Goal: Task Accomplishment & Management: Complete application form

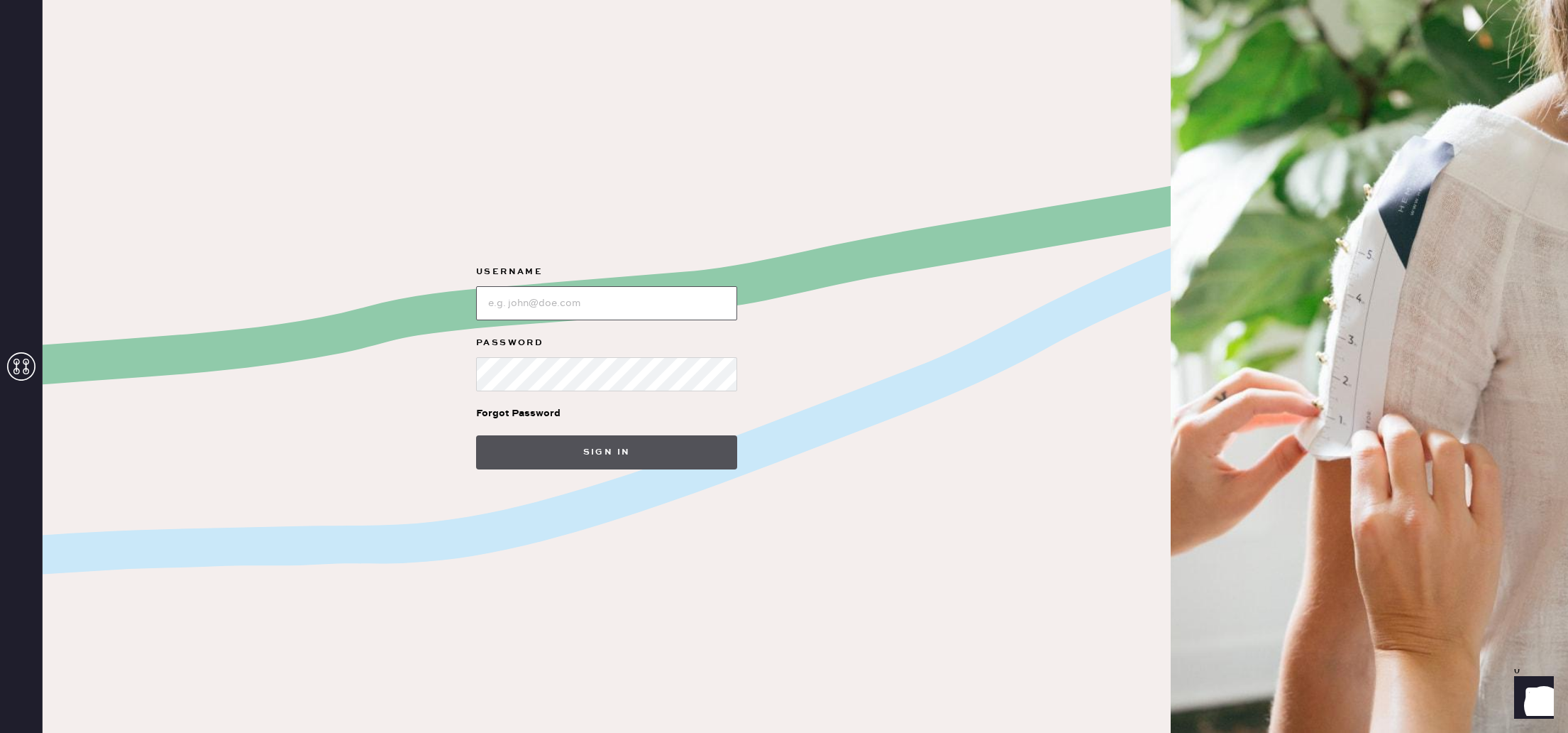
type input "reformationlajolla"
click at [565, 445] on button "Sign in" at bounding box center [607, 452] width 261 height 34
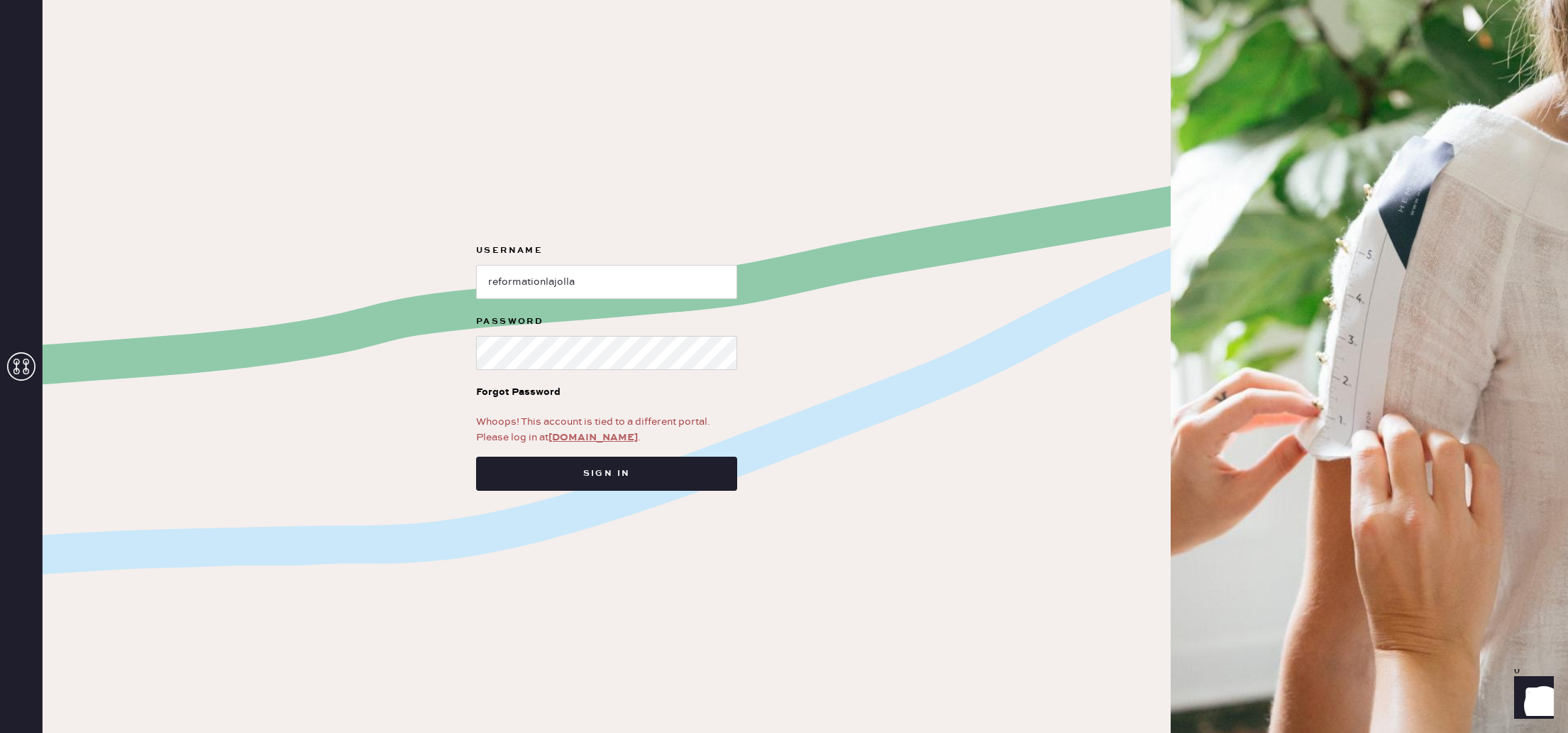
click at [583, 439] on link "[DOMAIN_NAME]" at bounding box center [592, 437] width 89 height 12
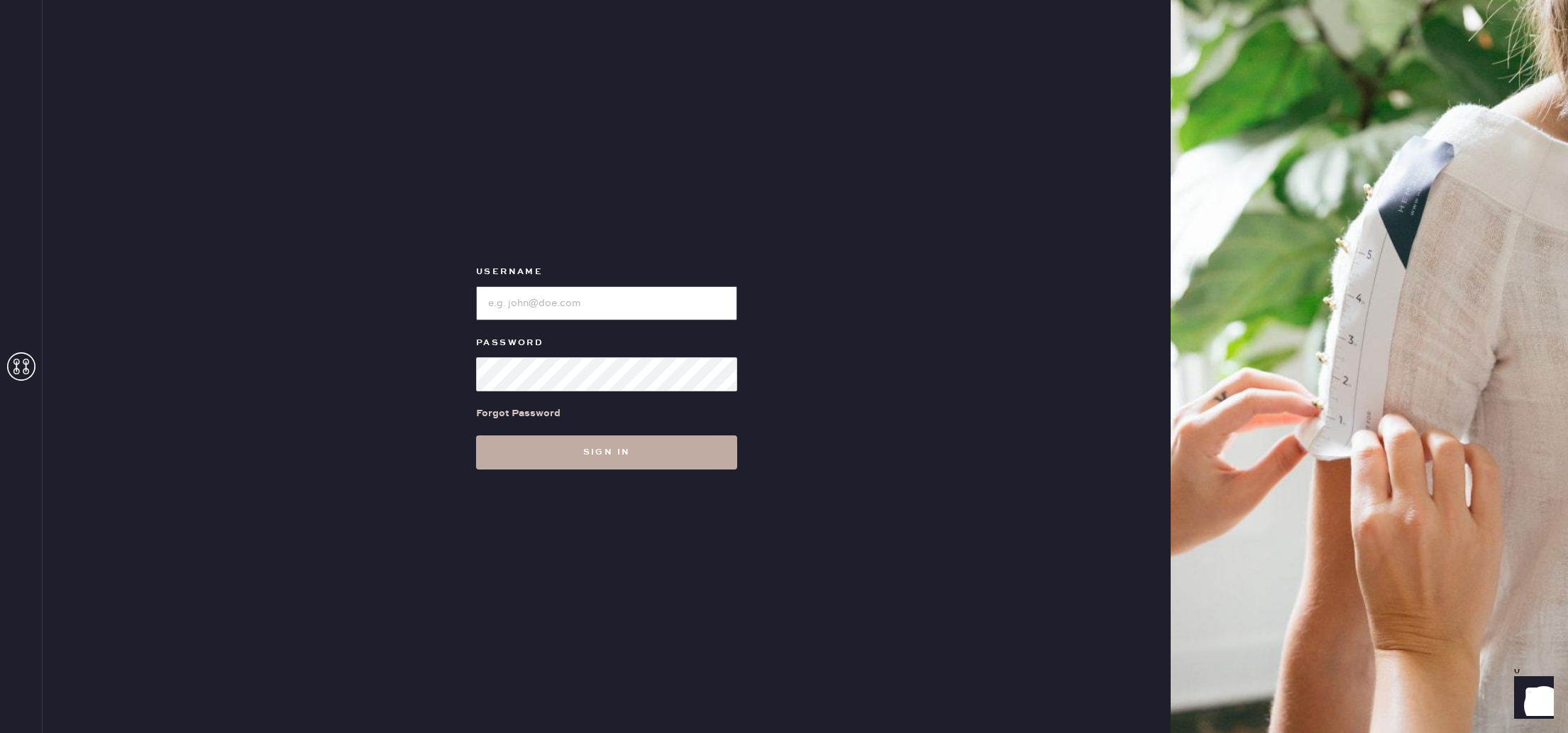
type input "reformationlajolla"
click at [620, 455] on button "Sign in" at bounding box center [607, 452] width 261 height 34
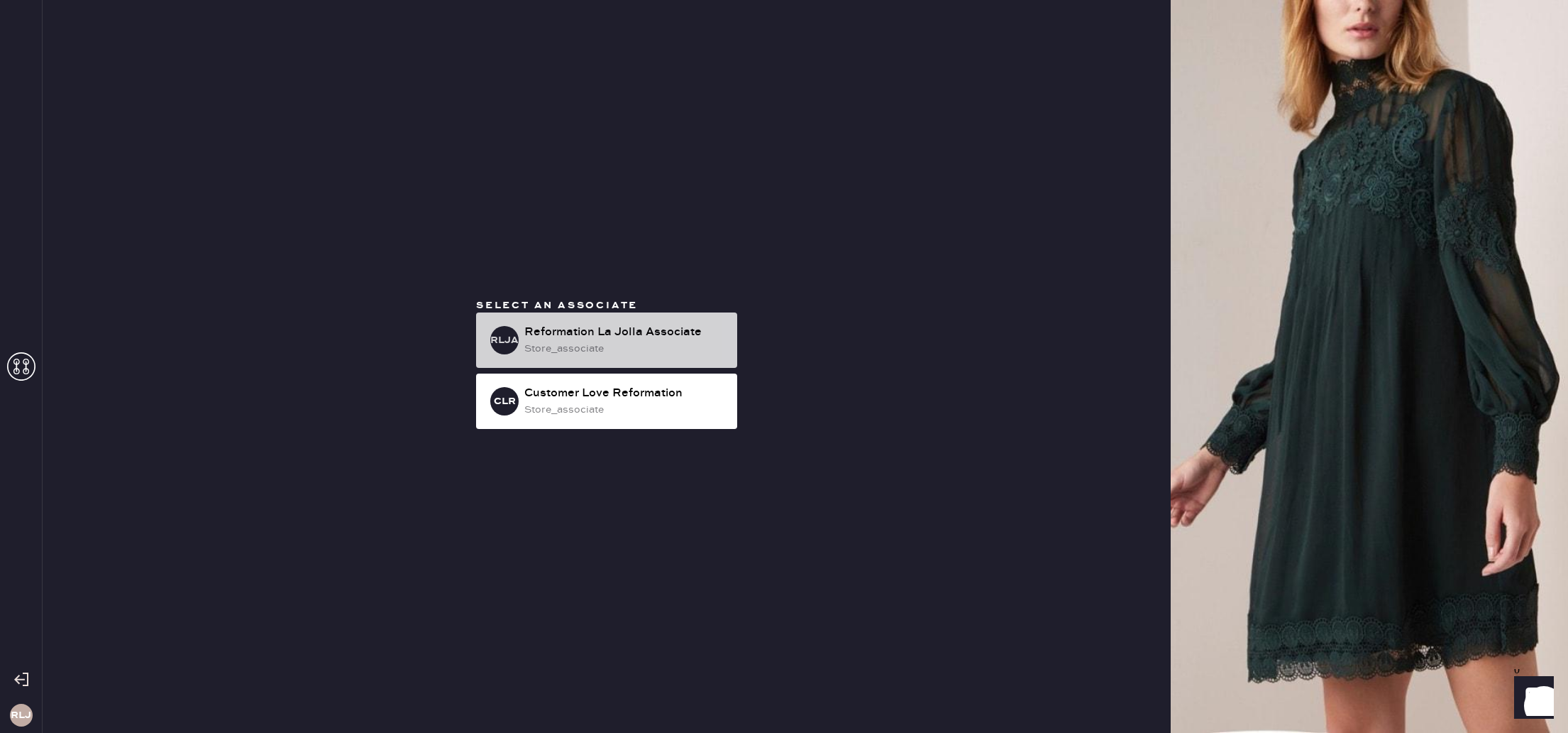
click at [646, 344] on div "store_associate" at bounding box center [625, 349] width 202 height 15
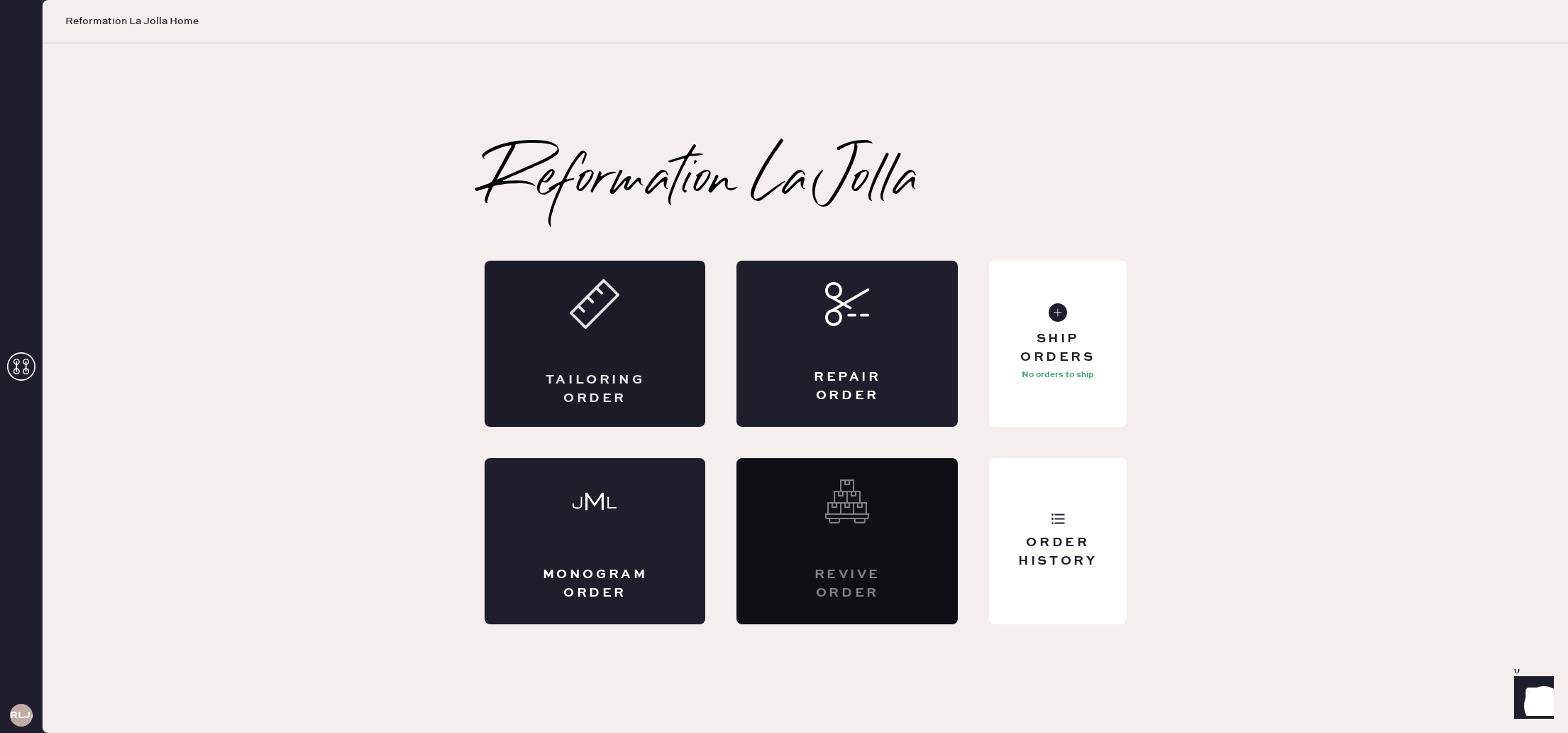
click at [663, 363] on div "Tailoring Order" at bounding box center [595, 343] width 222 height 166
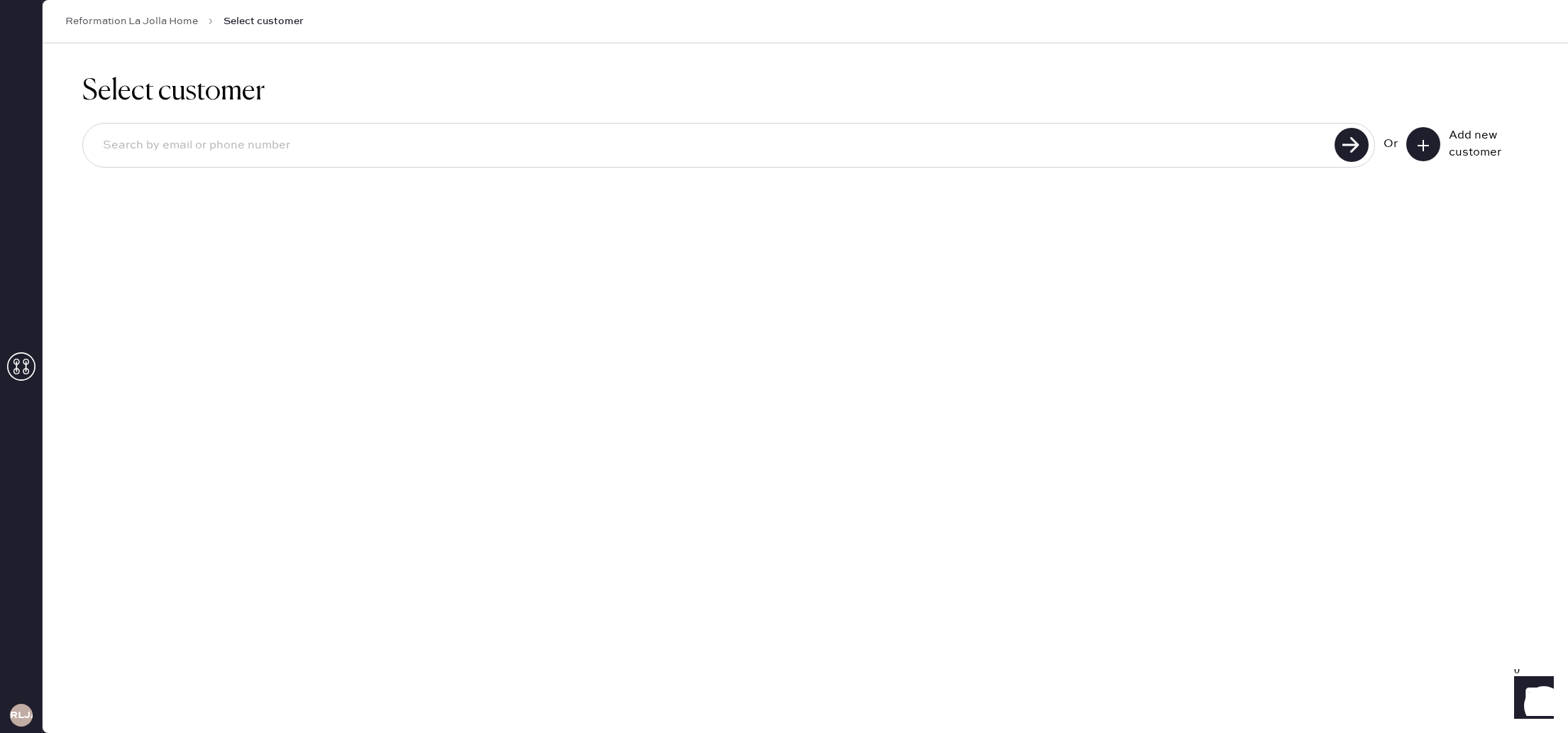
click at [1424, 141] on use at bounding box center [1424, 146] width 12 height 12
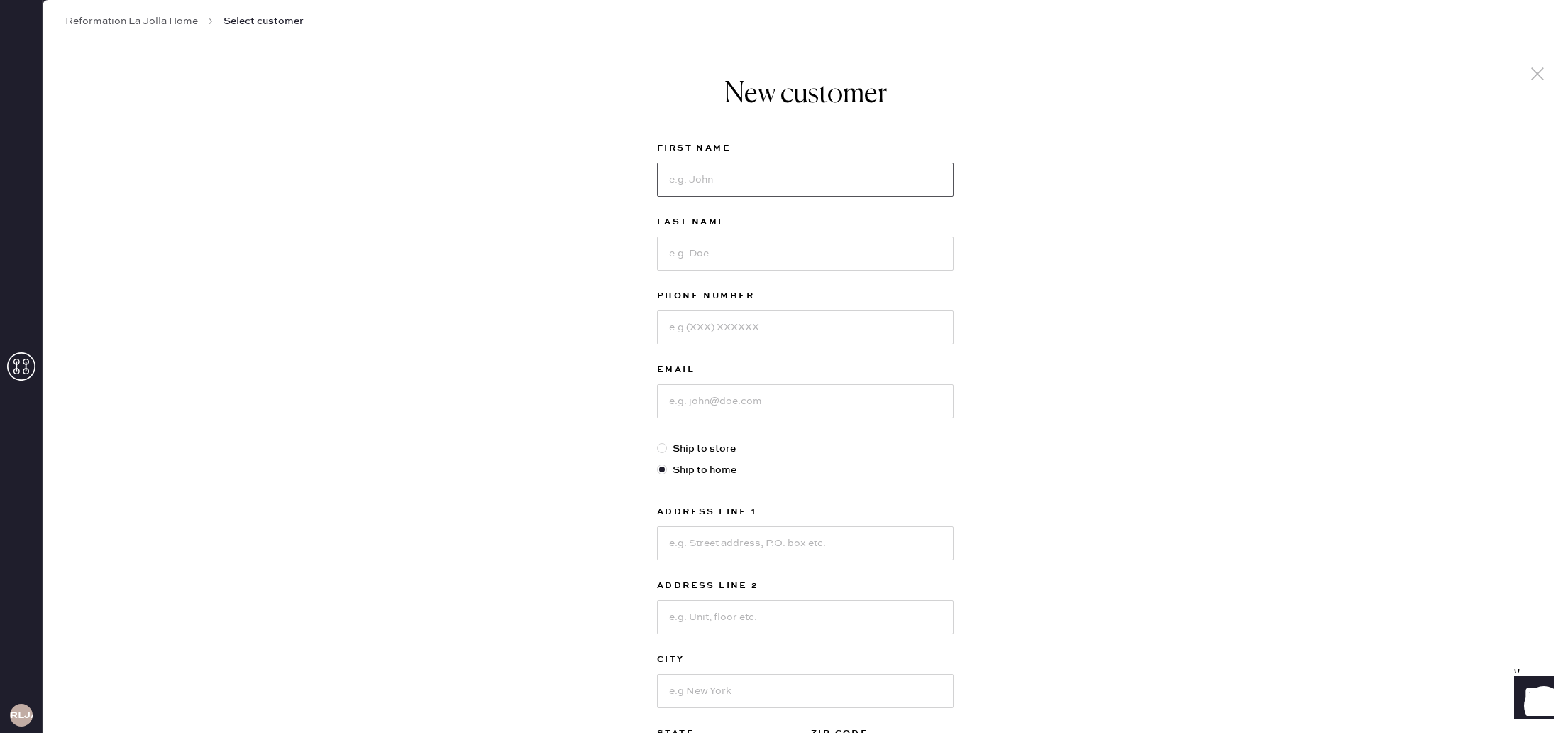
click at [798, 176] on input at bounding box center [805, 179] width 297 height 34
type input "[PERSON_NAME]"
click at [790, 251] on input at bounding box center [805, 253] width 297 height 34
type input "[PERSON_NAME]"
click at [784, 319] on input at bounding box center [805, 327] width 297 height 34
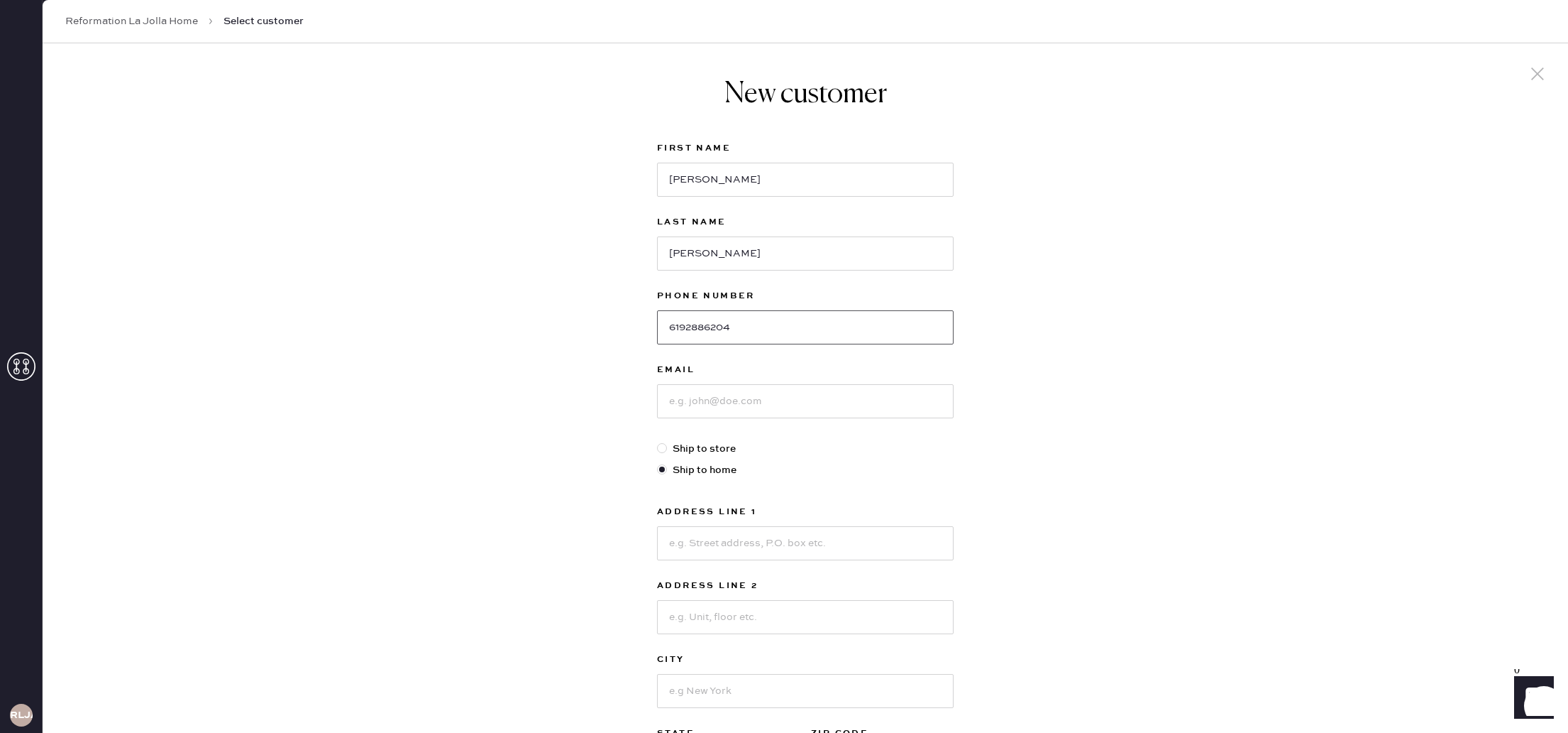
type input "6192886204"
click at [787, 387] on input at bounding box center [805, 401] width 297 height 34
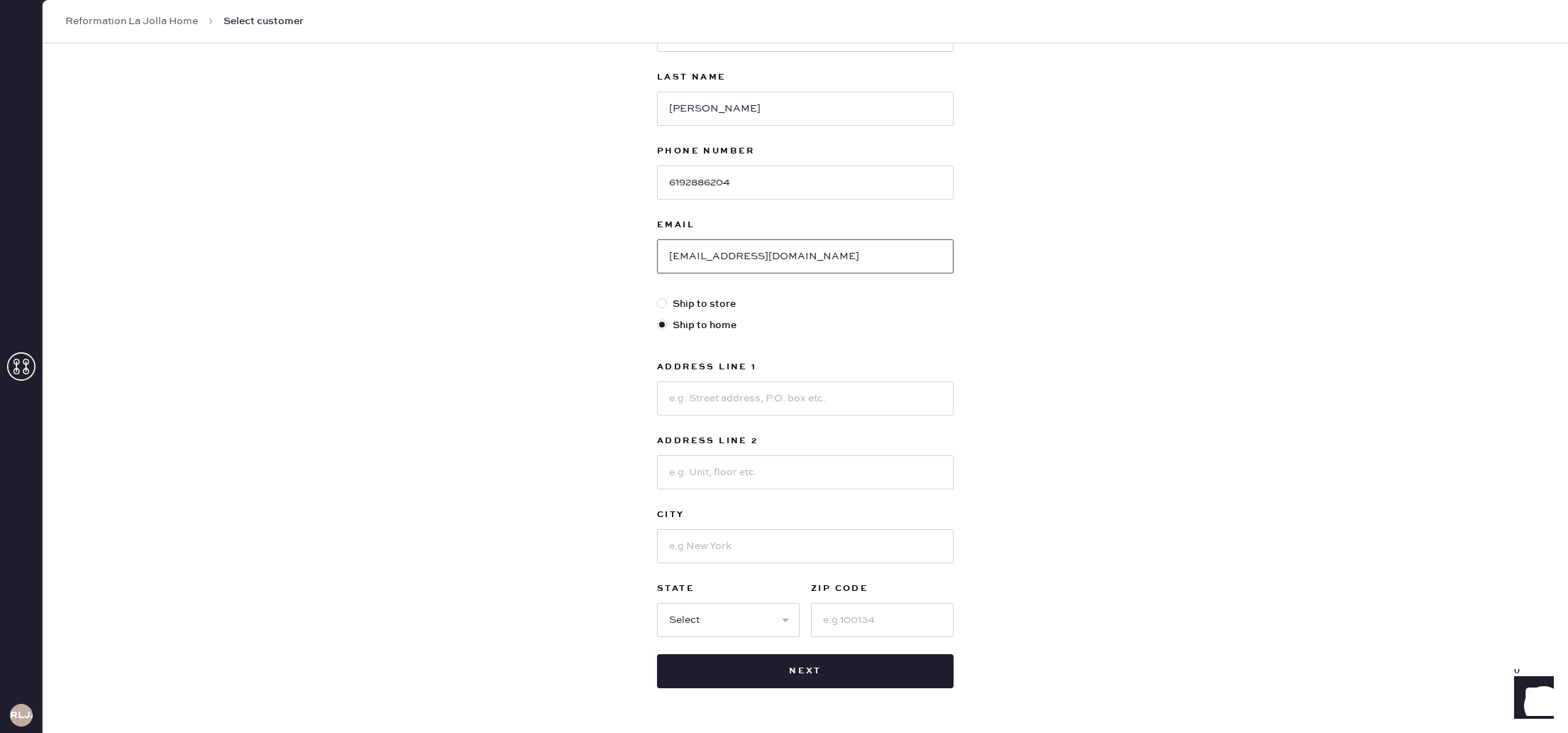
scroll to position [149, 0]
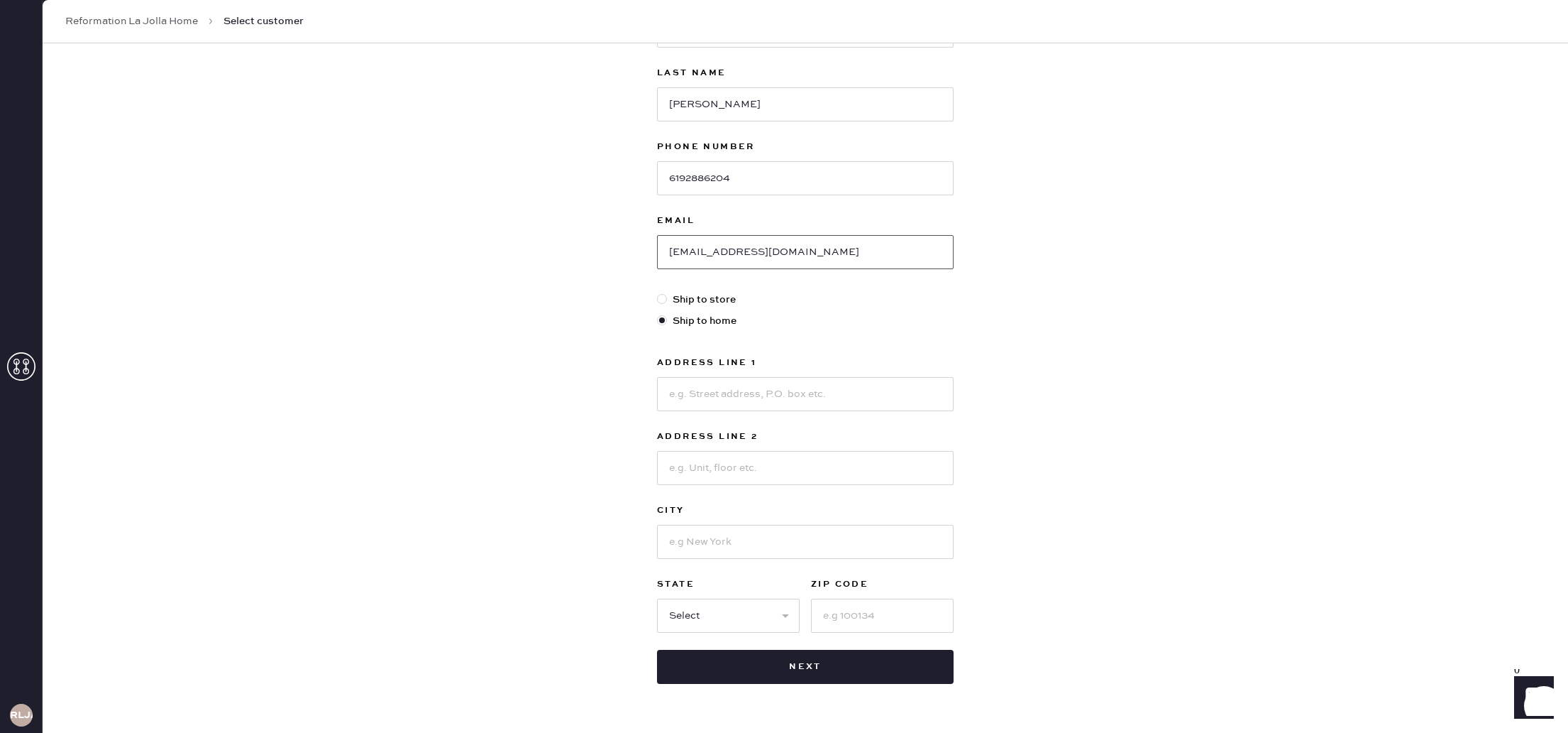
type input "[EMAIL_ADDRESS][DOMAIN_NAME]"
click at [816, 392] on input at bounding box center [805, 393] width 297 height 34
type input "[STREET_ADDRESS]"
click at [789, 538] on input at bounding box center [805, 541] width 297 height 34
type input "Chula Vista"
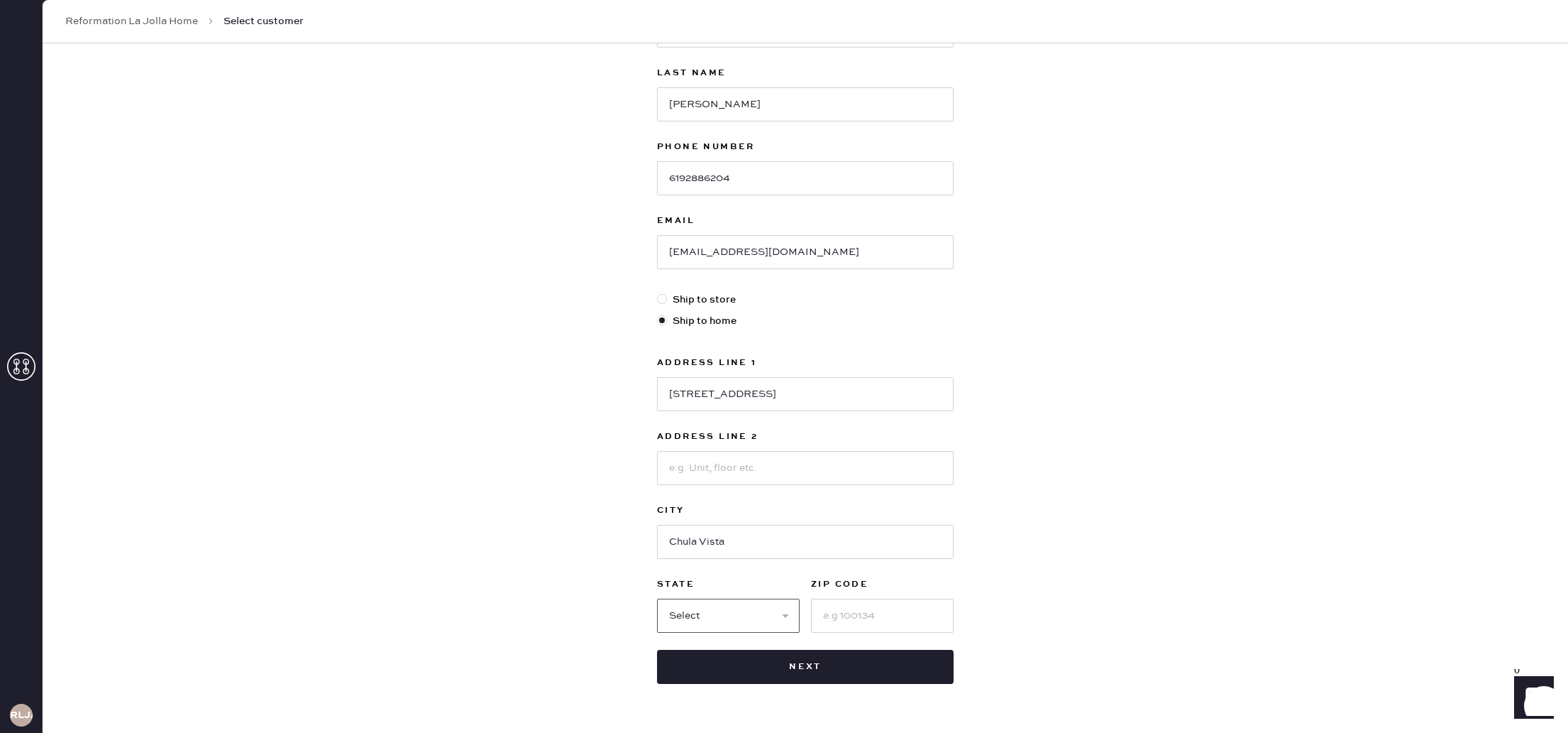
click at [790, 616] on select "Select AK AL AR AZ CA CO CT [GEOGRAPHIC_DATA] DE FL [GEOGRAPHIC_DATA] HI [GEOGR…" at bounding box center [728, 615] width 143 height 34
click at [863, 614] on input at bounding box center [882, 615] width 143 height 34
type input "9190"
drag, startPoint x: 986, startPoint y: 570, endPoint x: 961, endPoint y: 578, distance: 26.2
click at [986, 570] on div "New customer First Name [PERSON_NAME] Last Name [PERSON_NAME] Phone Number [PHO…" at bounding box center [805, 334] width 1526 height 880
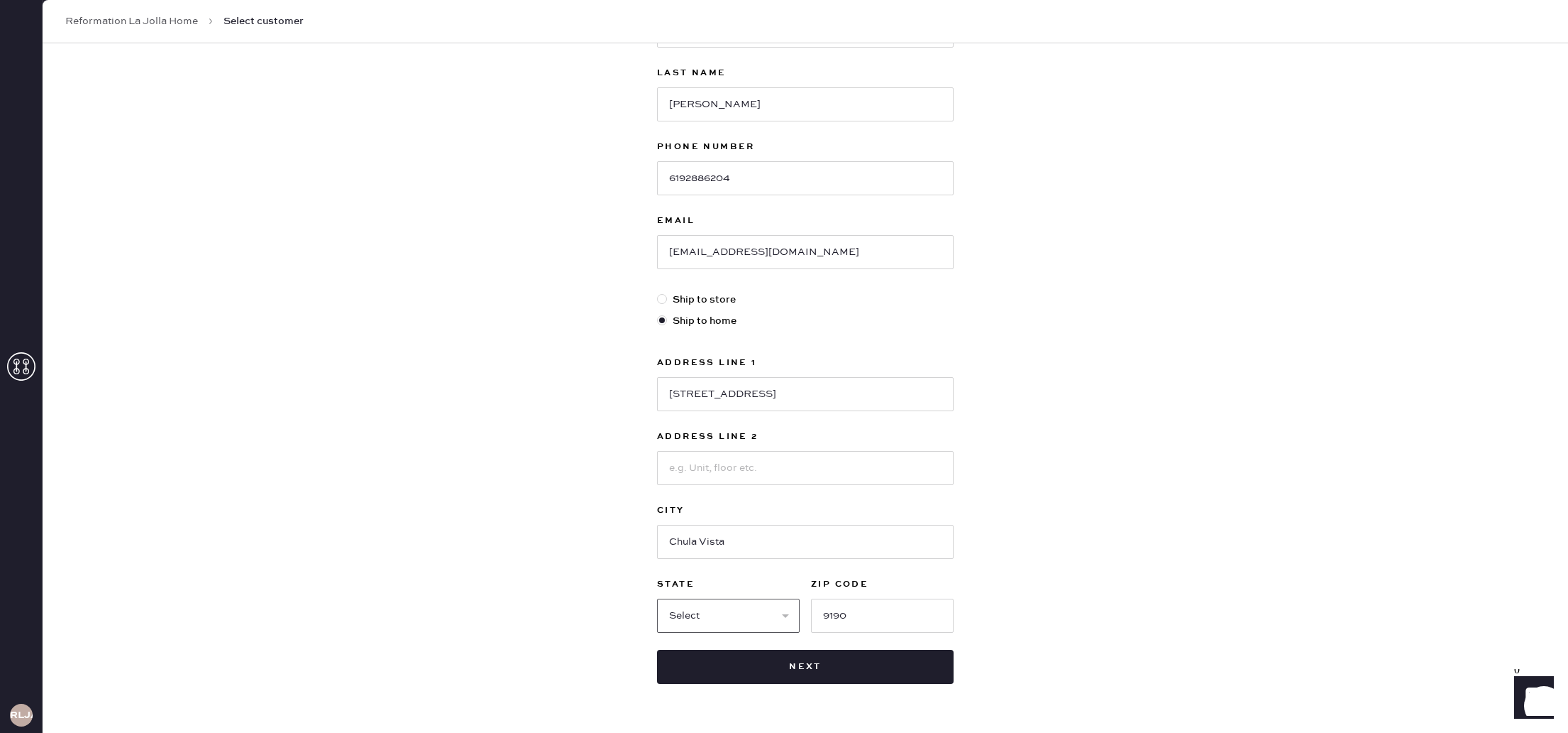
click at [728, 609] on select "Select AK AL AR AZ CA CO CT [GEOGRAPHIC_DATA] DE FL [GEOGRAPHIC_DATA] HI [GEOGR…" at bounding box center [728, 615] width 143 height 34
select select "CA"
click at [657, 599] on select "Select AK AL AR AZ CA CO CT [GEOGRAPHIC_DATA] DE FL [GEOGRAPHIC_DATA] HI [GEOGR…" at bounding box center [728, 615] width 143 height 34
click at [927, 609] on input "9190" at bounding box center [882, 615] width 143 height 34
type input "9"
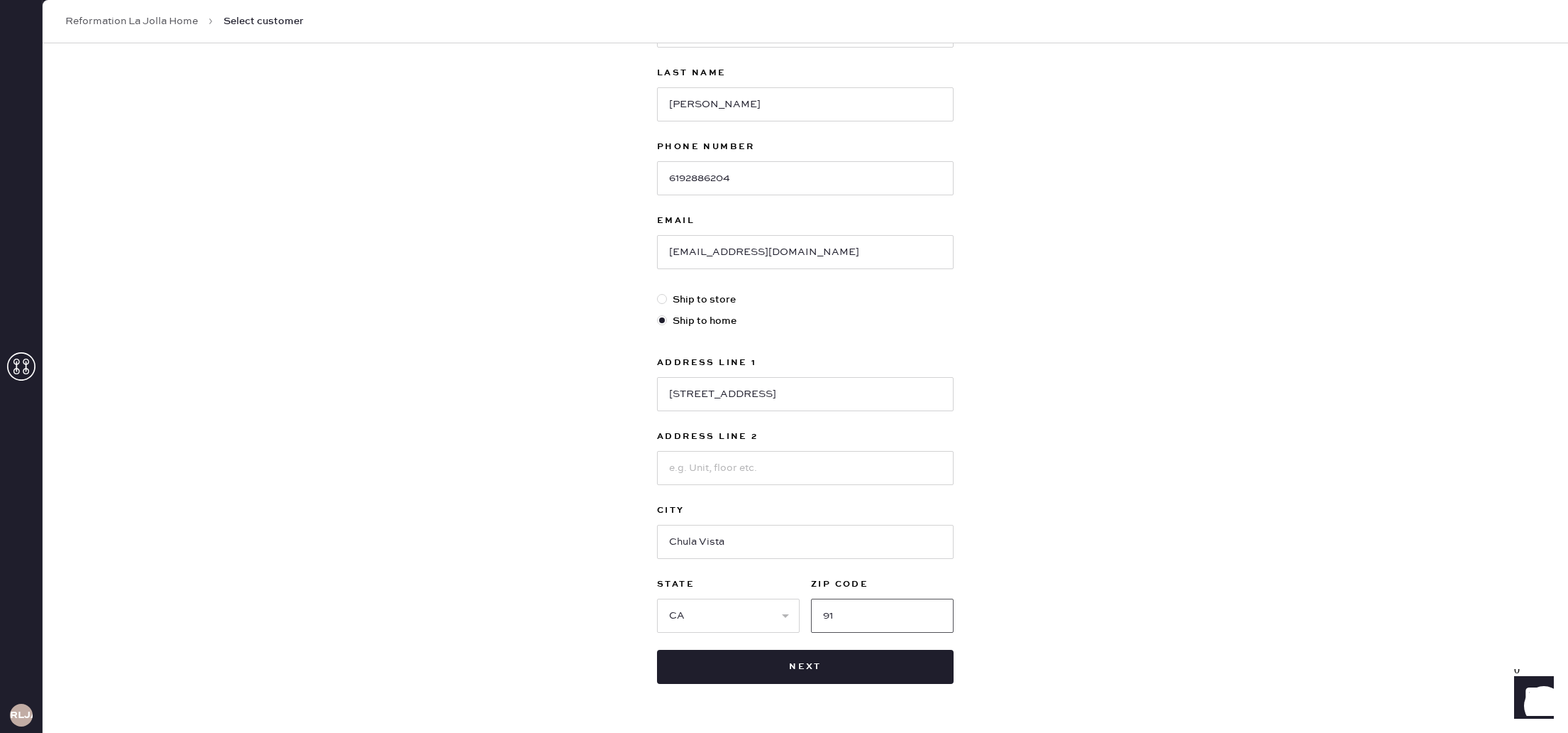
type input "9"
type input "91910"
click at [1054, 568] on div "New customer First Name [PERSON_NAME] Last Name [PERSON_NAME] Phone Number [PHO…" at bounding box center [805, 334] width 1526 height 880
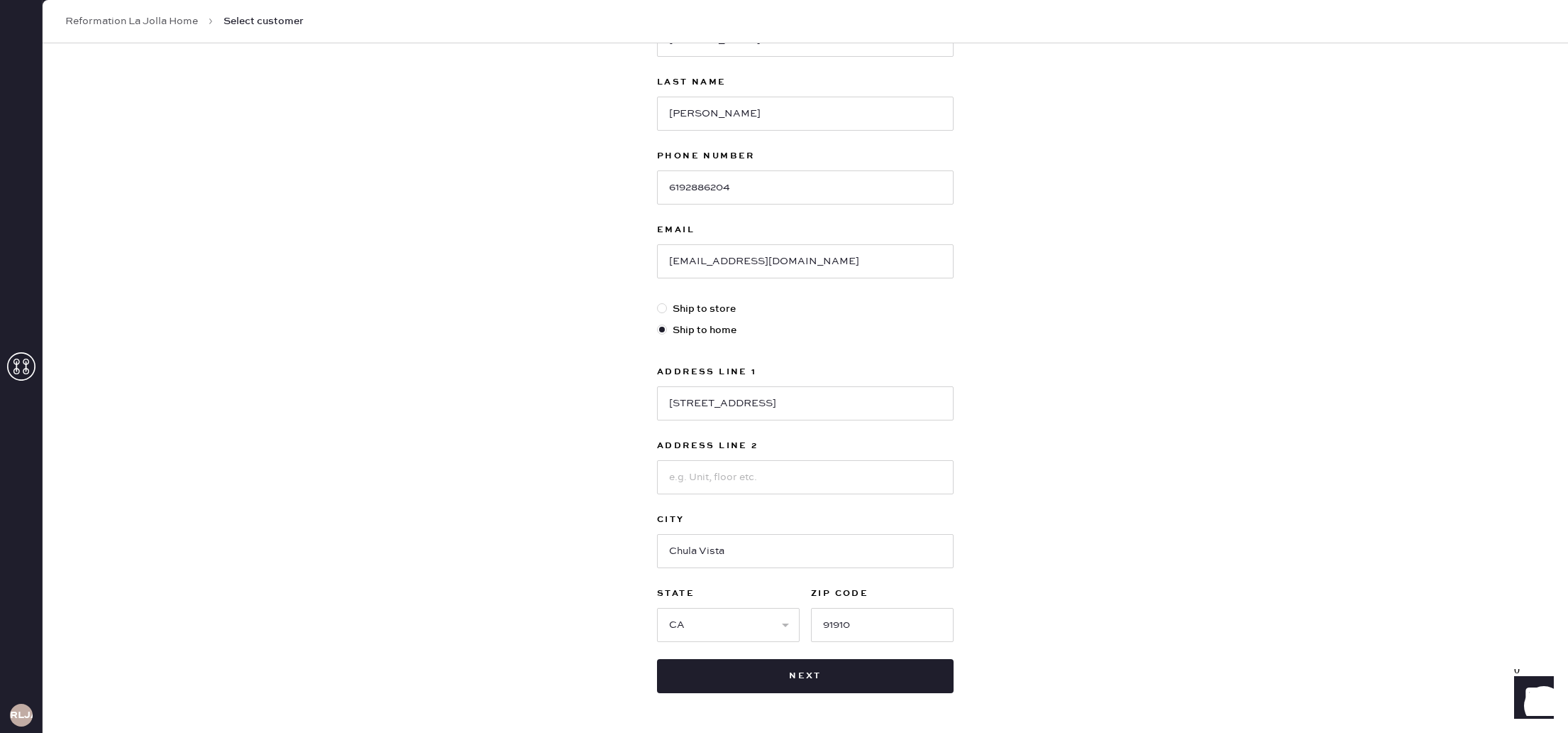
scroll to position [148, 0]
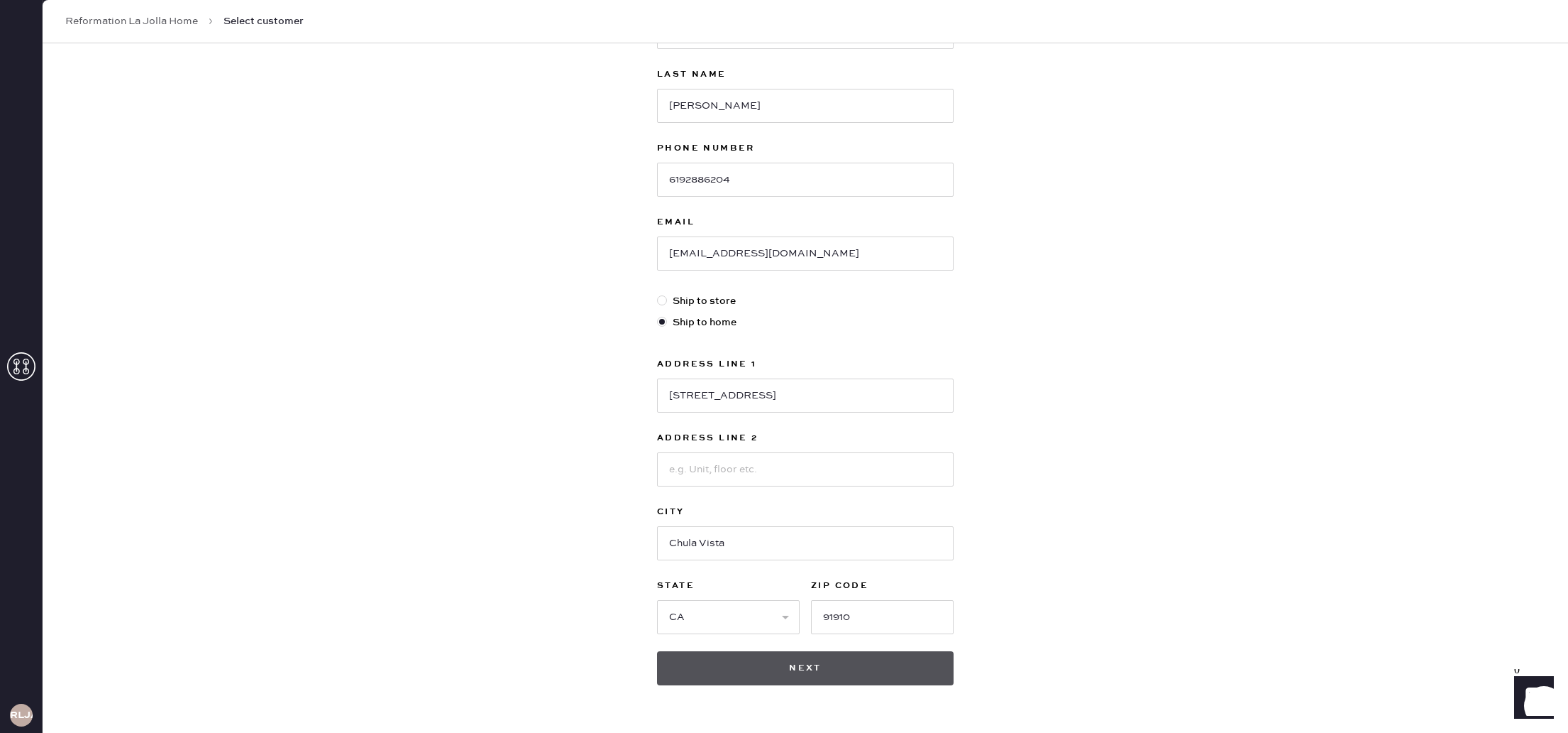
click at [902, 665] on button "Next" at bounding box center [805, 668] width 297 height 34
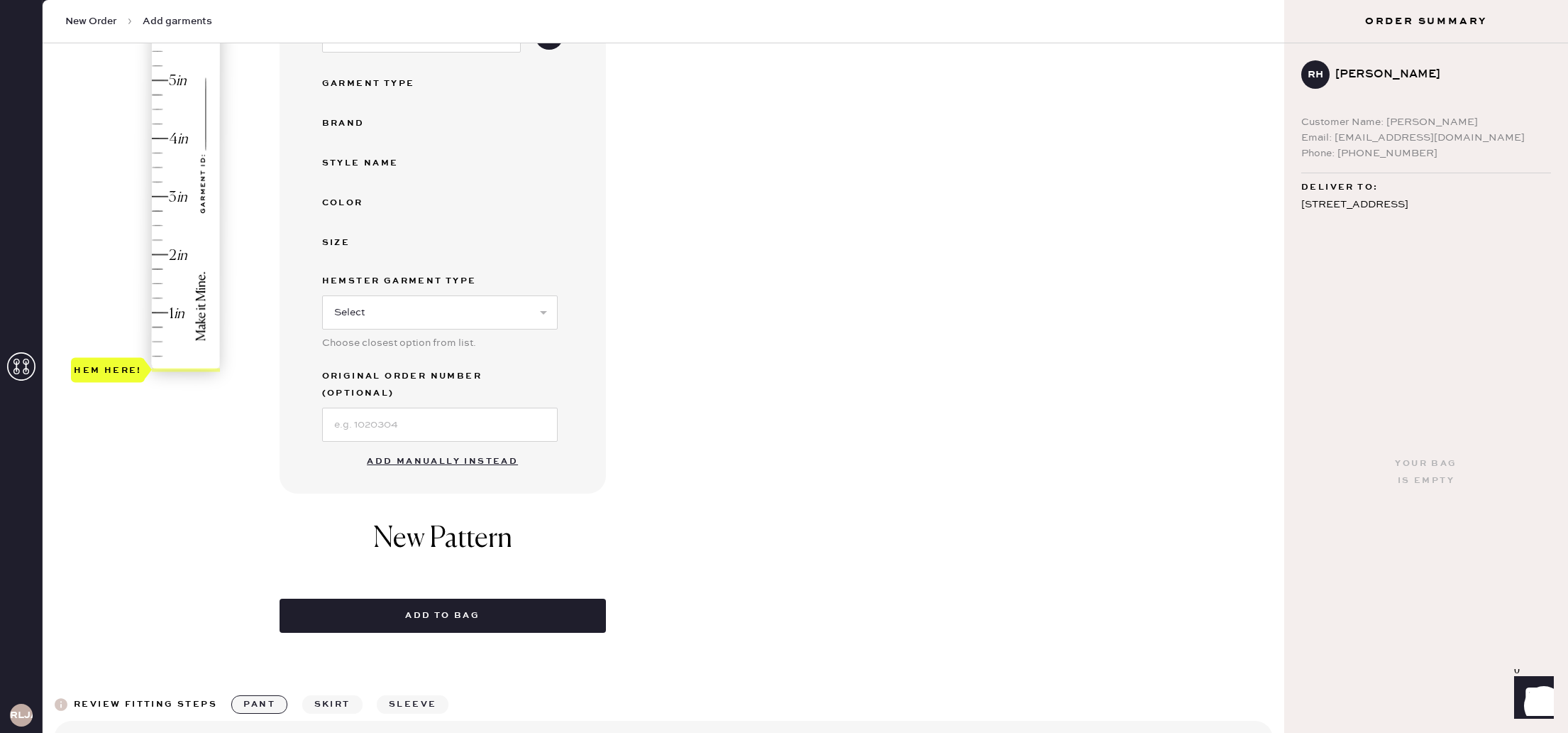
scroll to position [263, 0]
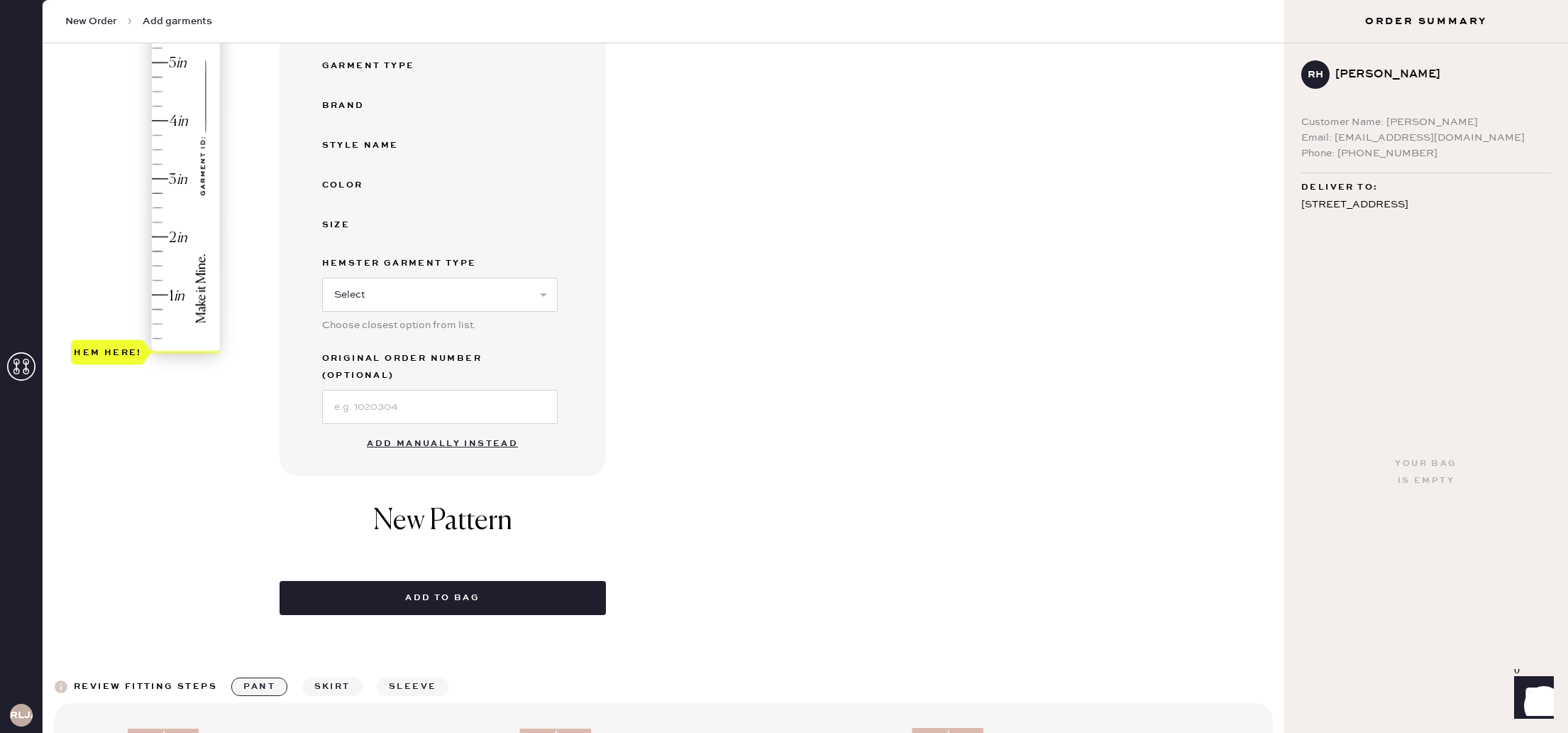
click at [484, 429] on button "Add manually instead" at bounding box center [442, 444] width 168 height 29
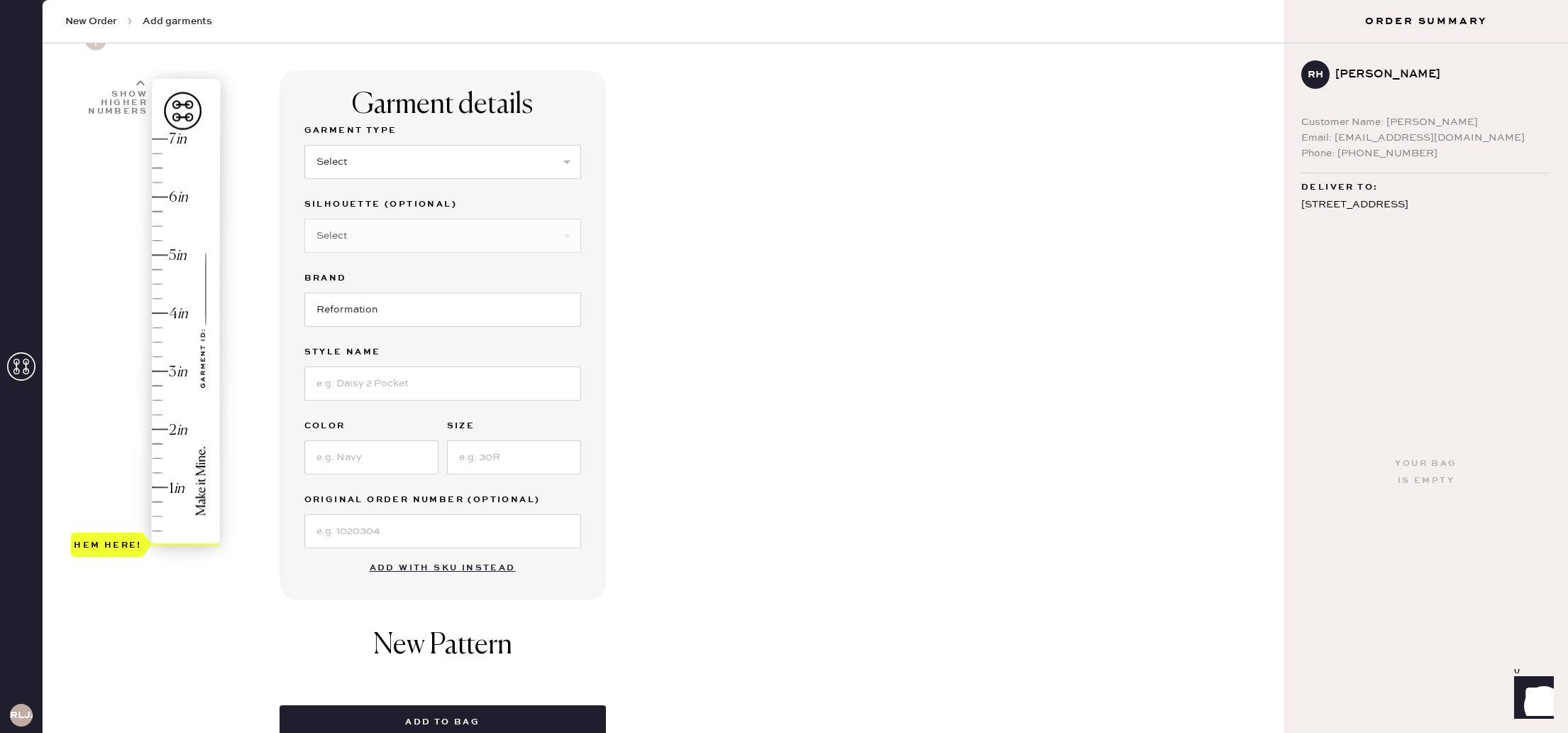
scroll to position [72, 0]
click at [485, 171] on select "Select Basic Skirt Jeans Leggings Pants Shorts Basic Sleeved Dress Basic Sleeve…" at bounding box center [443, 159] width 277 height 34
select select "2"
click at [304, 143] on select "Select Basic Skirt Jeans Leggings Pants Shorts Basic Sleeved Dress Basic Sleeve…" at bounding box center [443, 159] width 277 height 34
click at [450, 246] on select "Select Shorts Cropped Flare Boot Cut Straight Skinny Other" at bounding box center [443, 233] width 277 height 34
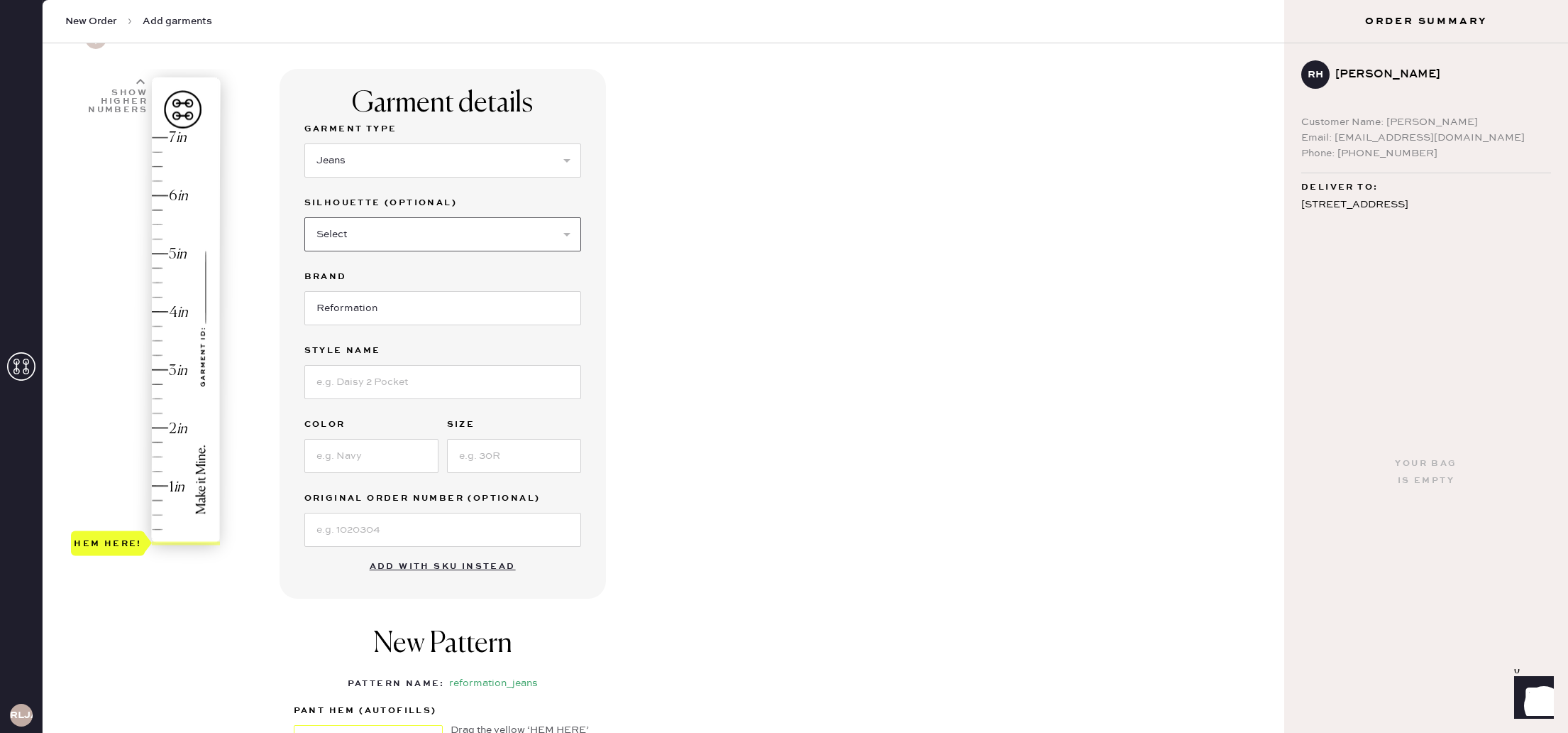
select select "4"
click at [304, 217] on select "Select Shorts Cropped Flare Boot Cut Straight Skinny Other" at bounding box center [443, 233] width 277 height 34
click at [473, 231] on select "Select Shorts Cropped Flare Boot Cut Straight Skinny Other" at bounding box center [443, 233] width 277 height 34
select select
click at [304, 217] on select "Select Shorts Cropped Flare Boot Cut Straight Skinny Other" at bounding box center [443, 233] width 277 height 34
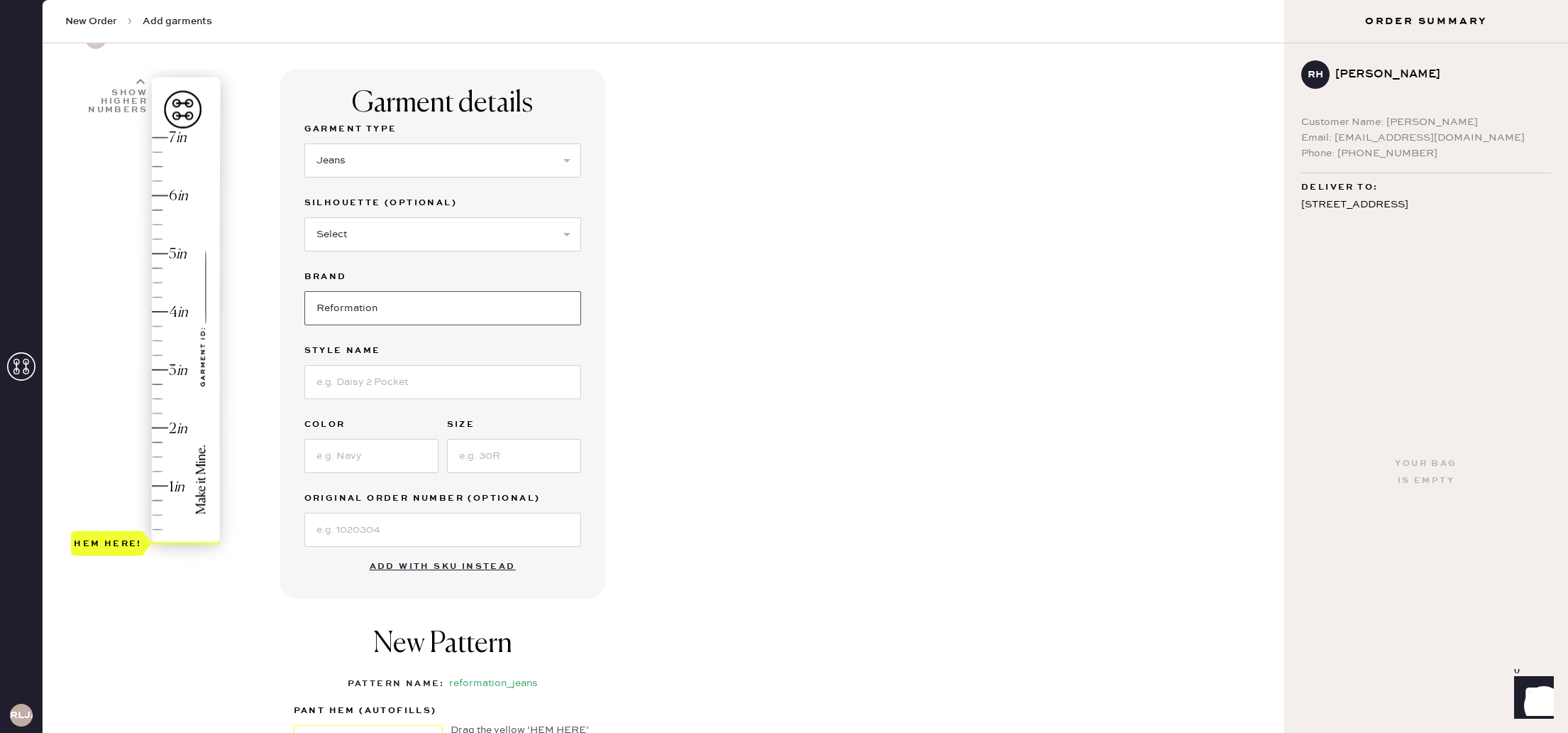
click at [451, 309] on input "Reformation" at bounding box center [443, 307] width 277 height 34
click at [430, 391] on input at bounding box center [443, 381] width 277 height 34
type input "[PERSON_NAME] Rise Slouchy Wide Leg Jeans"
click at [396, 444] on input at bounding box center [372, 455] width 134 height 34
type input "[PERSON_NAME]"
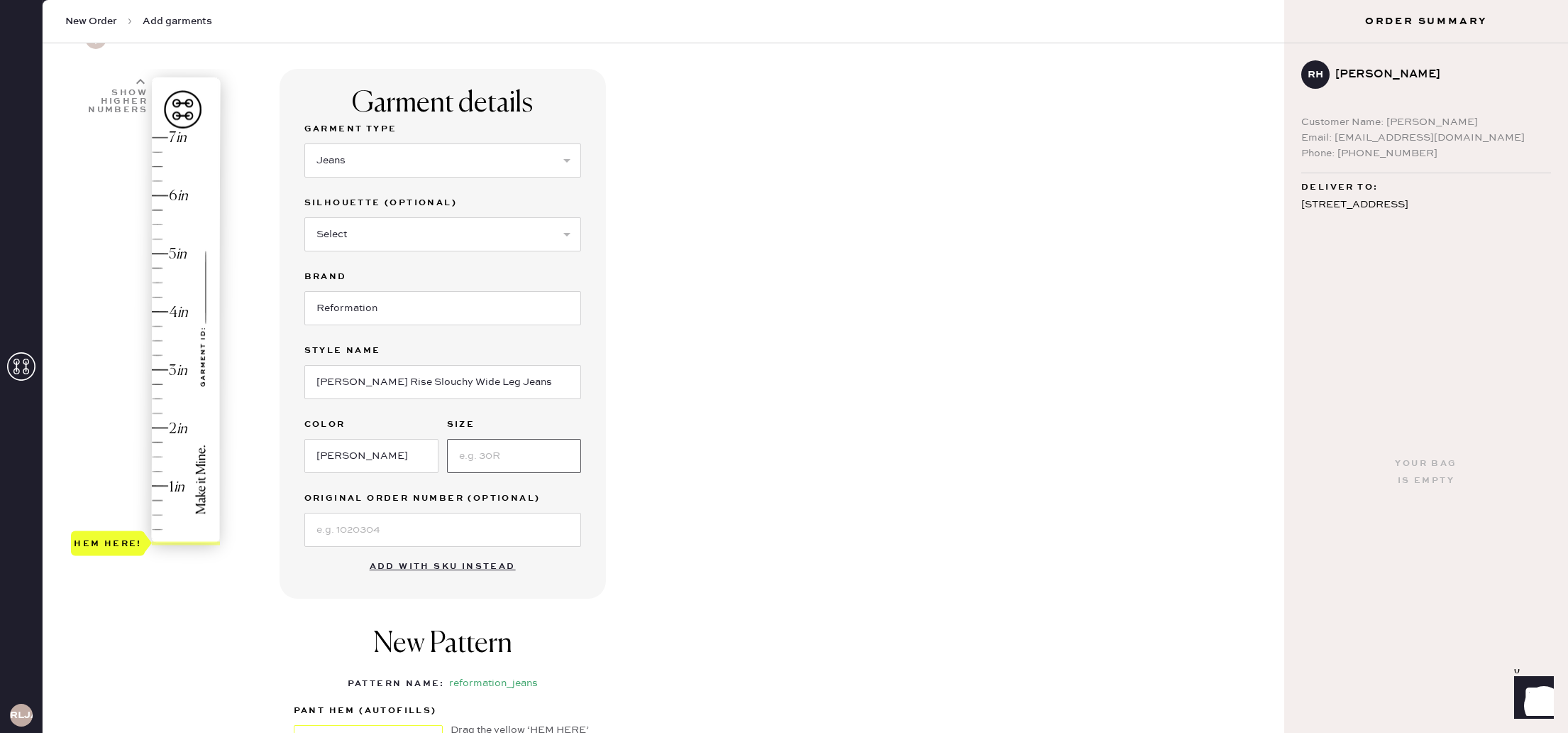
click at [524, 458] on input at bounding box center [515, 455] width 134 height 34
type input "32"
type input "2"
click at [164, 428] on div "Hem here!" at bounding box center [146, 341] width 151 height 419
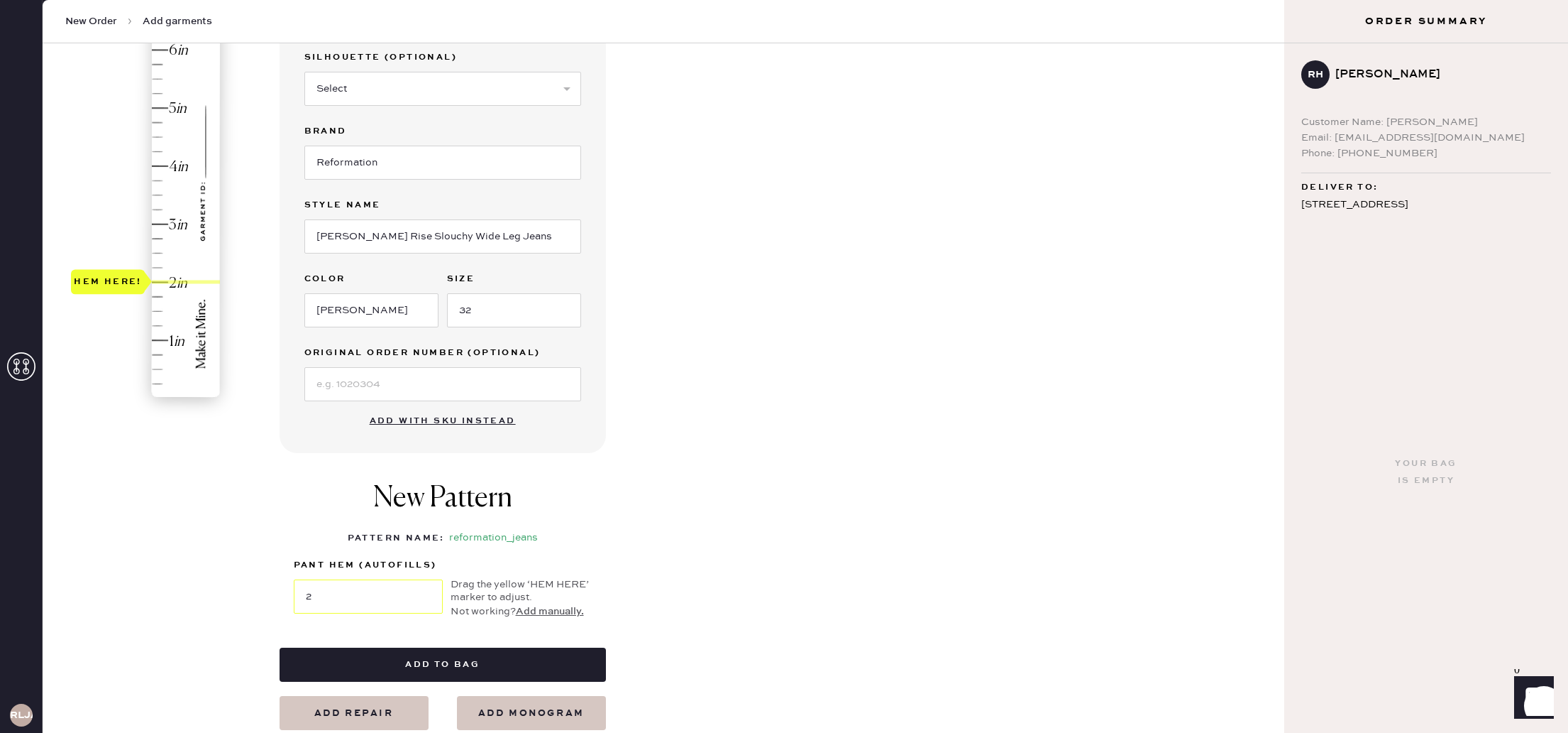
scroll to position [218, 0]
click at [459, 660] on button "Add to bag" at bounding box center [443, 664] width 326 height 34
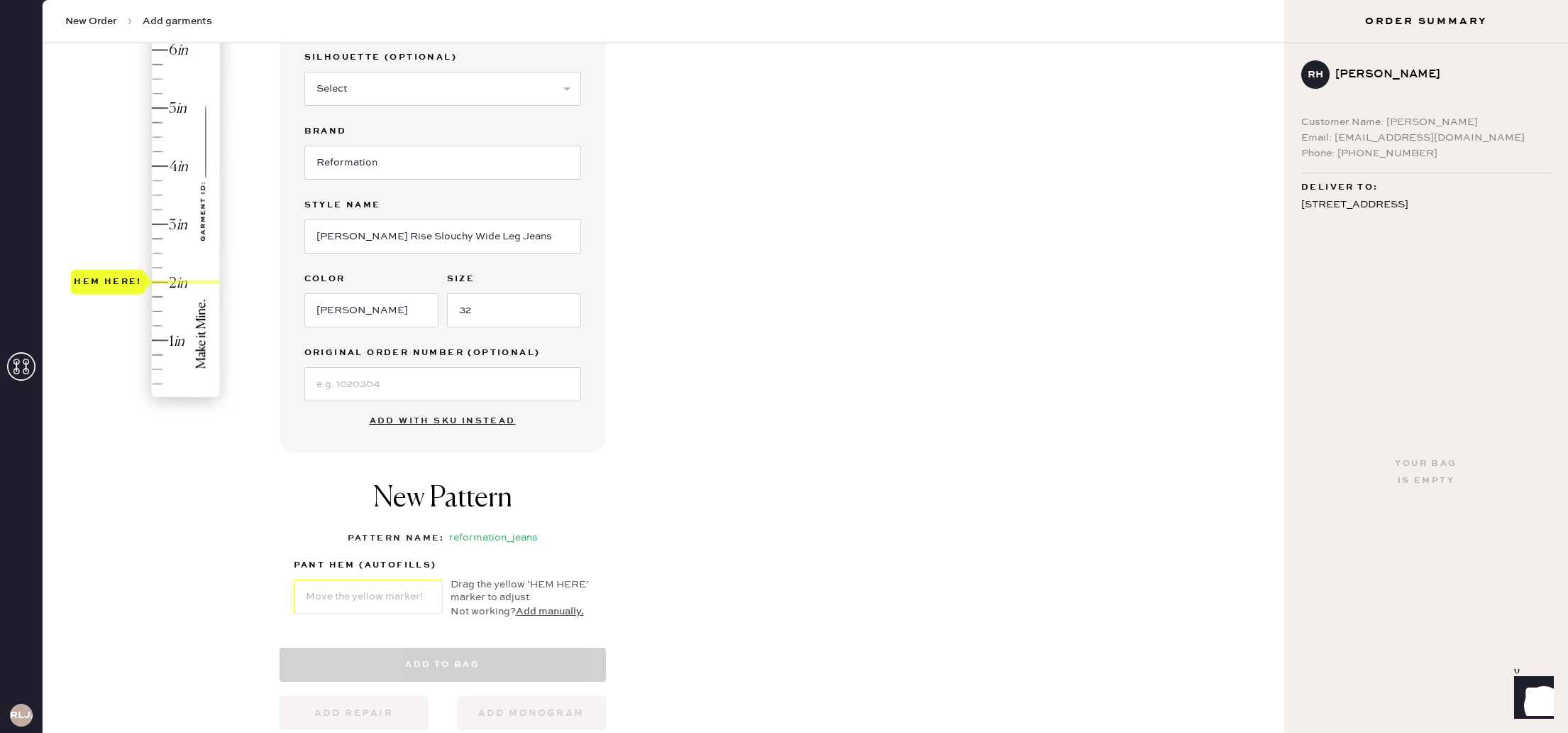
select select "2"
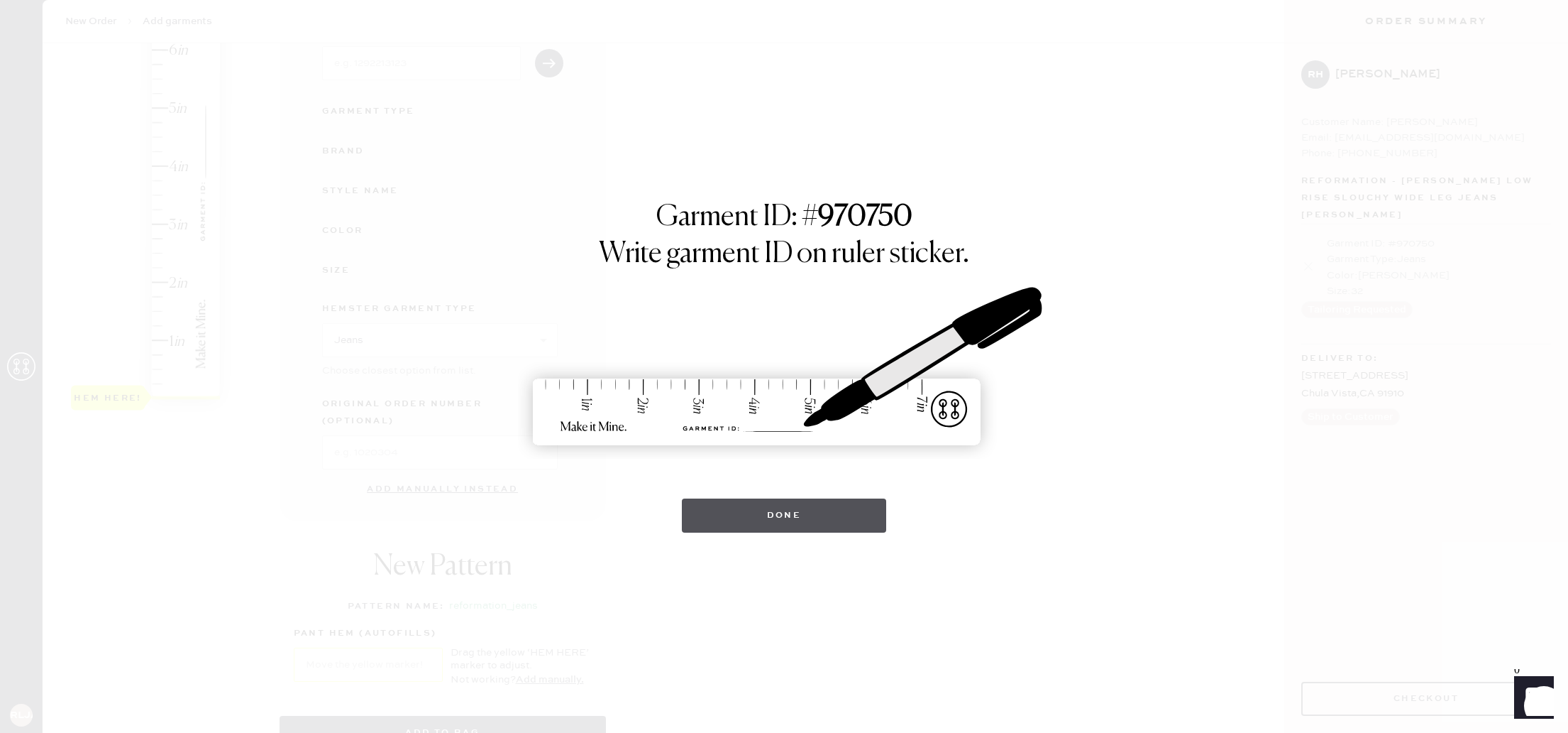
click at [773, 499] on button "Done" at bounding box center [784, 515] width 205 height 34
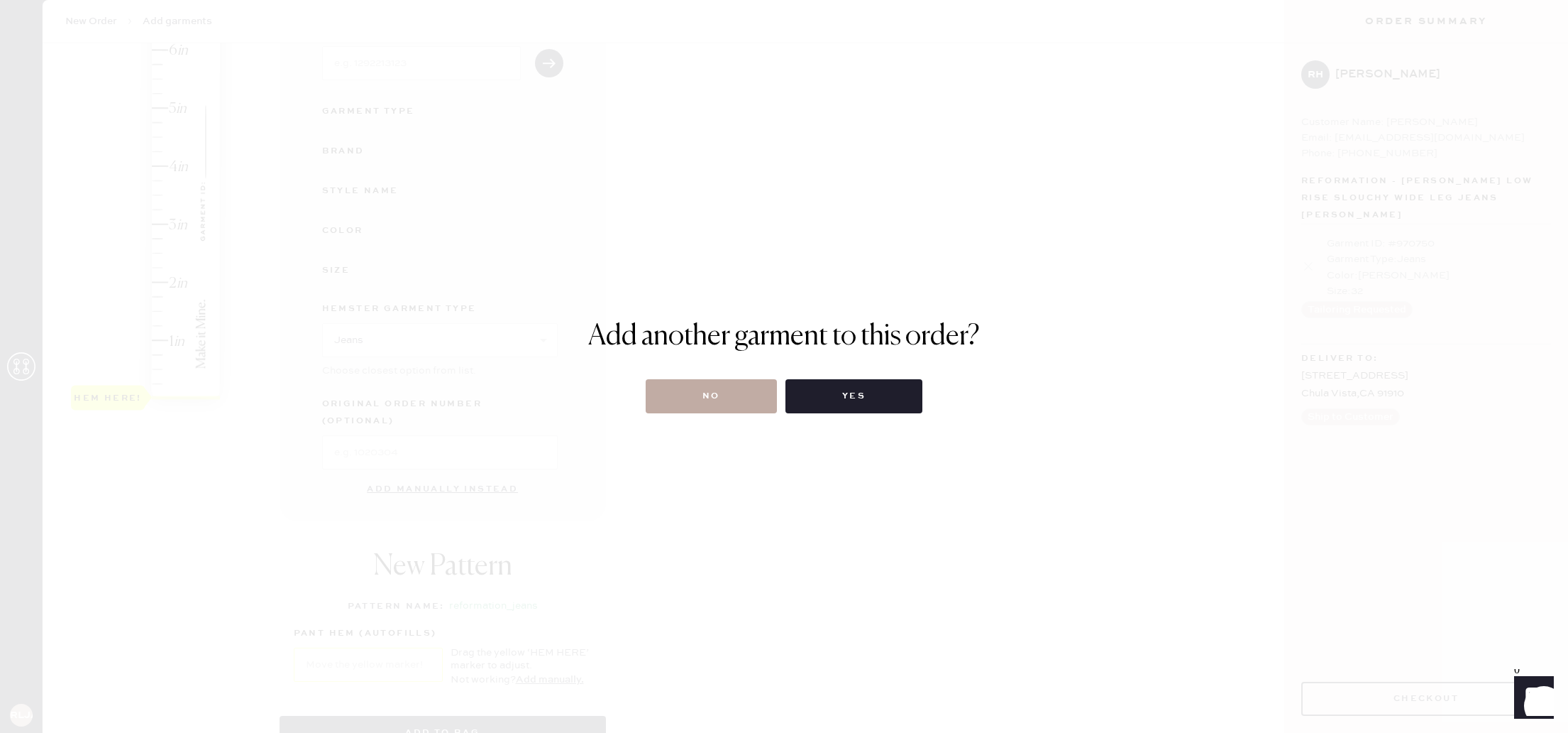
click at [752, 395] on button "No" at bounding box center [712, 396] width 132 height 34
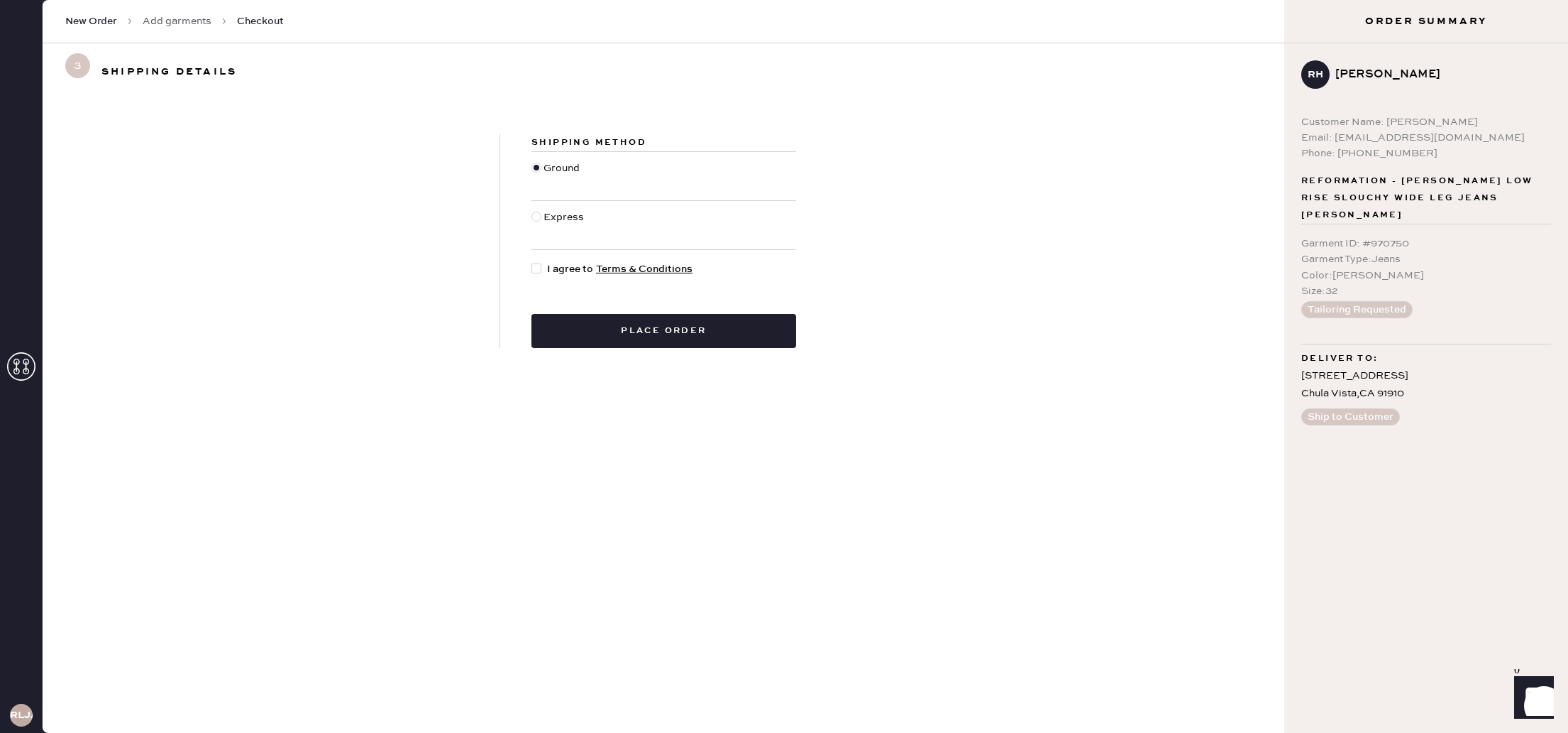
click at [550, 270] on span "I agree to Terms & Conditions" at bounding box center [620, 269] width 146 height 15
click at [532, 262] on input "I agree to Terms & Conditions" at bounding box center [532, 261] width 1 height 1
checkbox input "true"
click at [627, 328] on button "Place order" at bounding box center [664, 330] width 265 height 34
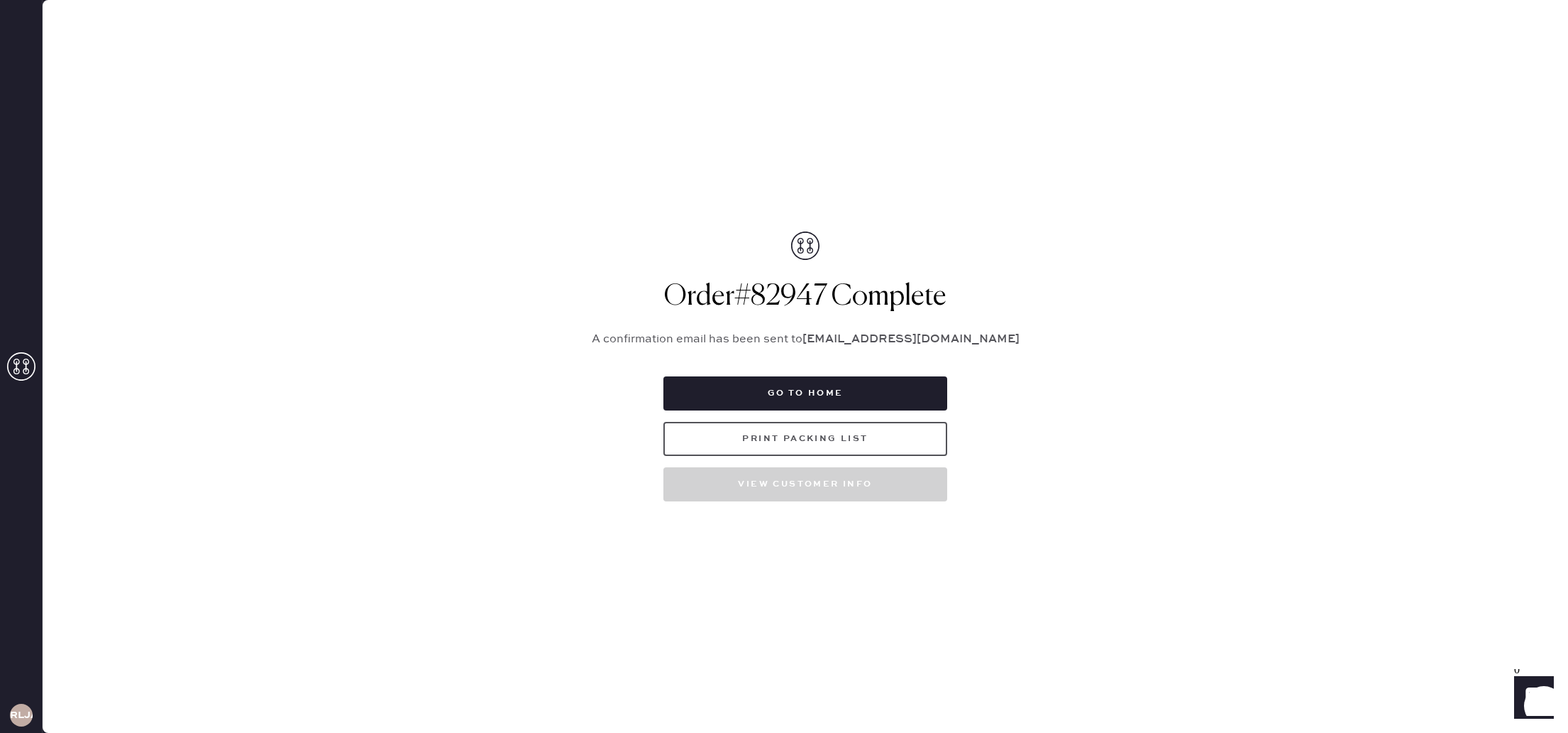
click at [888, 445] on button "Print Packing List" at bounding box center [806, 438] width 284 height 34
click at [20, 368] on icon at bounding box center [21, 367] width 29 height 29
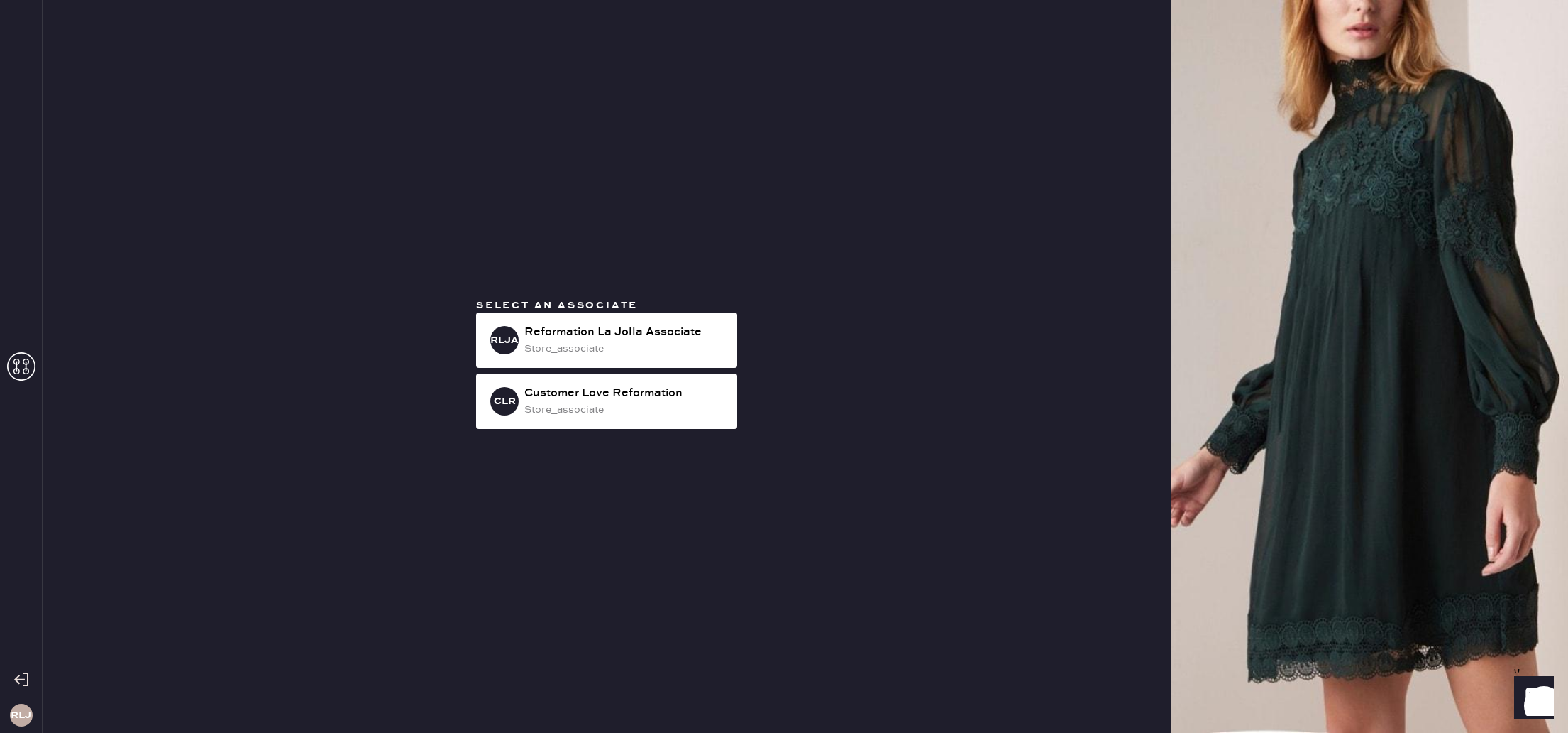
click at [675, 311] on div "Select an associate RLJA Reformation La Jolla Associate store_associate CLR Cus…" at bounding box center [607, 366] width 284 height 136
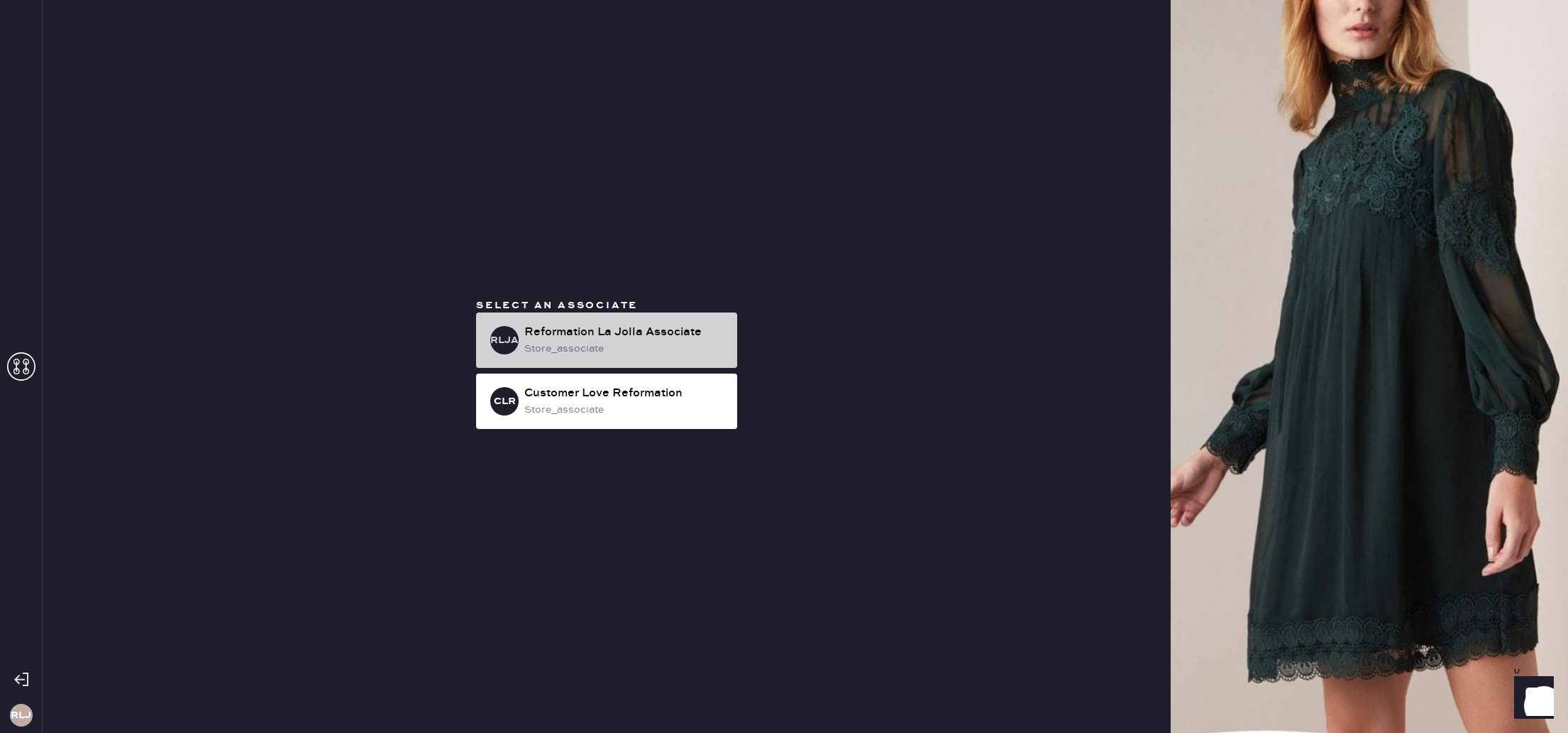
click at [672, 330] on div "Reformation La Jolla Associate" at bounding box center [625, 332] width 202 height 17
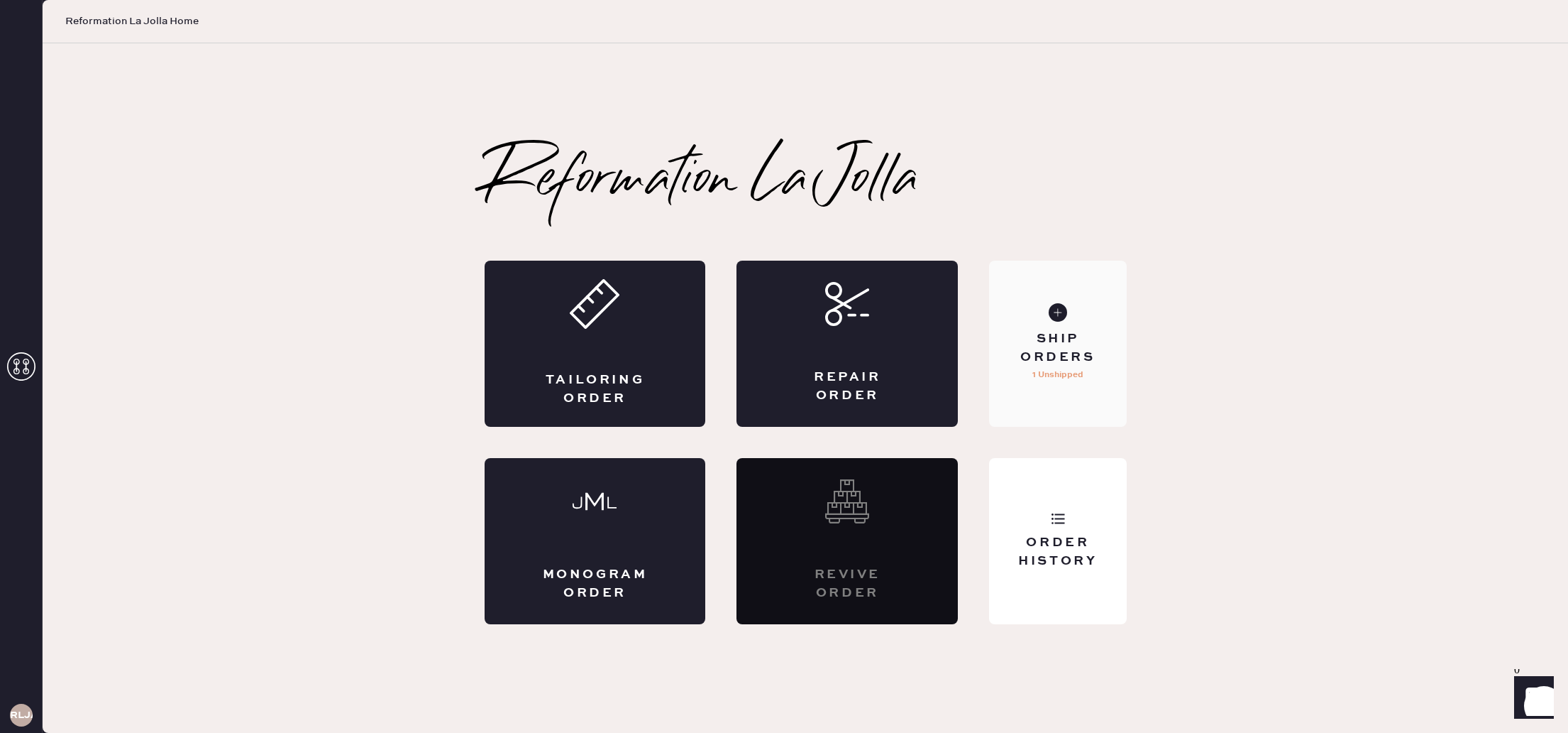
click at [1081, 395] on div "Ship Orders 1 Unshipped" at bounding box center [1057, 343] width 137 height 166
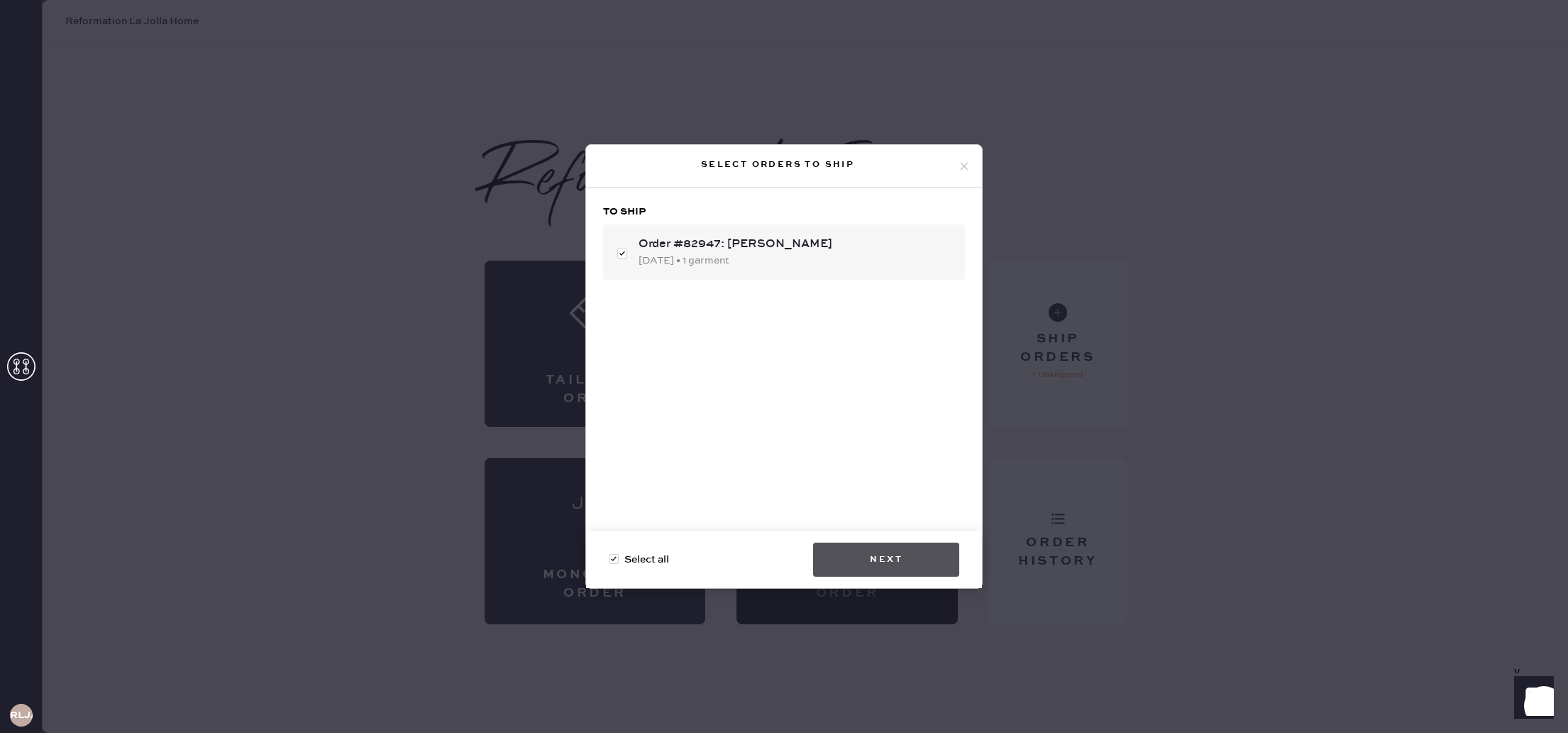
click at [900, 553] on button "Next" at bounding box center [886, 559] width 146 height 34
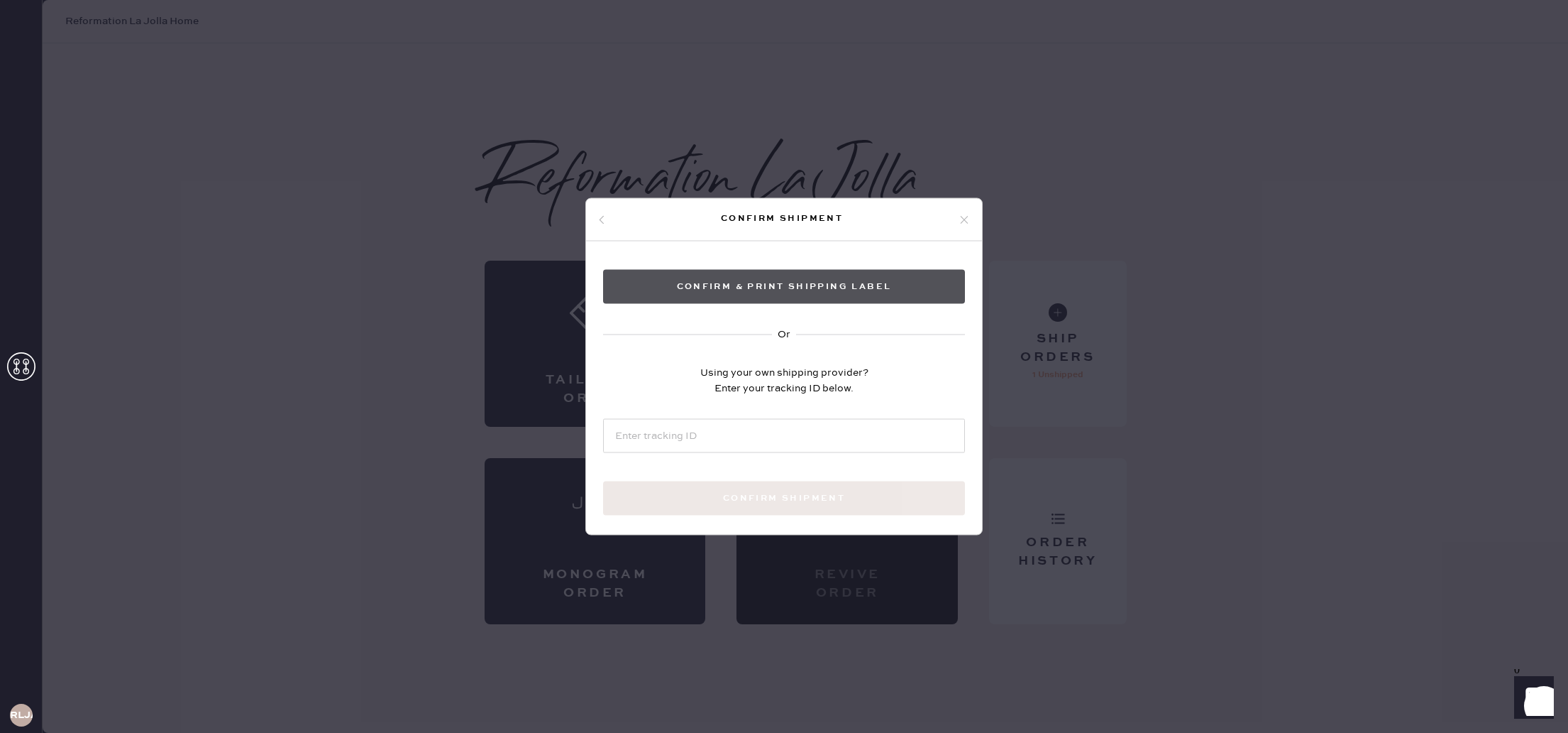
click at [803, 284] on button "Confirm & Print shipping label" at bounding box center [784, 286] width 362 height 34
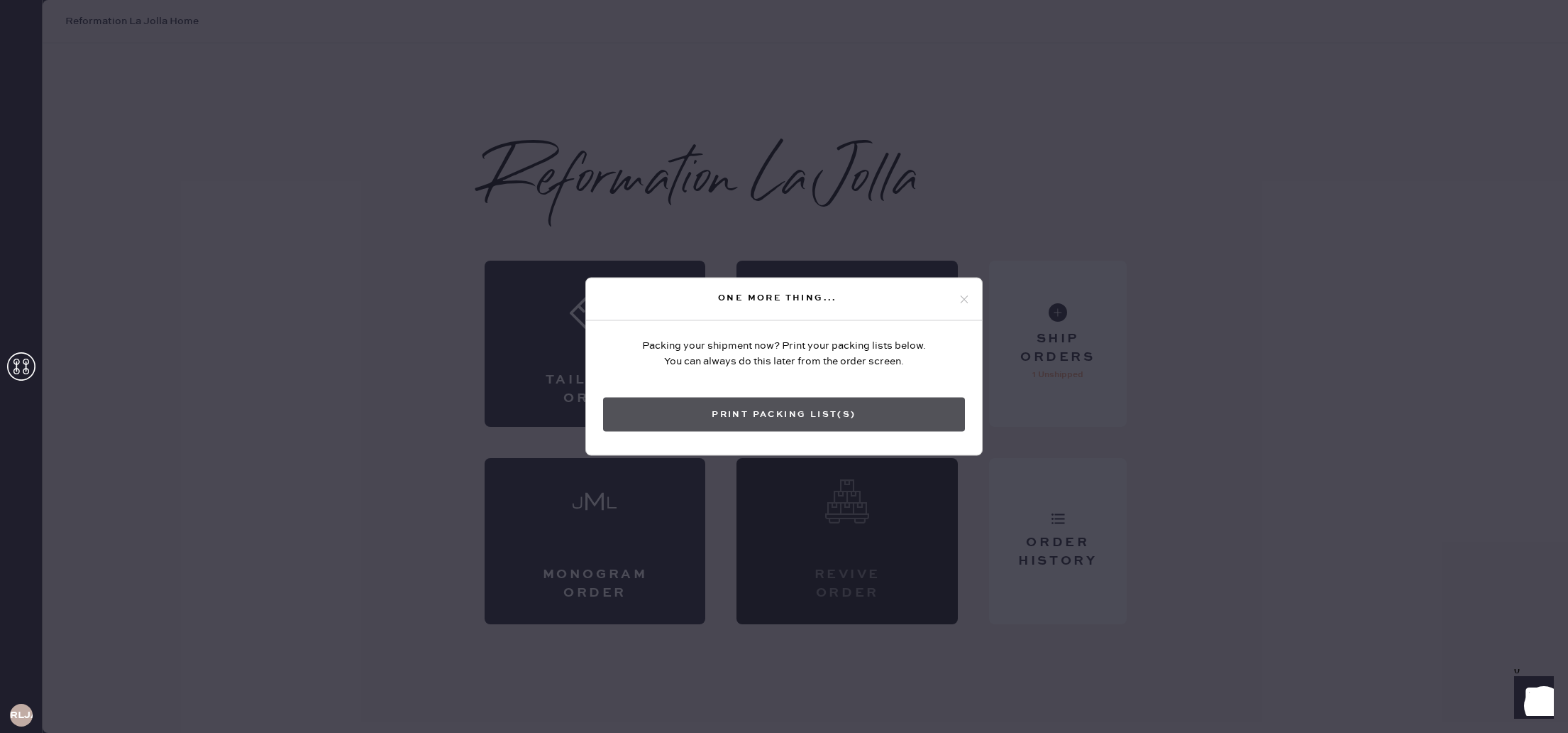
click at [853, 407] on button "Print Packing List(s)" at bounding box center [784, 414] width 362 height 34
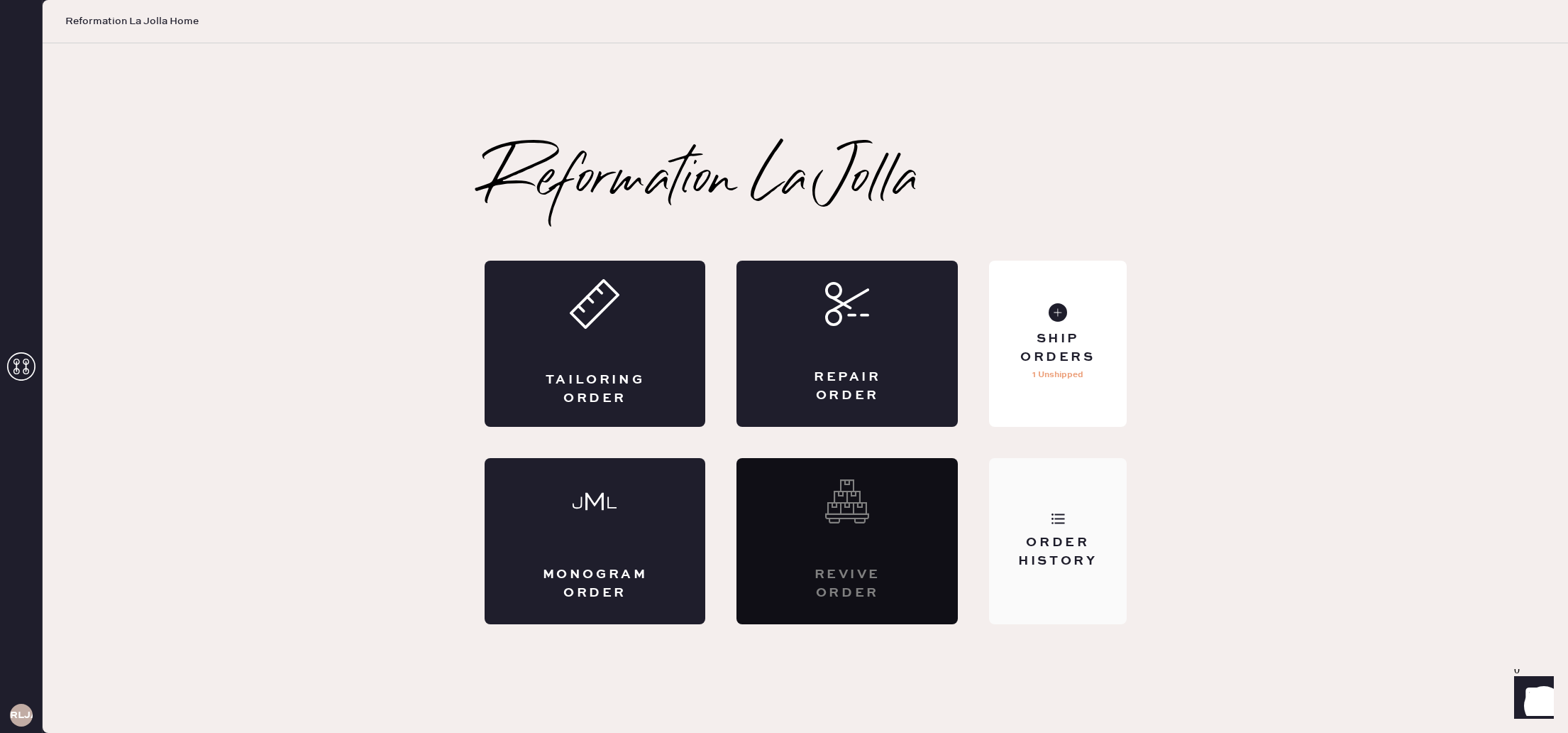
click at [1100, 553] on div "Order History" at bounding box center [1057, 551] width 114 height 36
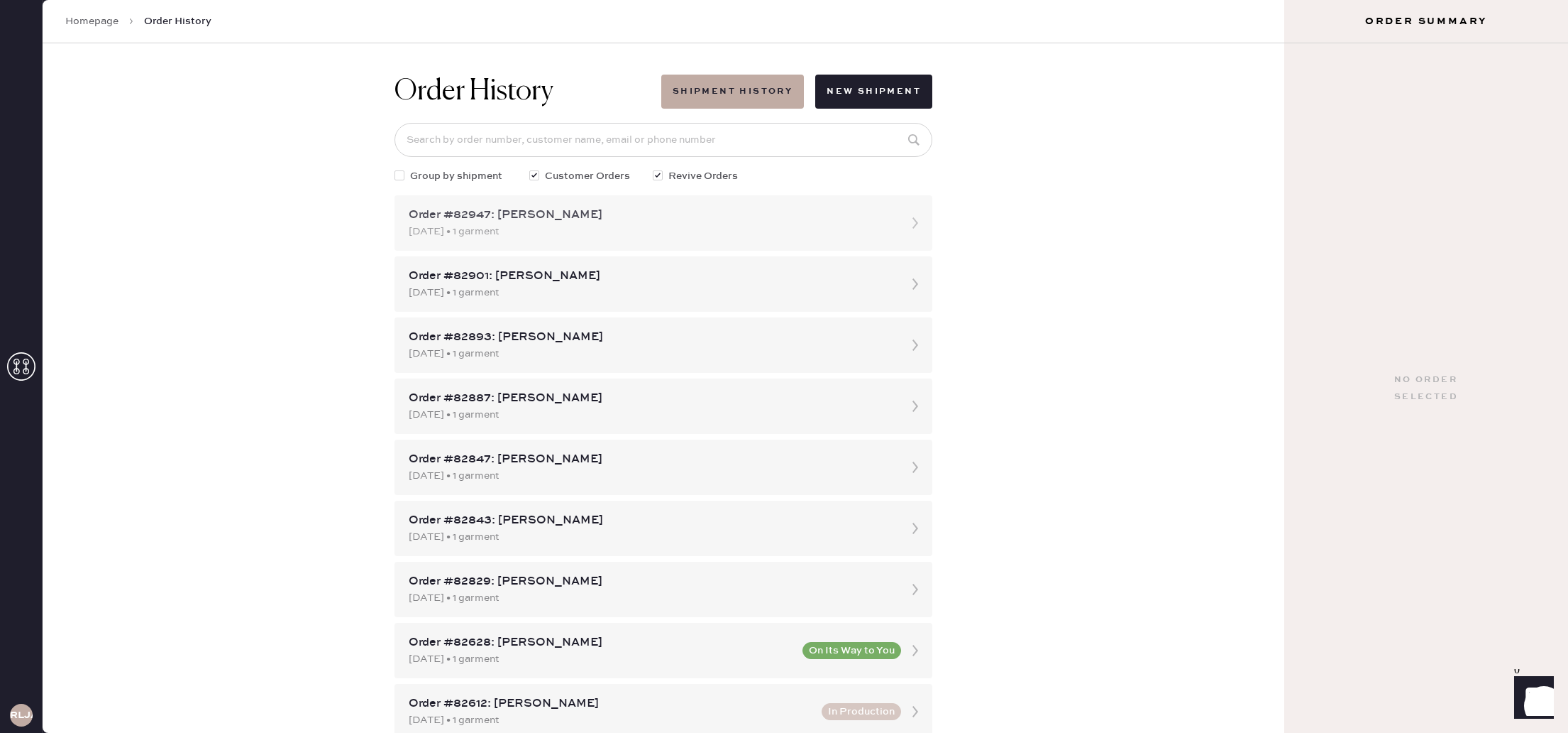
click at [751, 228] on div "[DATE] • 1 garment" at bounding box center [651, 232] width 484 height 15
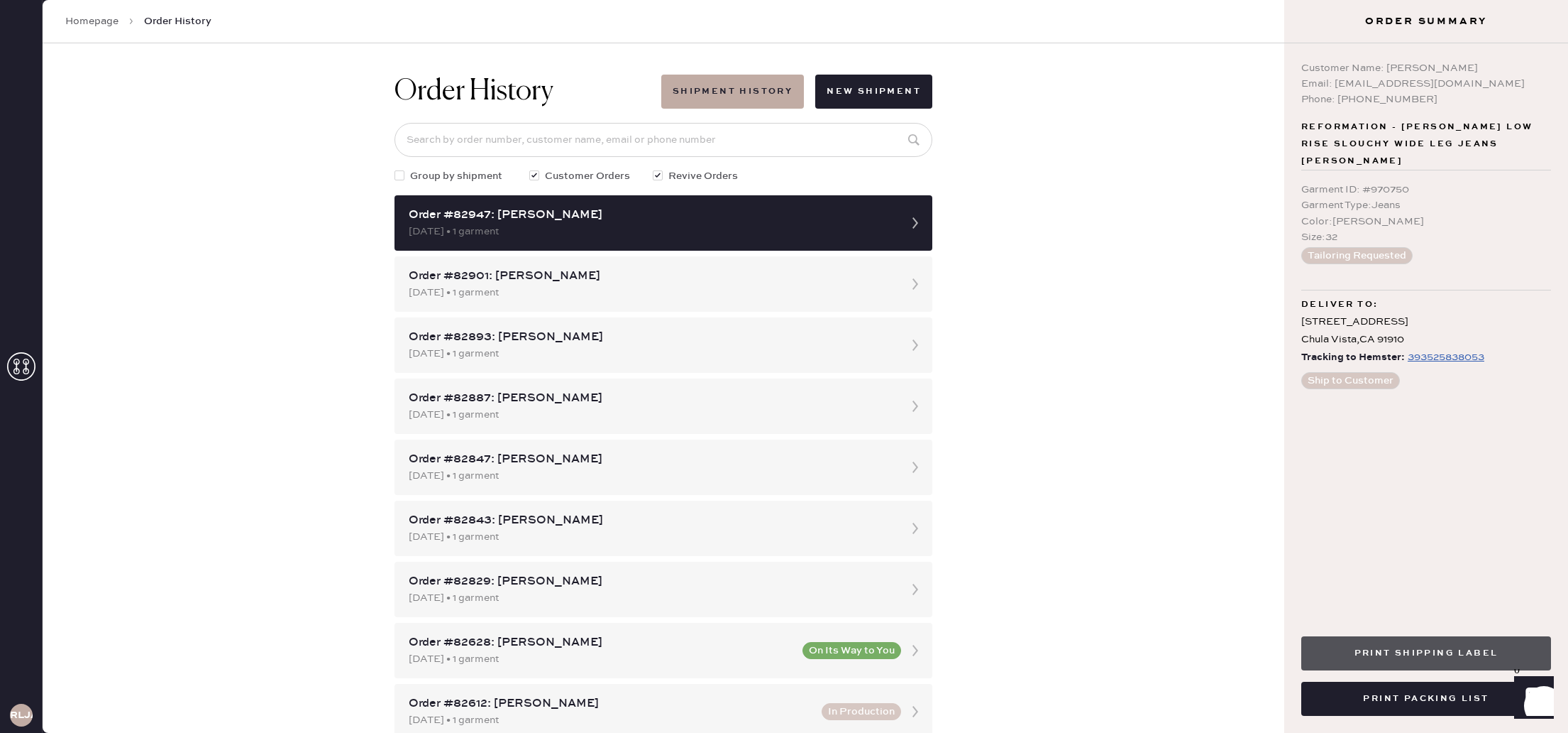
click at [1388, 650] on button "Print Shipping Label" at bounding box center [1426, 652] width 250 height 34
click at [27, 360] on icon at bounding box center [21, 367] width 29 height 29
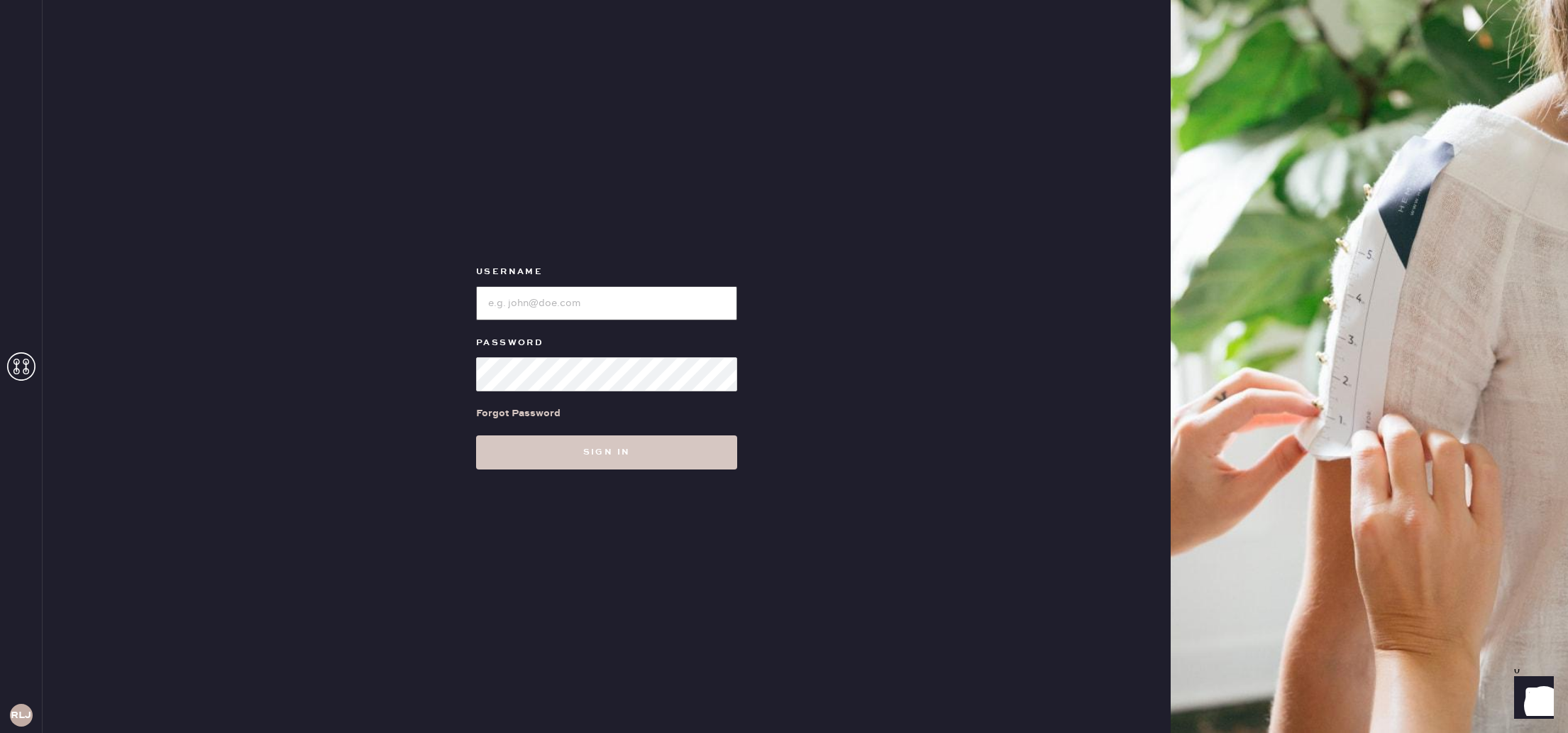
type input "reformationlajolla"
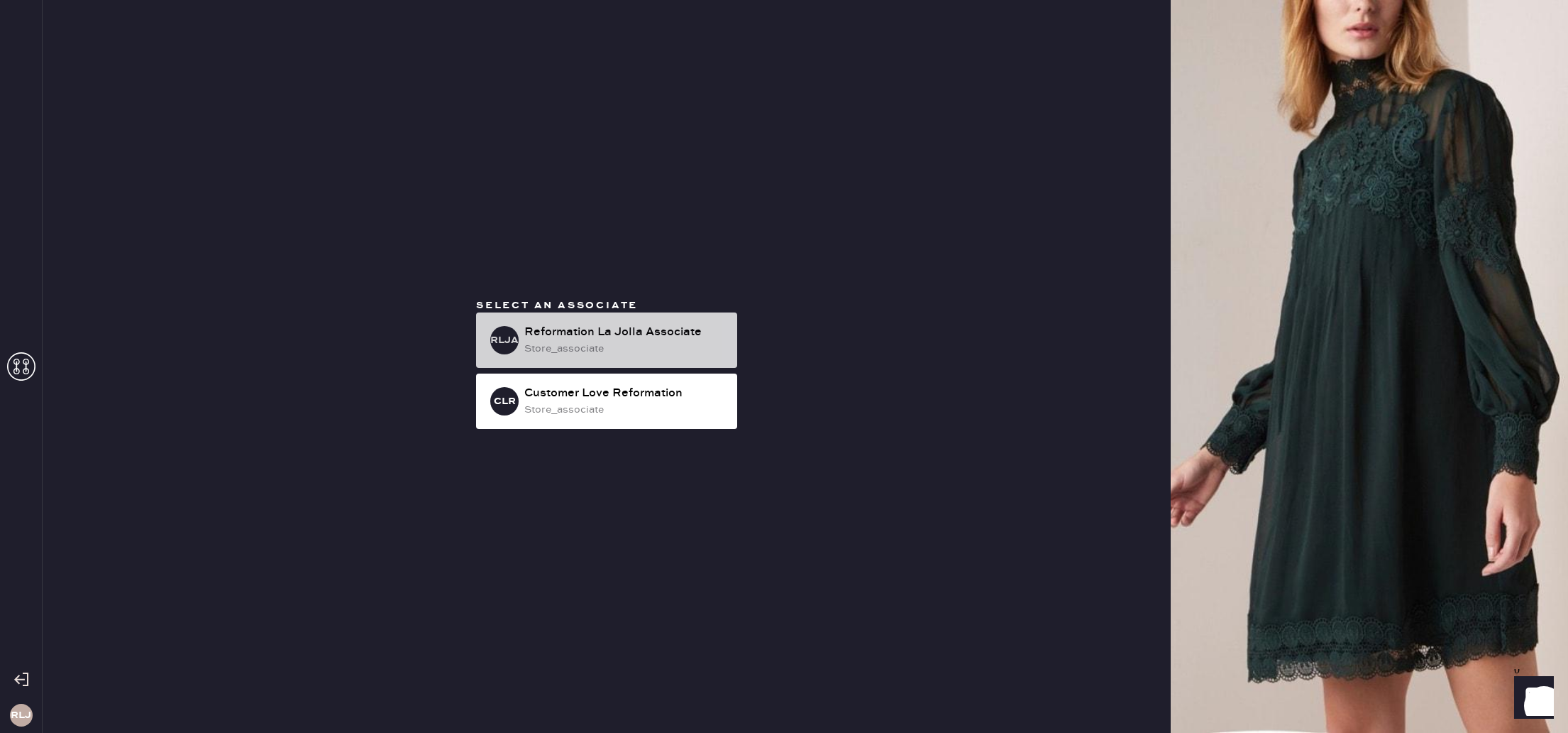
click at [614, 328] on div "Reformation La Jolla Associate" at bounding box center [625, 332] width 202 height 17
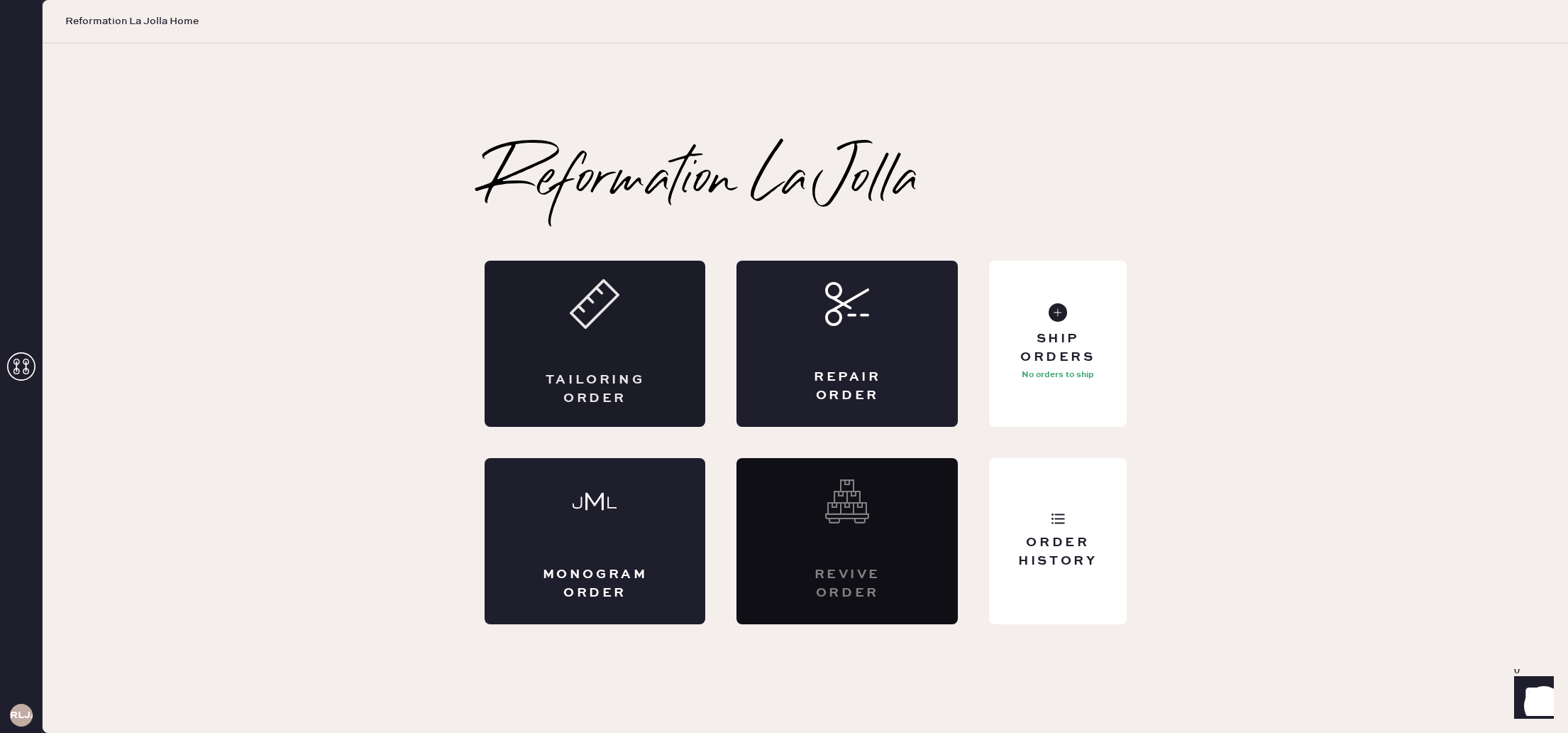
click at [567, 368] on div "Tailoring Order" at bounding box center [595, 343] width 222 height 166
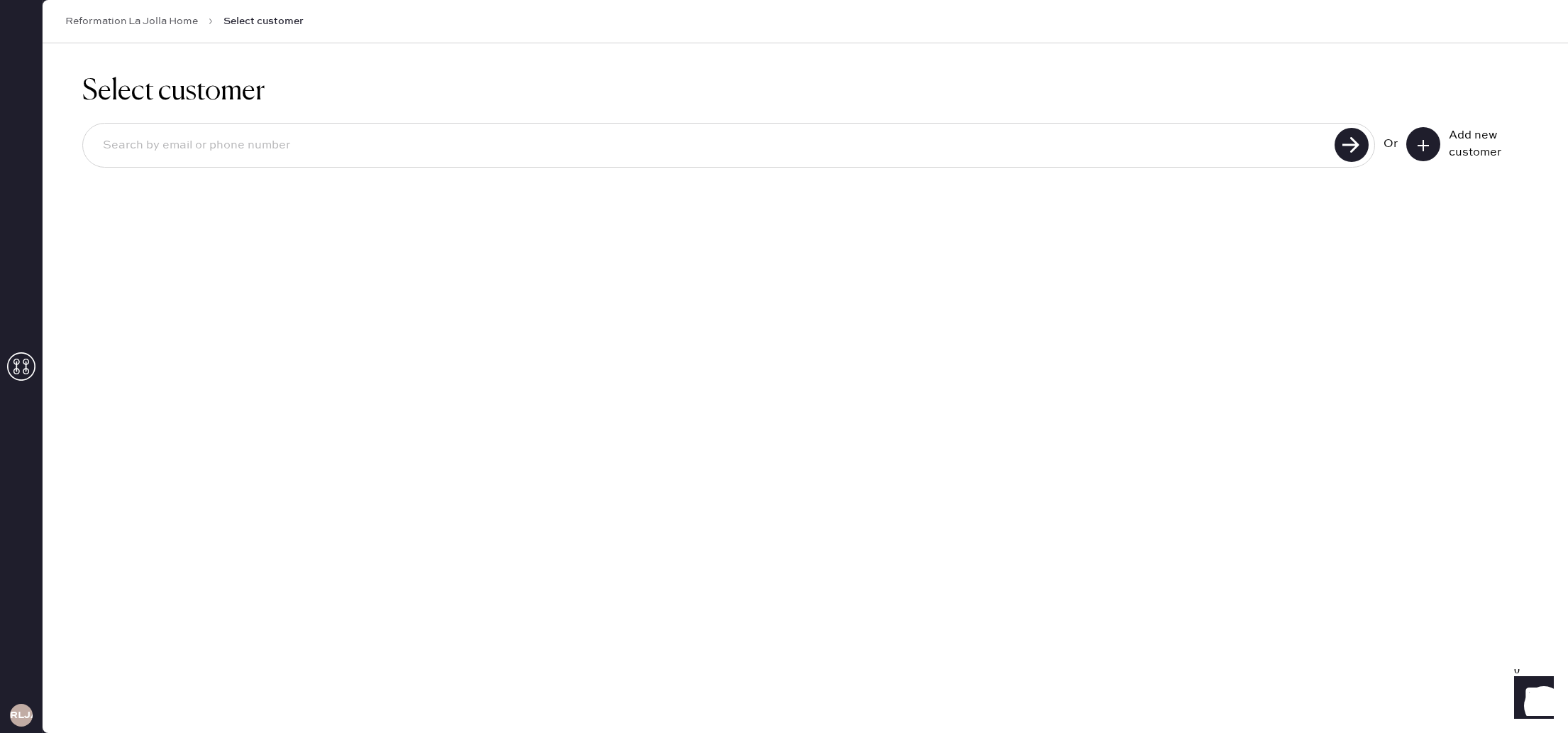
click at [1070, 159] on input at bounding box center [711, 146] width 1239 height 33
type input "6192886204"
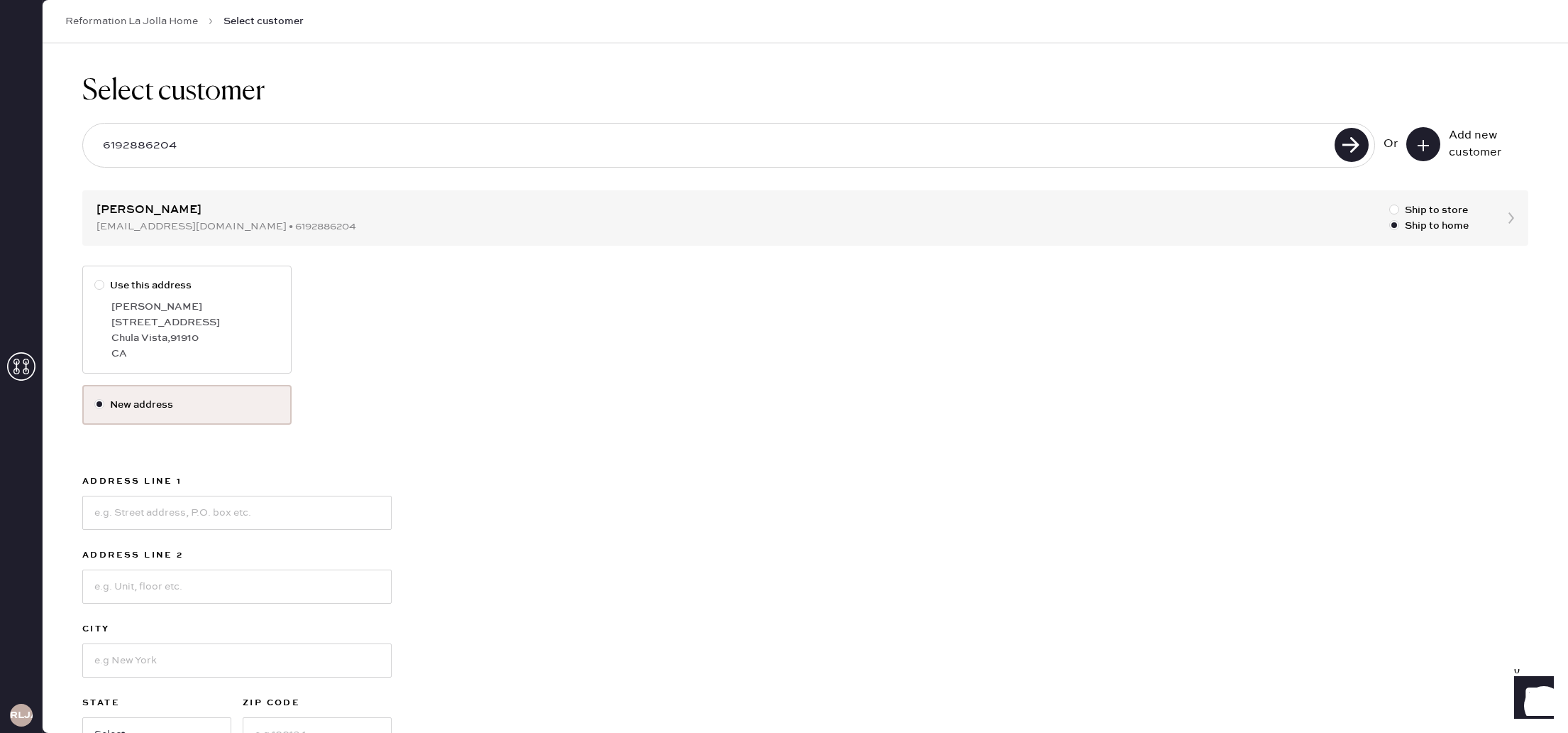
click at [246, 299] on div "[PERSON_NAME]" at bounding box center [195, 306] width 168 height 15
click at [95, 279] on input "Use this address" at bounding box center [94, 278] width 1 height 1
radio input "true"
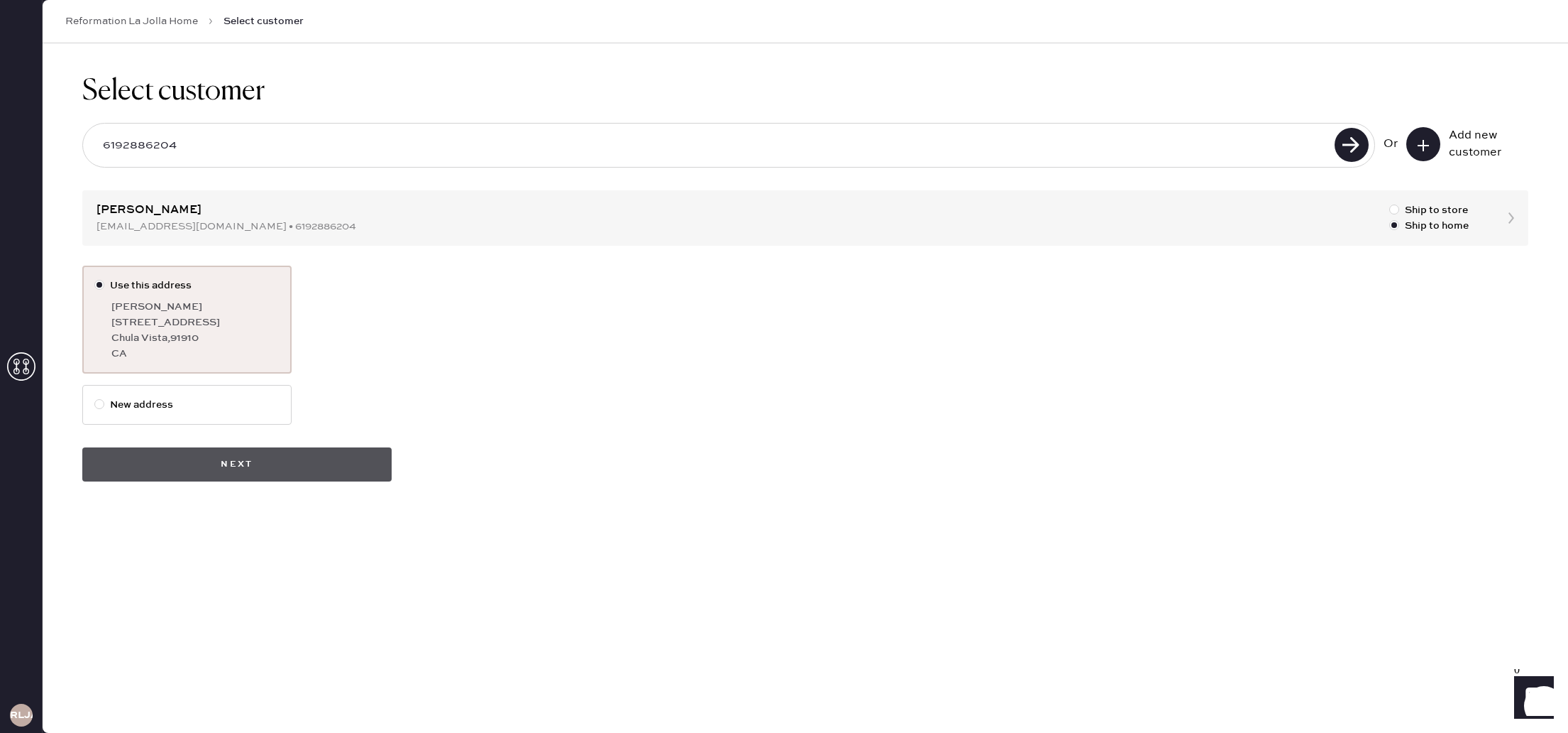
click at [286, 453] on button "Next" at bounding box center [237, 464] width 309 height 34
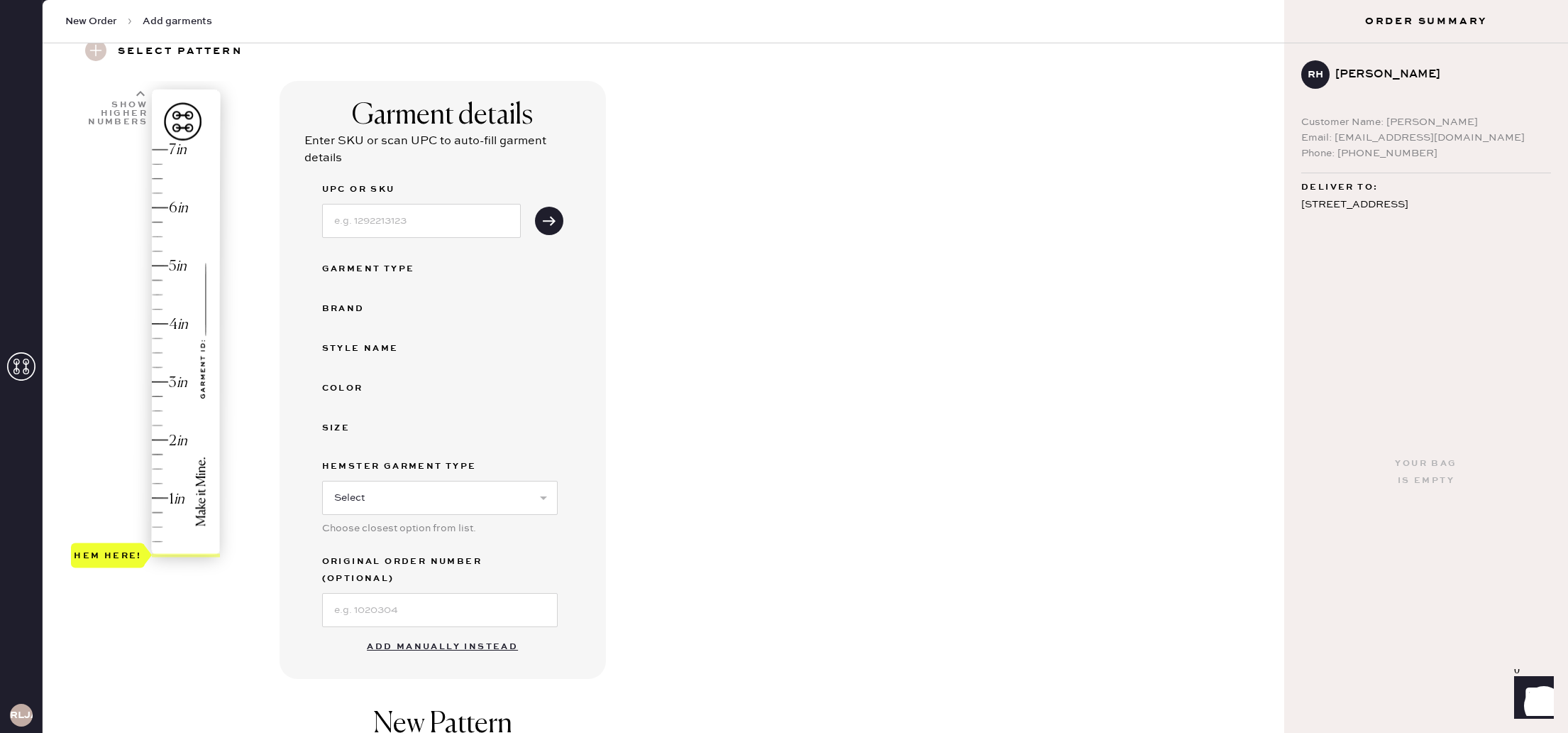
scroll to position [60, 0]
click at [458, 633] on button "Add manually instead" at bounding box center [442, 647] width 168 height 29
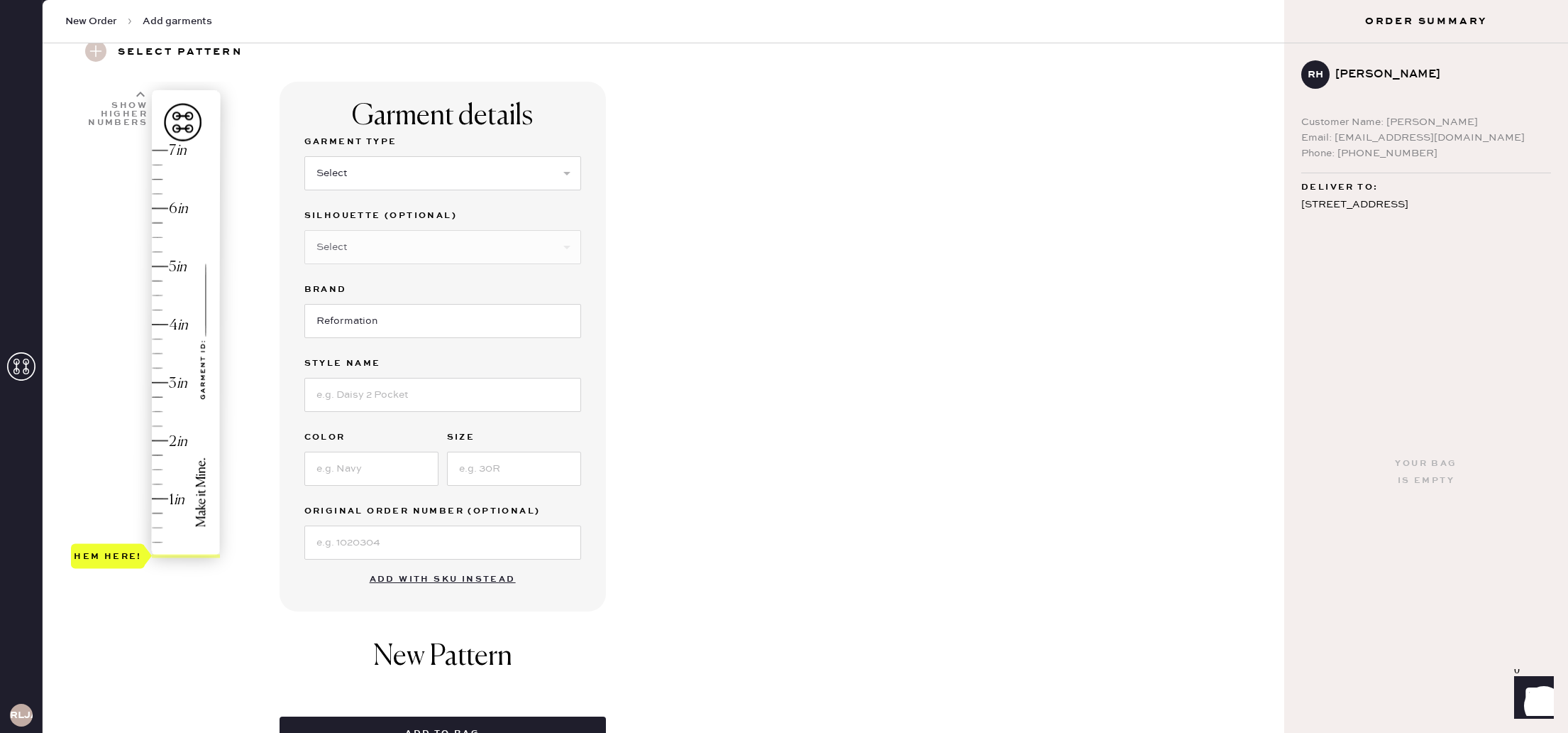
click at [422, 190] on div "Garment Type Select Basic Skirt Jeans Leggings Pants Shorts Basic Sleeved Dress…" at bounding box center [443, 170] width 277 height 74
click at [437, 168] on select "Select Basic Skirt Jeans Leggings Pants Shorts Basic Sleeved Dress Basic Sleeve…" at bounding box center [443, 173] width 277 height 34
select select "2"
click at [304, 157] on select "Select Basic Skirt Jeans Leggings Pants Shorts Basic Sleeved Dress Basic Sleeve…" at bounding box center [443, 173] width 277 height 34
click at [431, 392] on input at bounding box center [443, 394] width 277 height 34
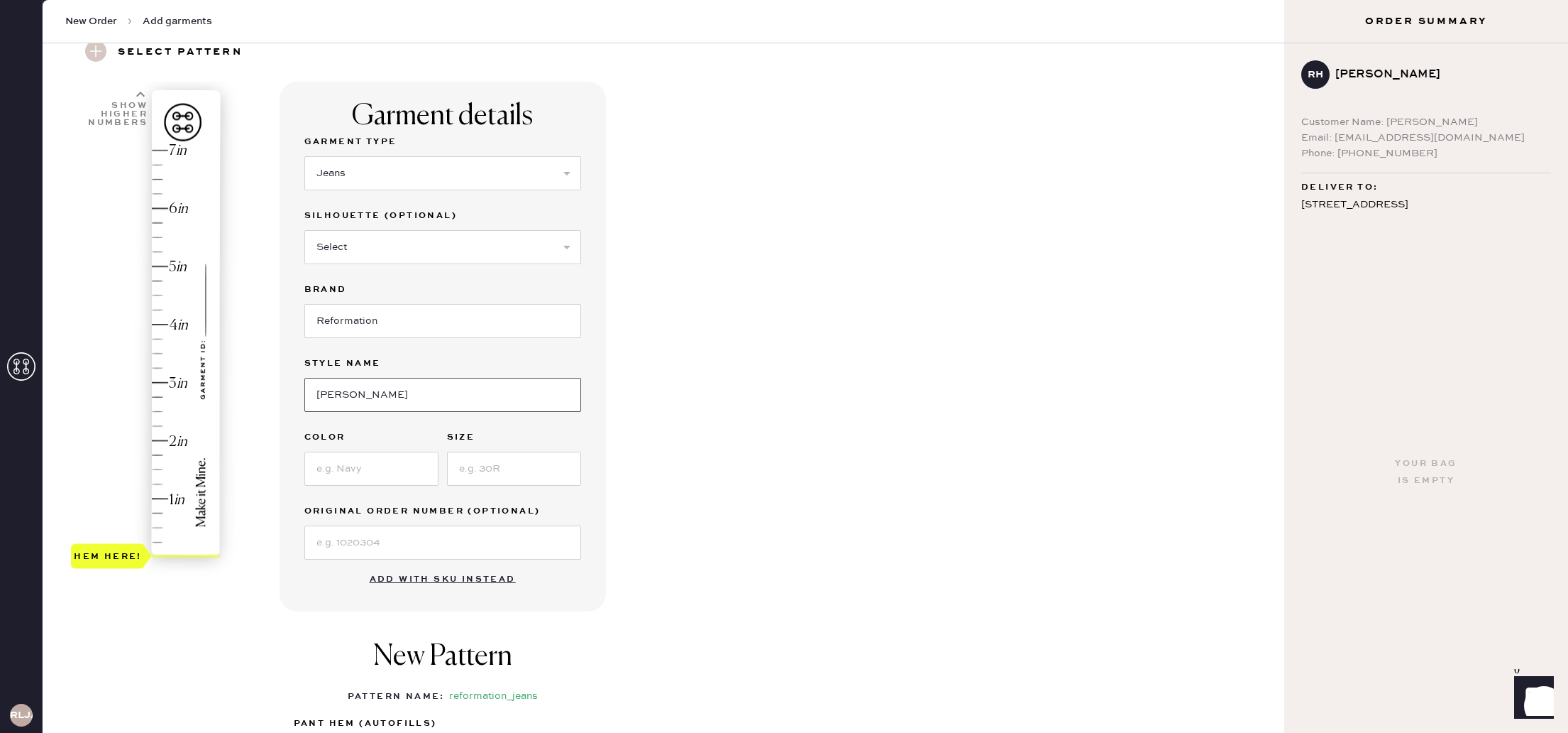
type input "[PERSON_NAME] Rise Slouchy Wide Leg Jeans"
click at [390, 464] on input at bounding box center [372, 468] width 134 height 34
type input "Mole"
click at [529, 457] on input at bounding box center [515, 468] width 134 height 34
type input "32"
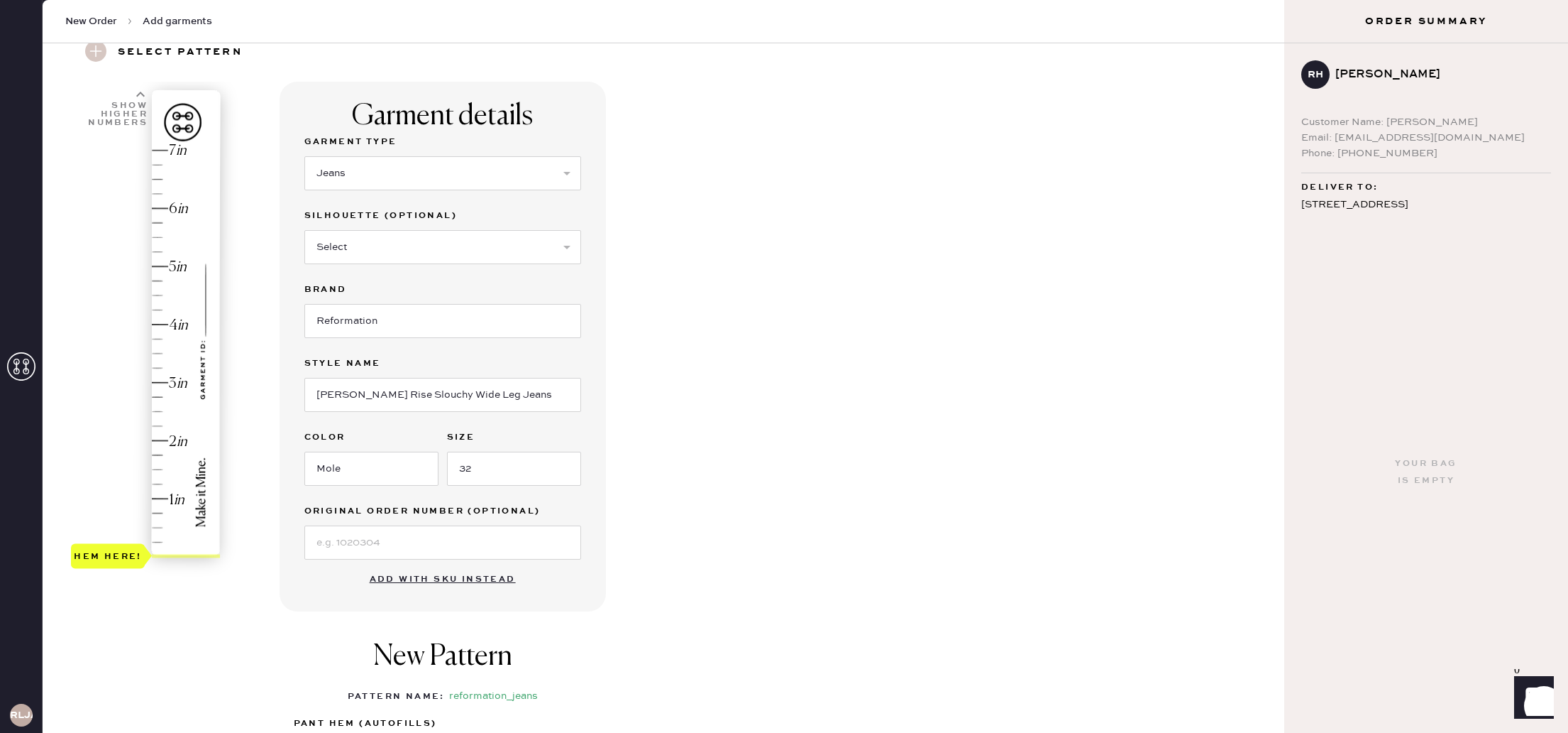
type input "2"
click at [157, 439] on div "Hem here!" at bounding box center [146, 354] width 151 height 419
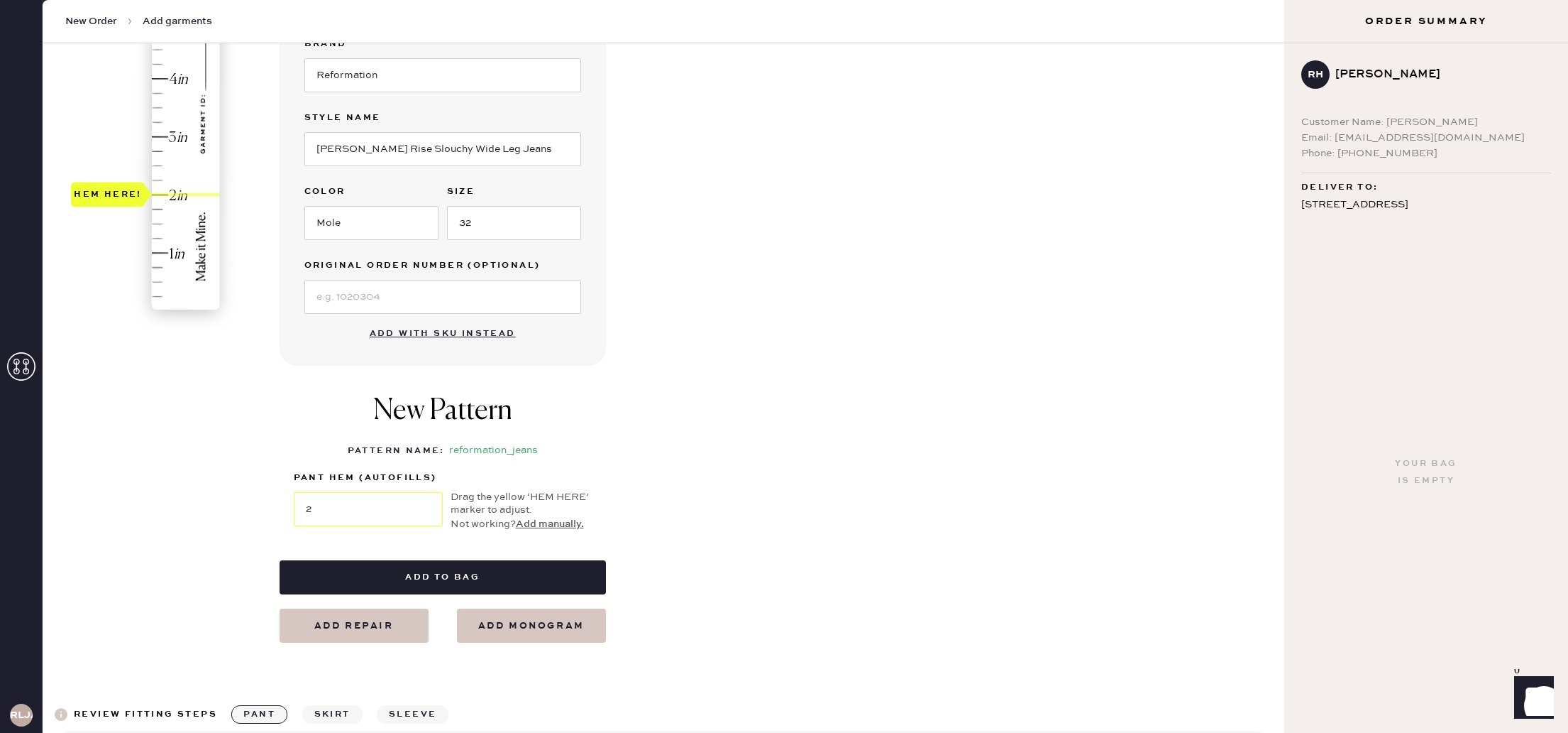
scroll to position [303, 0]
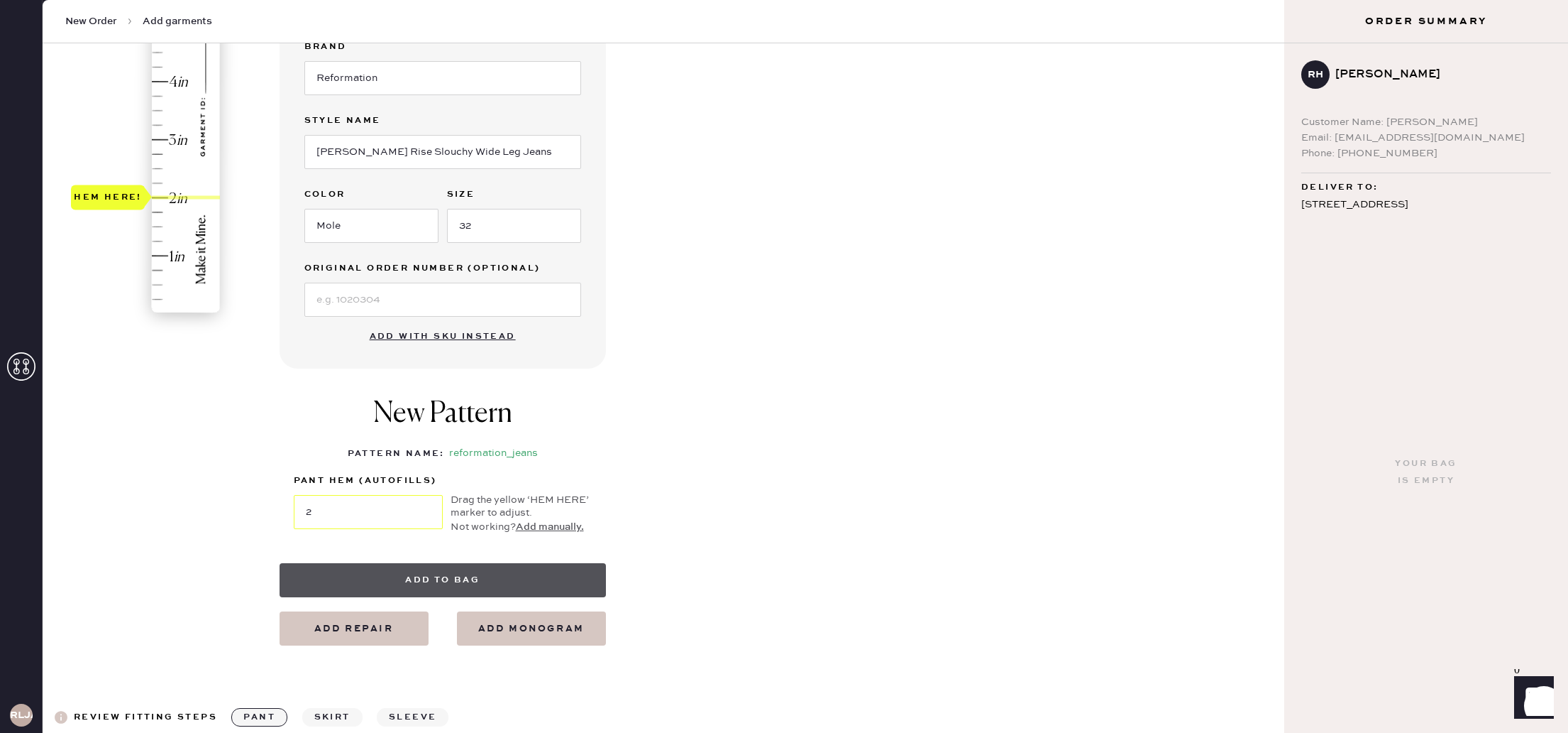
click at [518, 584] on button "Add to bag" at bounding box center [443, 579] width 326 height 34
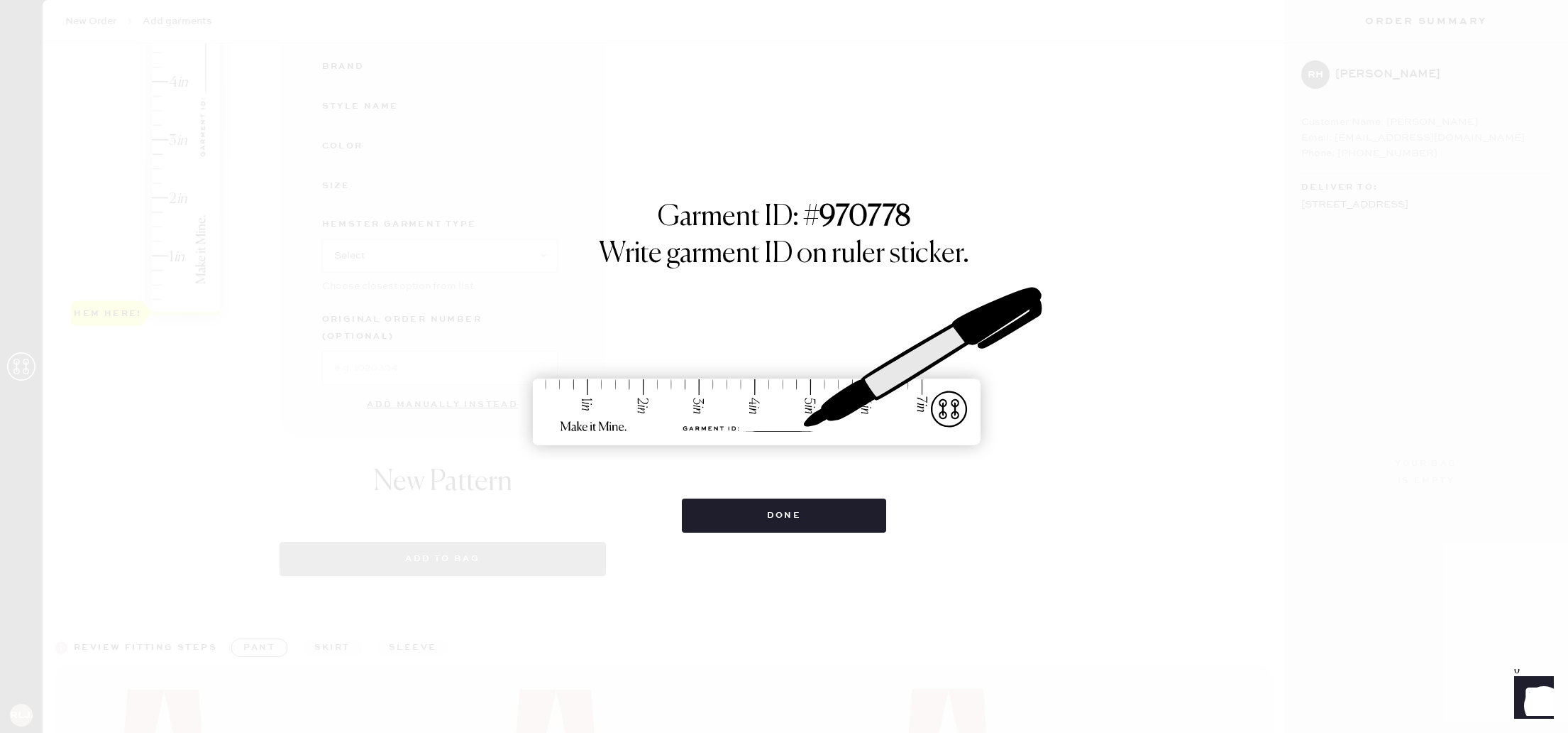
select select "2"
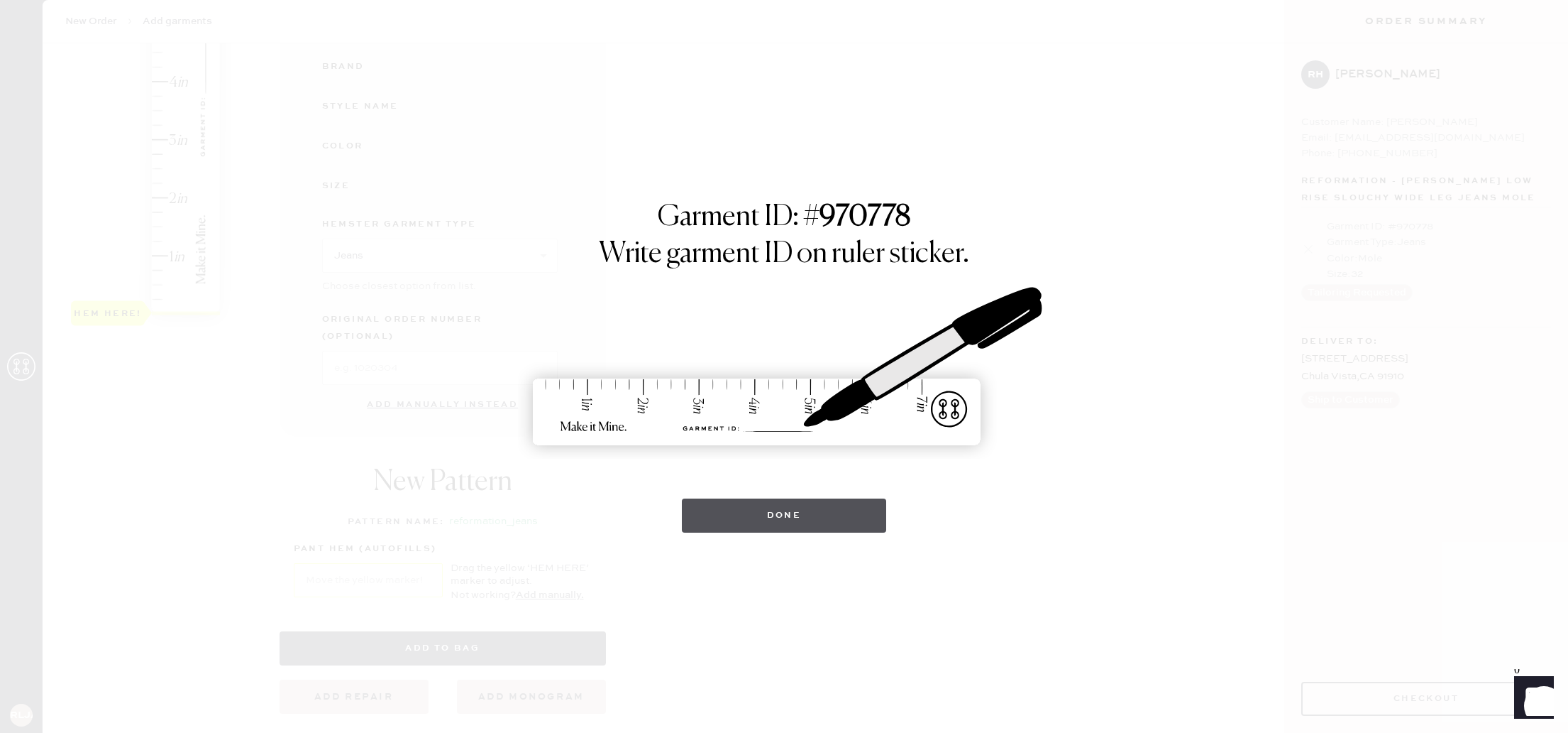
click at [762, 504] on button "Done" at bounding box center [784, 515] width 205 height 34
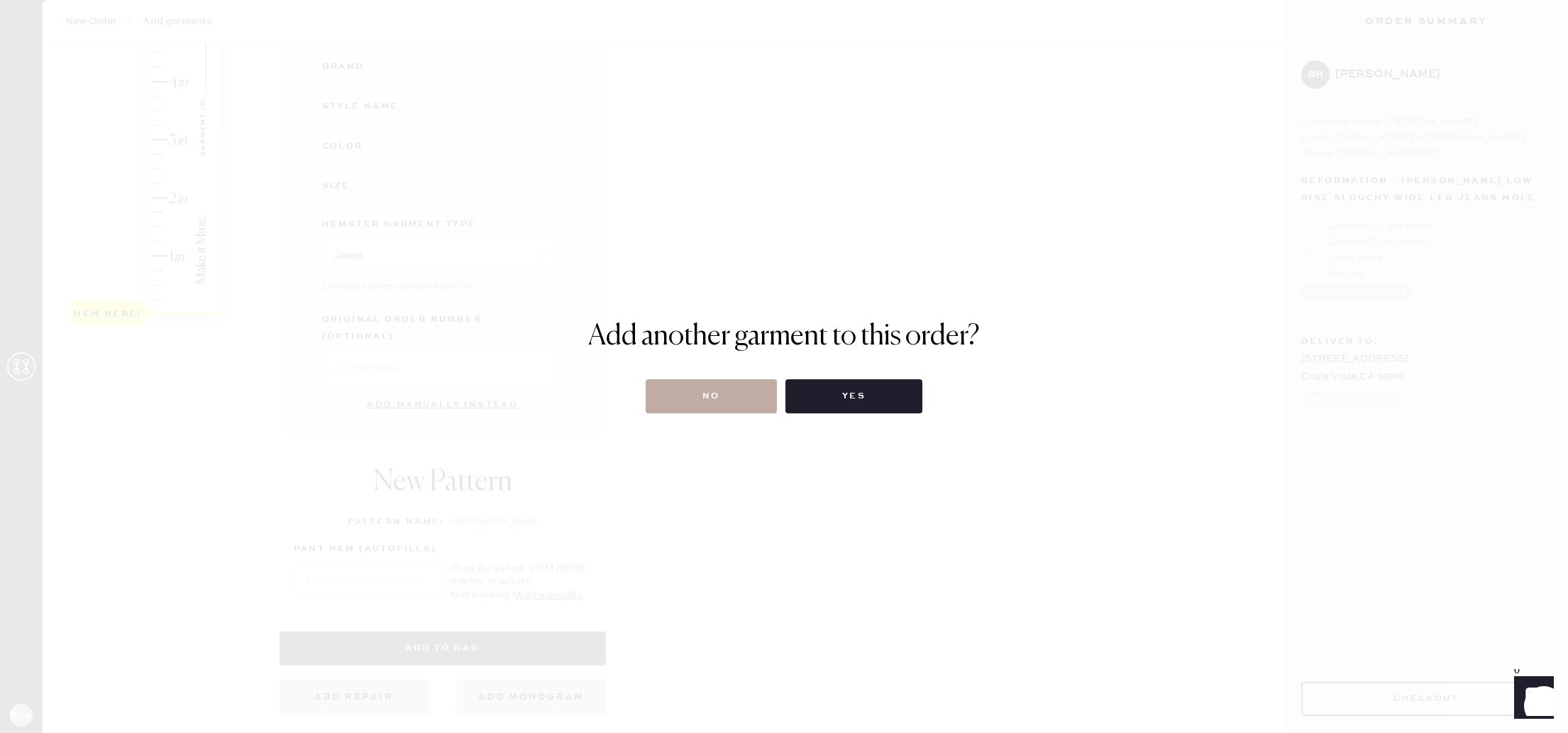
click at [737, 406] on button "No" at bounding box center [712, 396] width 132 height 34
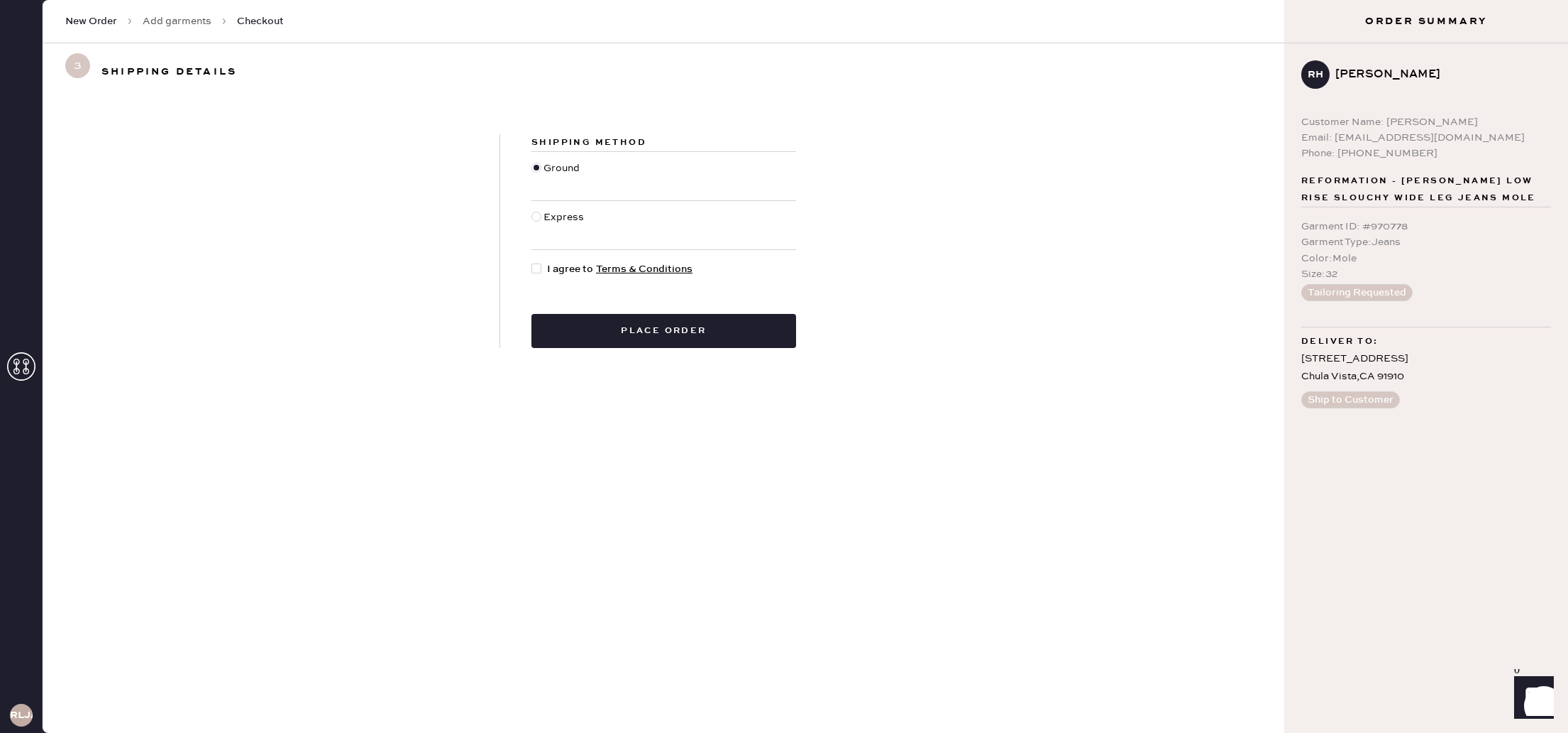
click at [543, 266] on div at bounding box center [540, 269] width 15 height 15
click at [532, 262] on input "I agree to Terms & Conditions" at bounding box center [532, 261] width 1 height 1
checkbox input "true"
click at [629, 320] on button "Place order" at bounding box center [664, 330] width 265 height 34
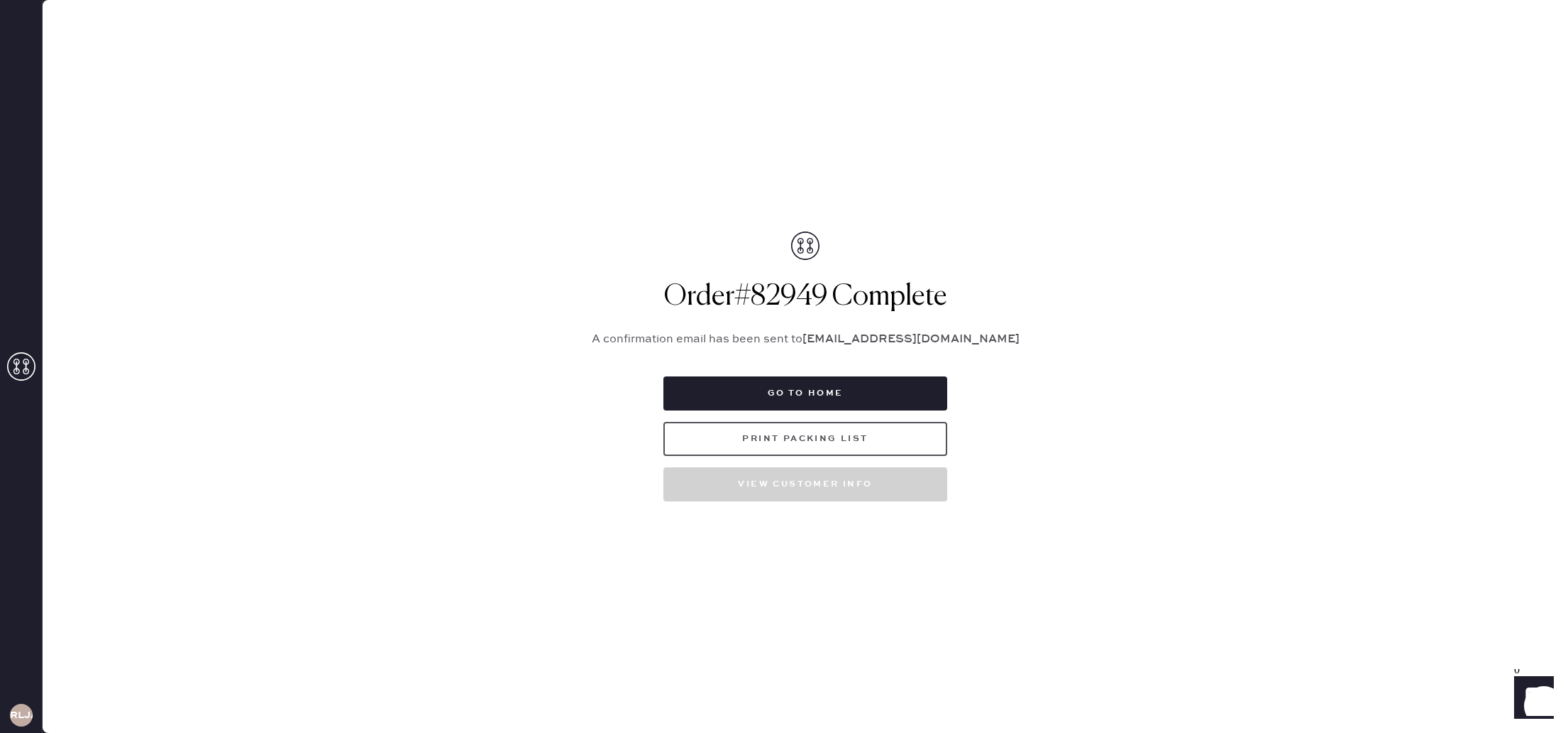
click at [776, 440] on button "Print Packing List" at bounding box center [806, 438] width 284 height 34
click at [19, 360] on use at bounding box center [21, 367] width 29 height 29
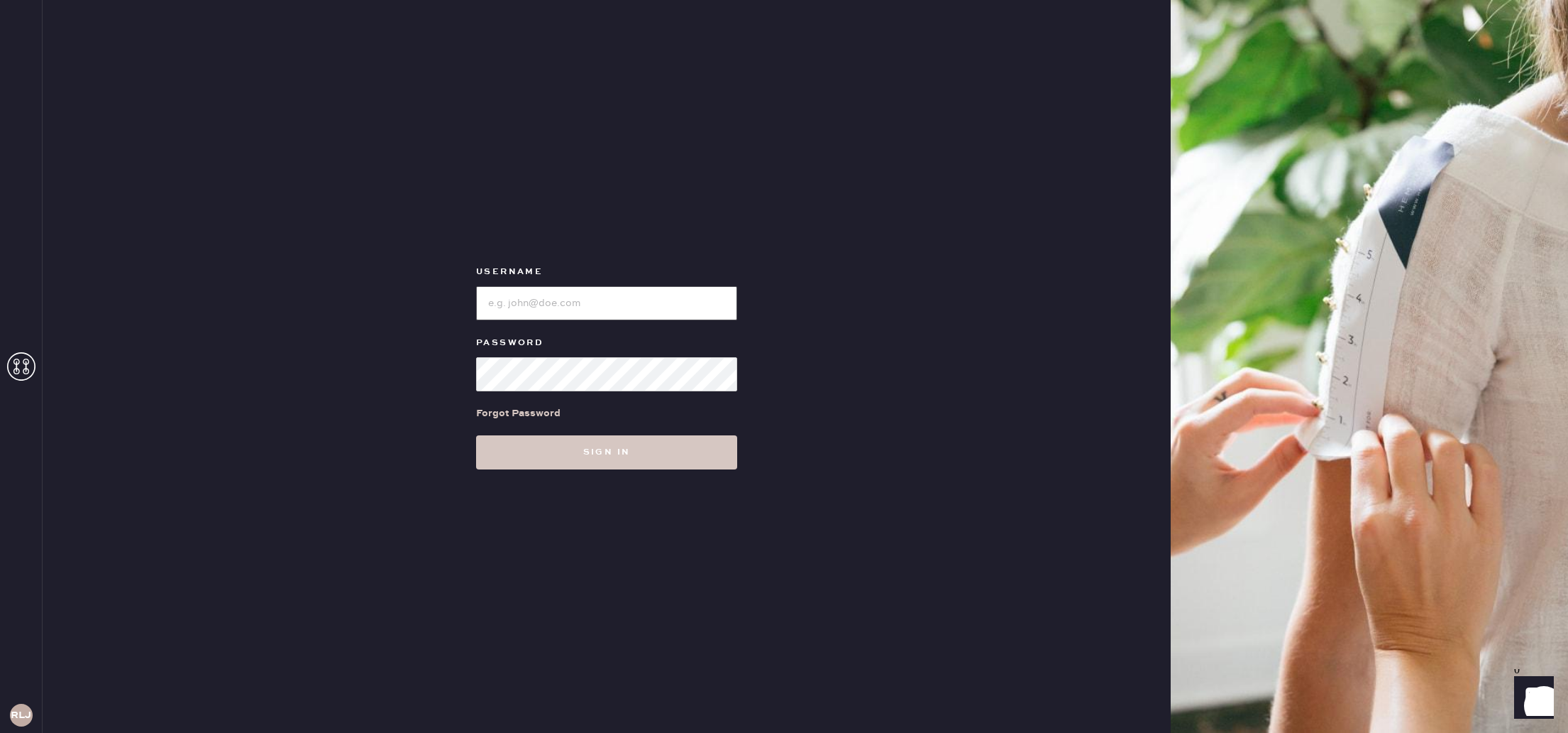
type input "reformationlajolla"
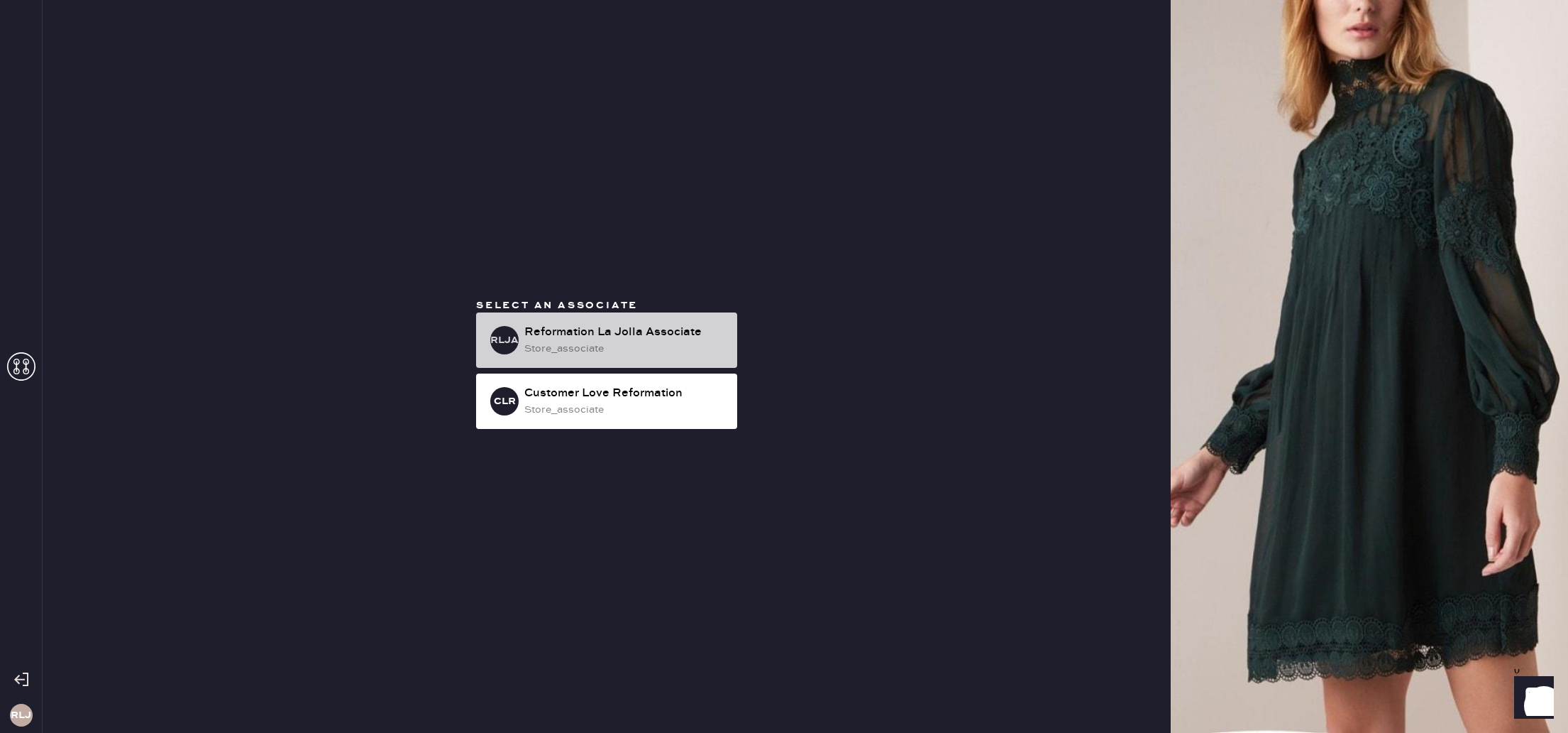
click at [631, 354] on div "store_associate" at bounding box center [625, 349] width 202 height 15
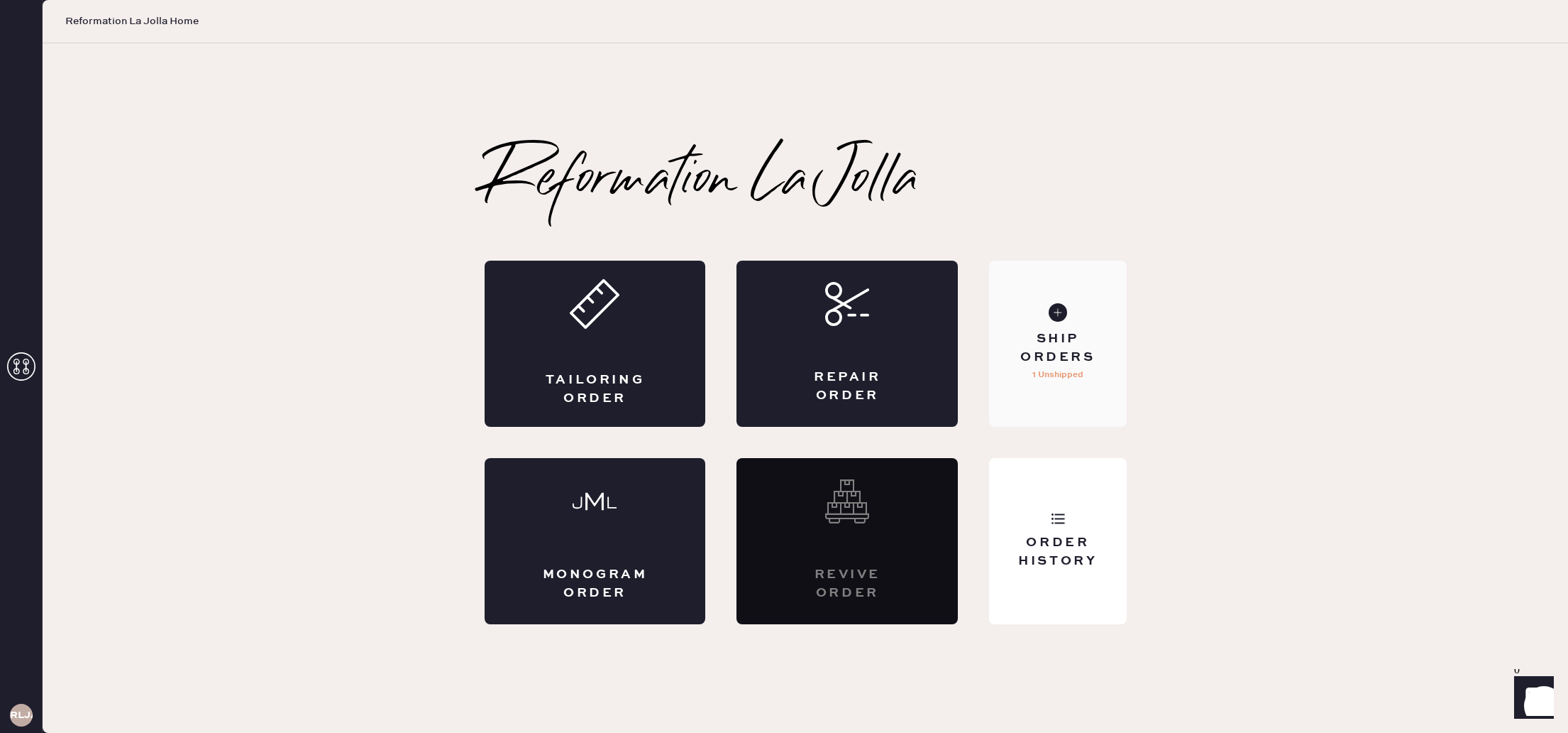
click at [1084, 413] on div "Ship Orders 1 Unshipped" at bounding box center [1057, 343] width 137 height 166
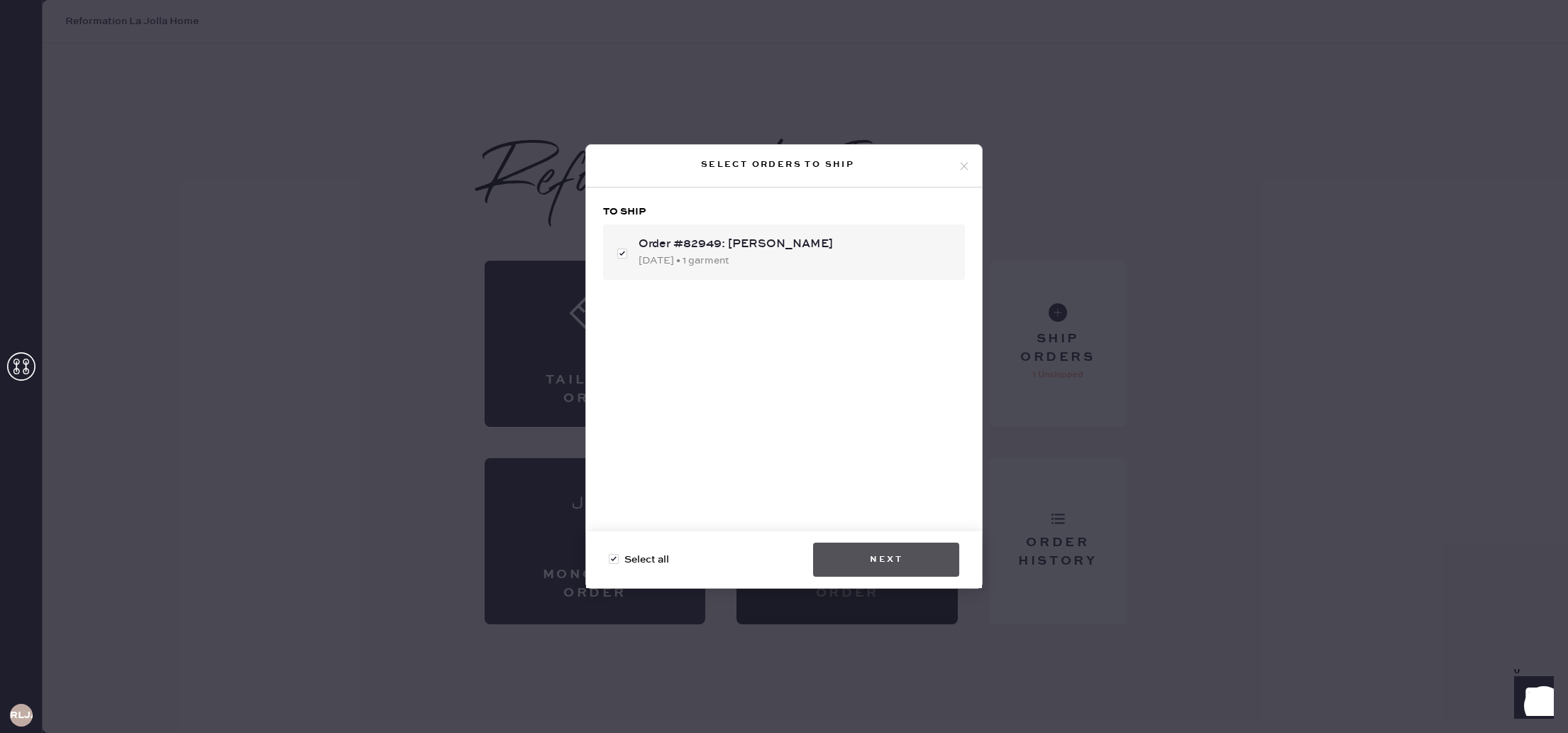
click at [915, 556] on button "Next" at bounding box center [886, 559] width 146 height 34
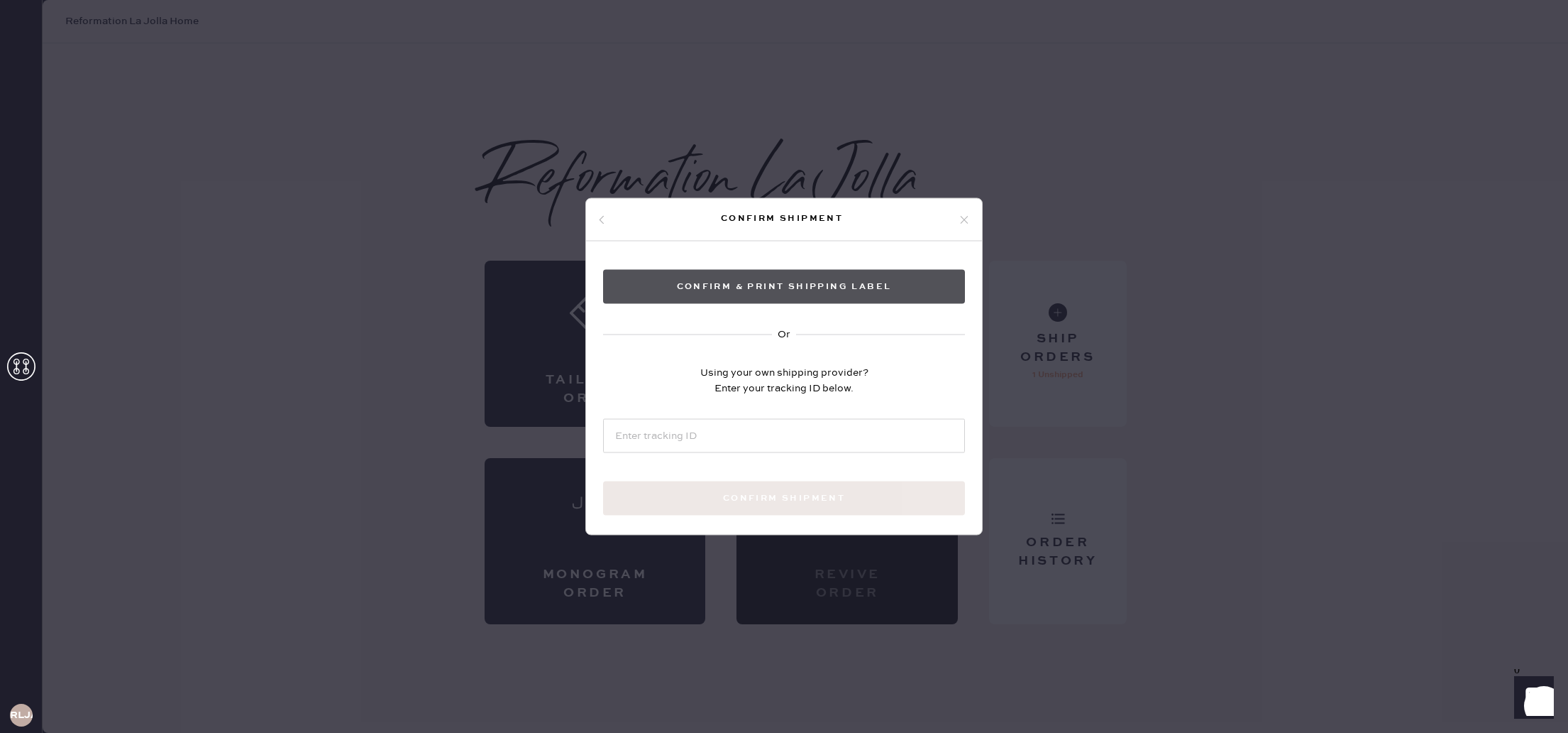
click at [896, 295] on button "Confirm & Print shipping label" at bounding box center [784, 286] width 362 height 34
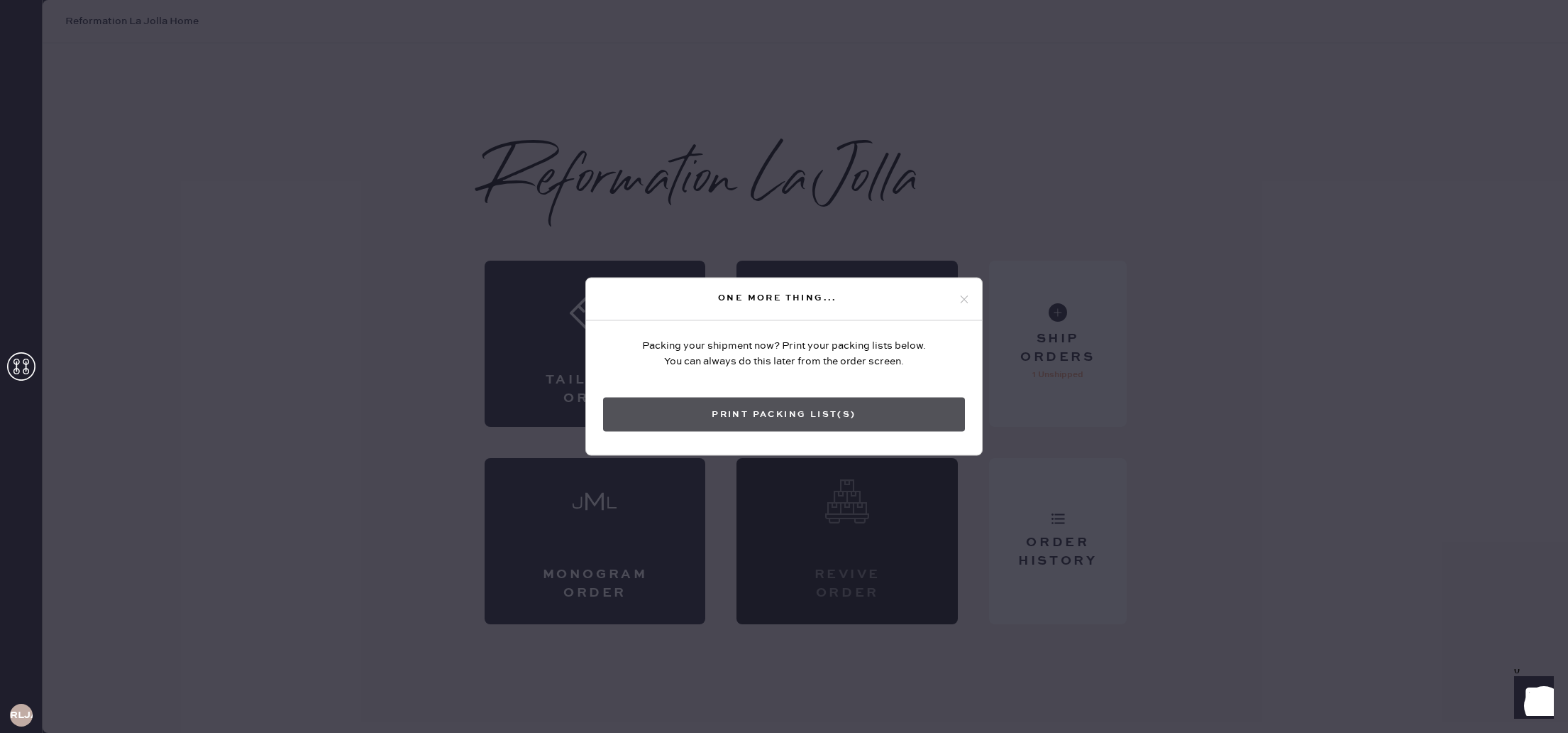
click at [897, 417] on button "Print Packing List(s)" at bounding box center [784, 414] width 362 height 34
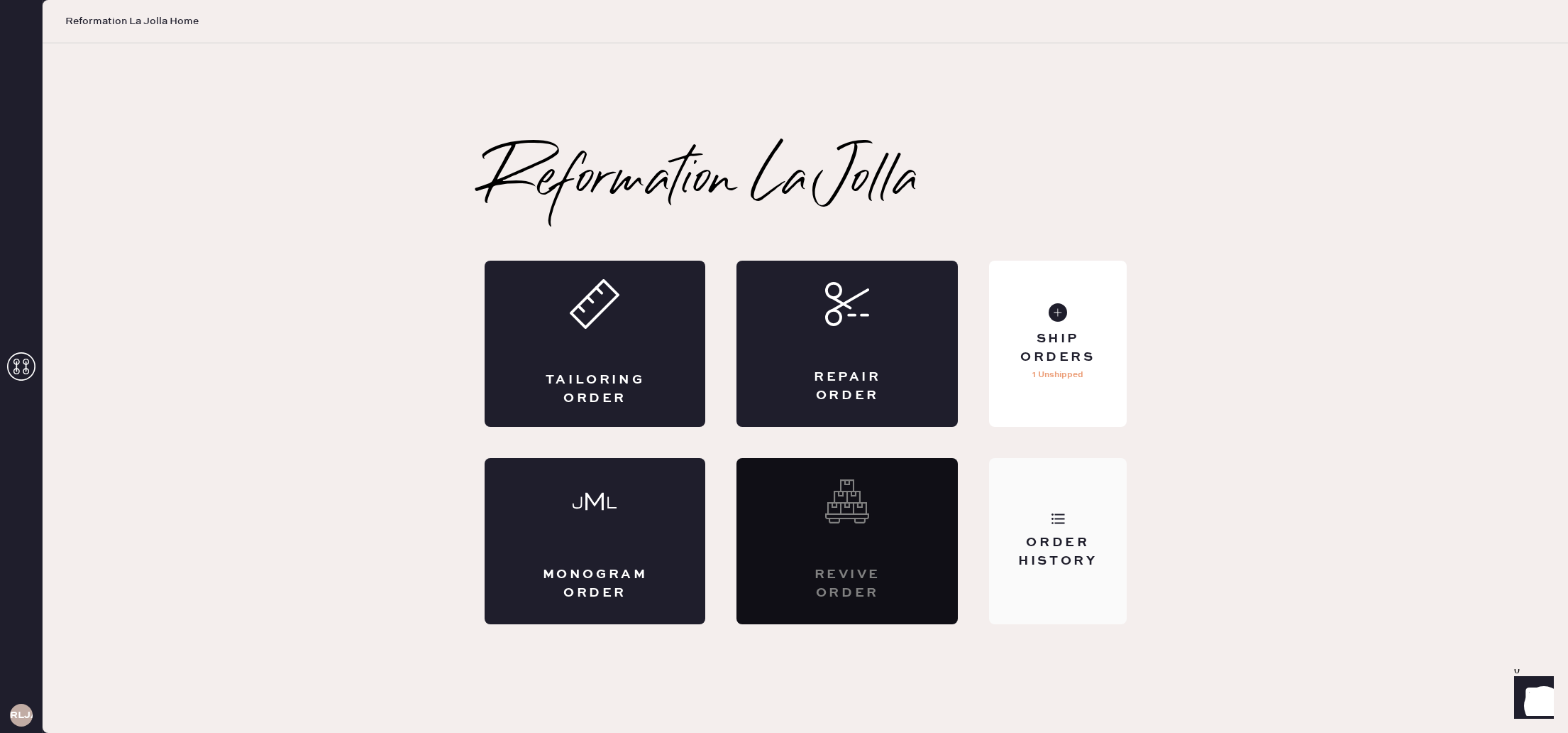
click at [1103, 581] on div "Order History" at bounding box center [1057, 541] width 137 height 166
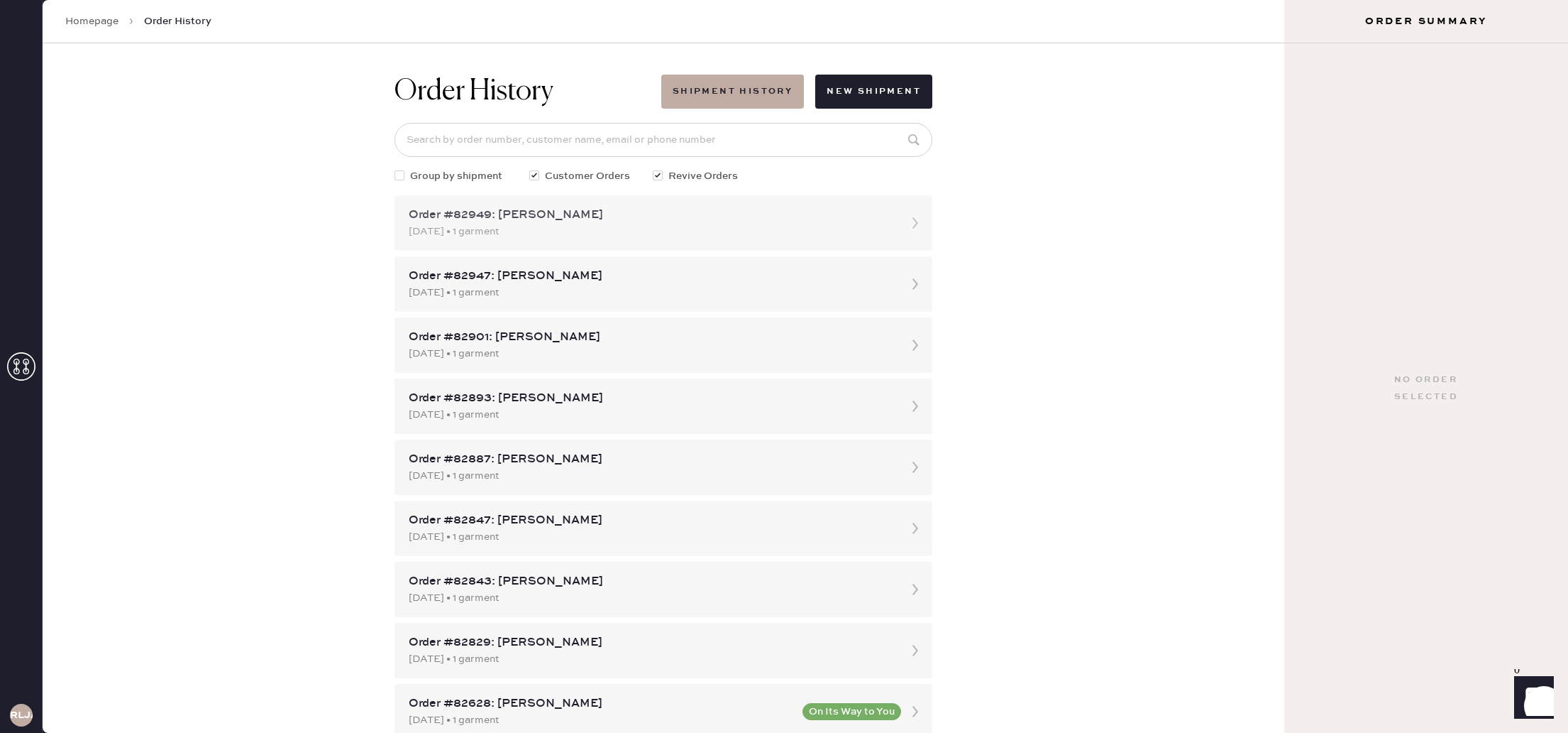
click at [638, 231] on div "[DATE] • 1 garment" at bounding box center [651, 232] width 484 height 15
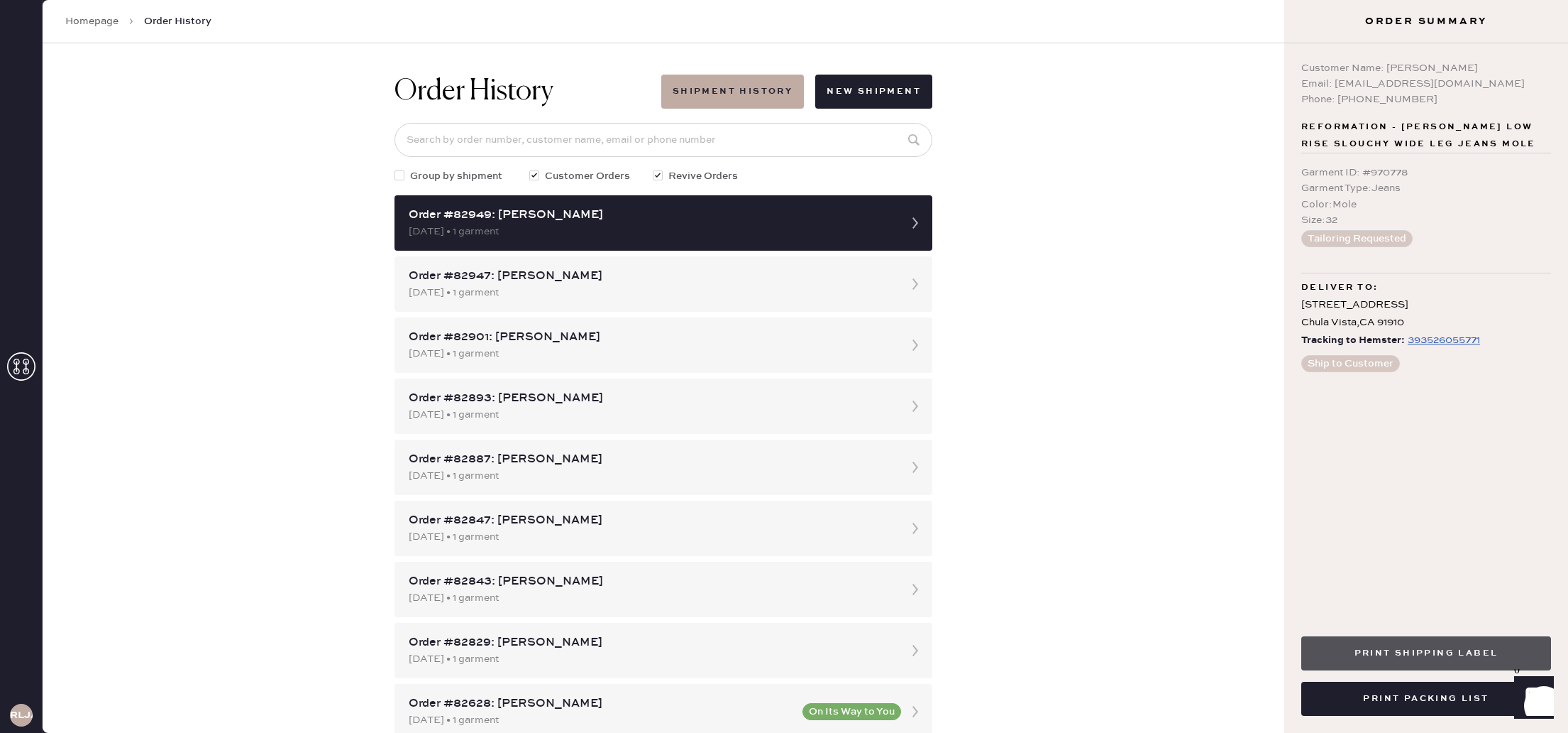
click at [1445, 647] on button "Print Shipping Label" at bounding box center [1426, 652] width 250 height 34
